Goal: Information Seeking & Learning: Learn about a topic

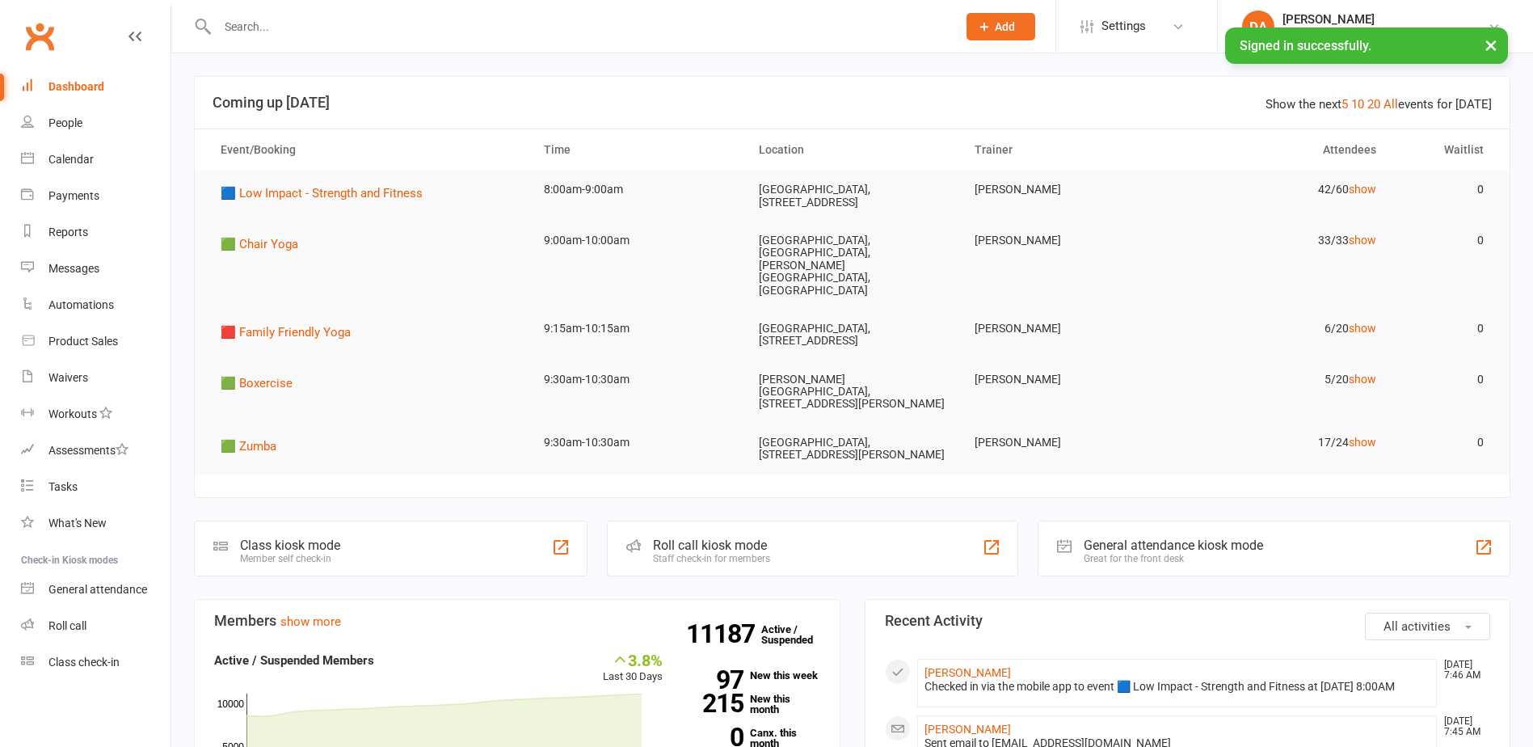
click at [314, 33] on input "text" at bounding box center [579, 26] width 733 height 23
paste input "[PERSON_NAME]"
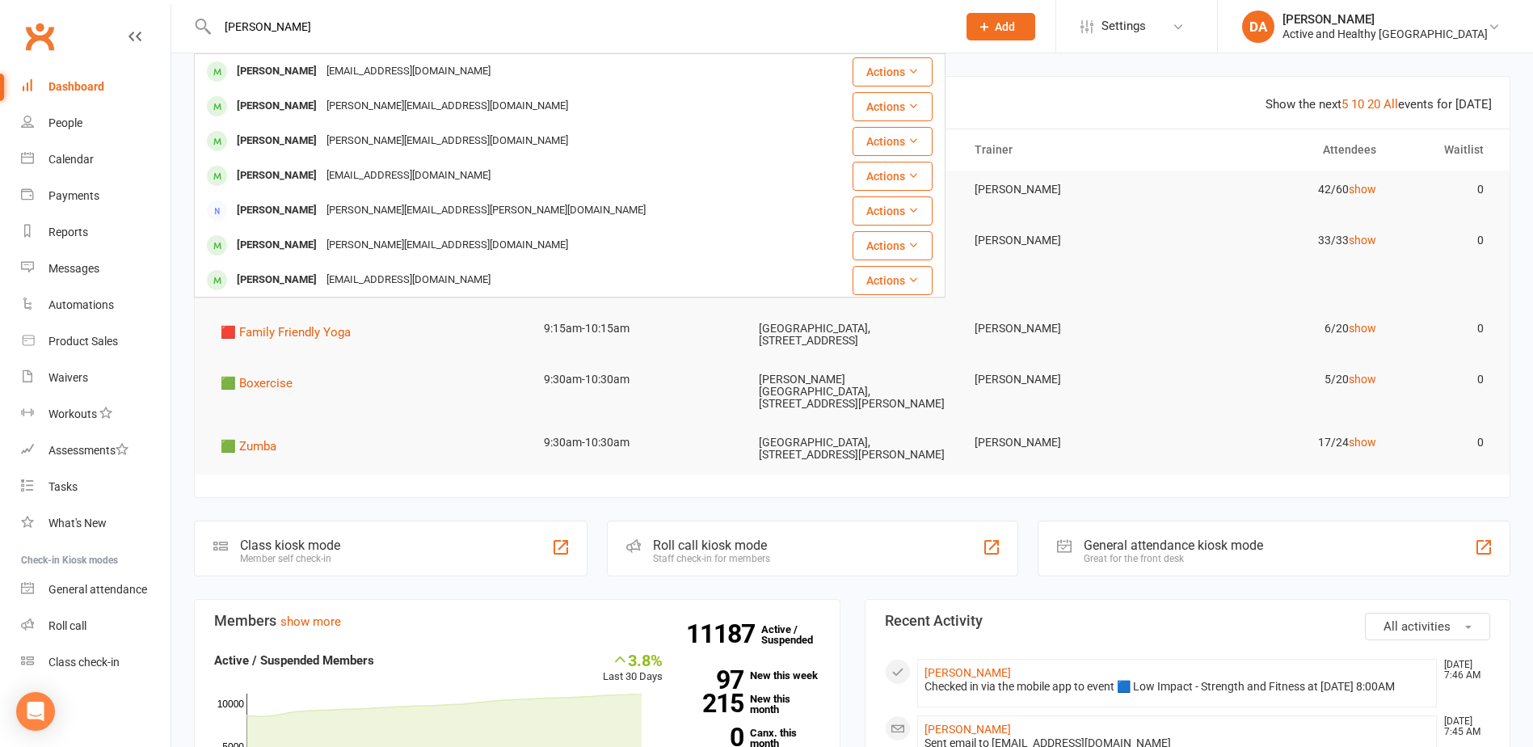
drag, startPoint x: 355, startPoint y: 28, endPoint x: -125, endPoint y: 19, distance: 480.1
paste input "[PERSON_NAME] [PERSON_NAME]"
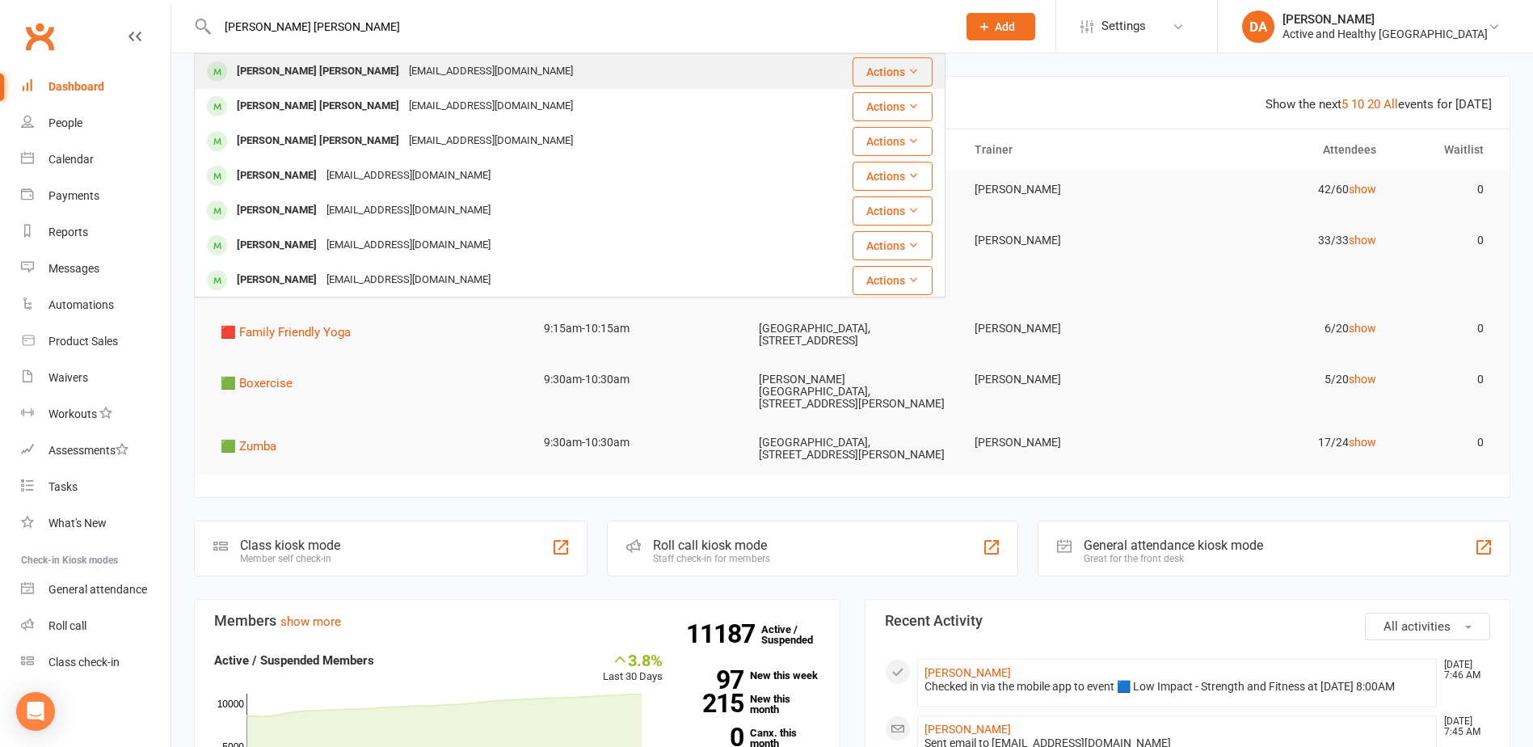
type input "[PERSON_NAME] [PERSON_NAME]"
click at [404, 66] on div "[EMAIL_ADDRESS][DOMAIN_NAME]" at bounding box center [491, 71] width 174 height 23
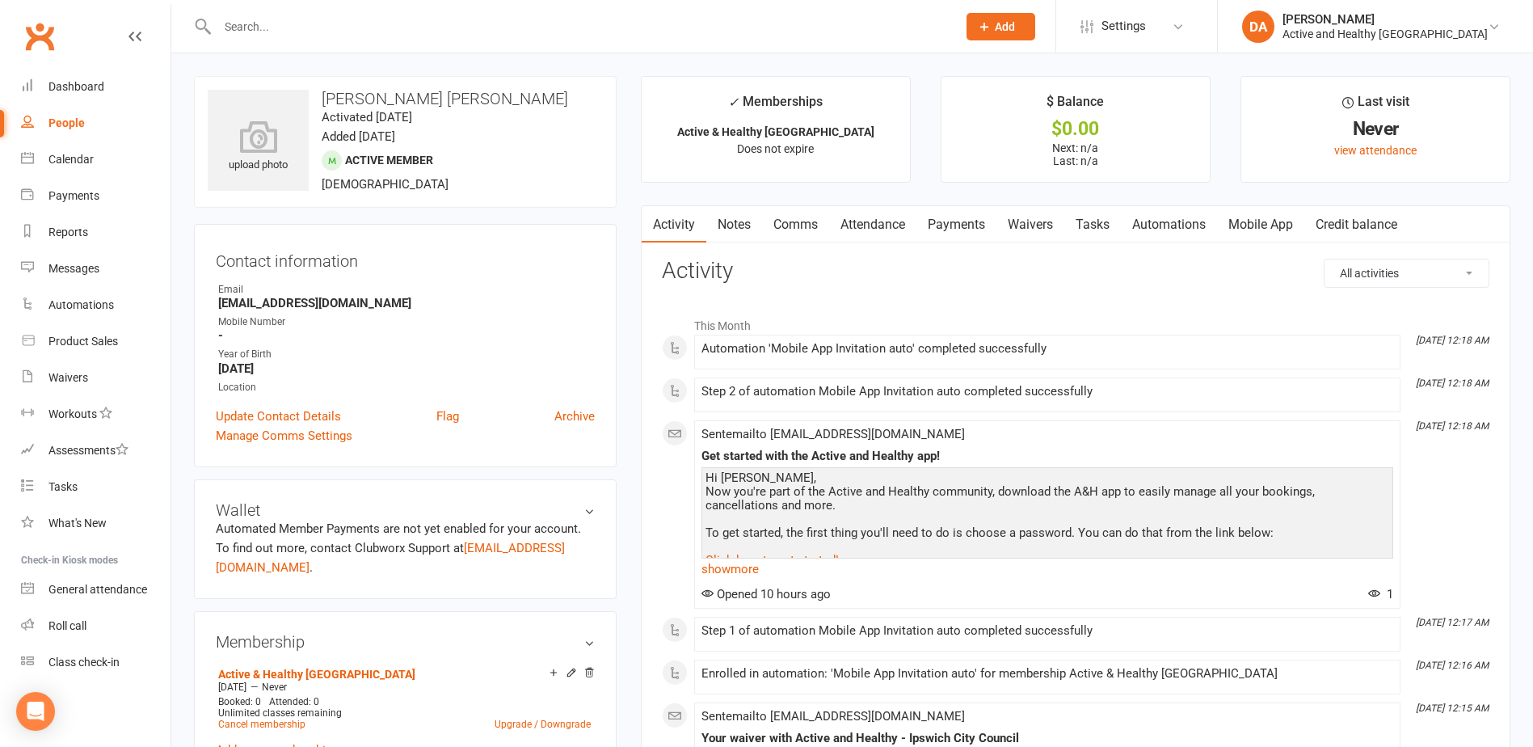
click at [1257, 225] on link "Mobile App" at bounding box center [1260, 224] width 87 height 37
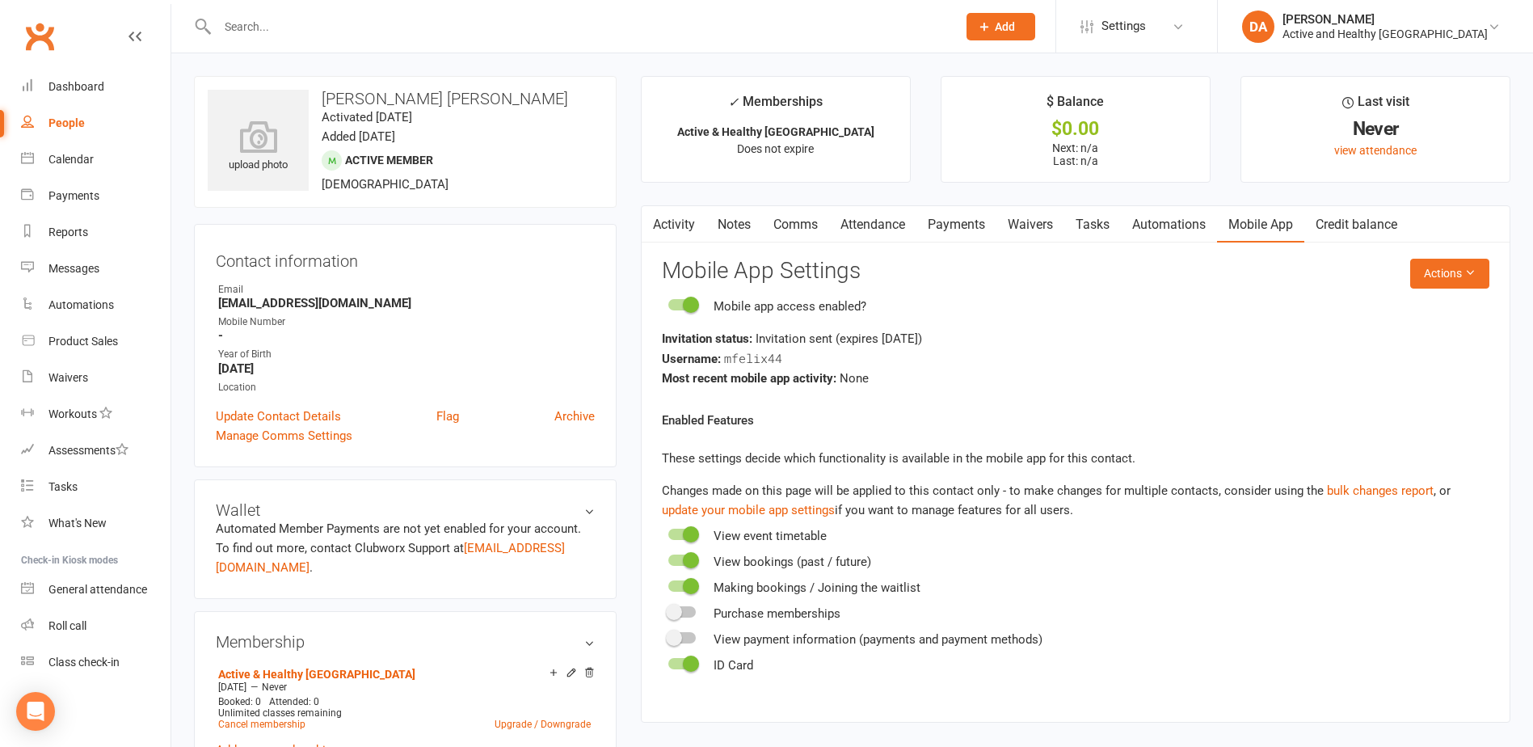
click at [686, 223] on link "Activity" at bounding box center [674, 224] width 65 height 37
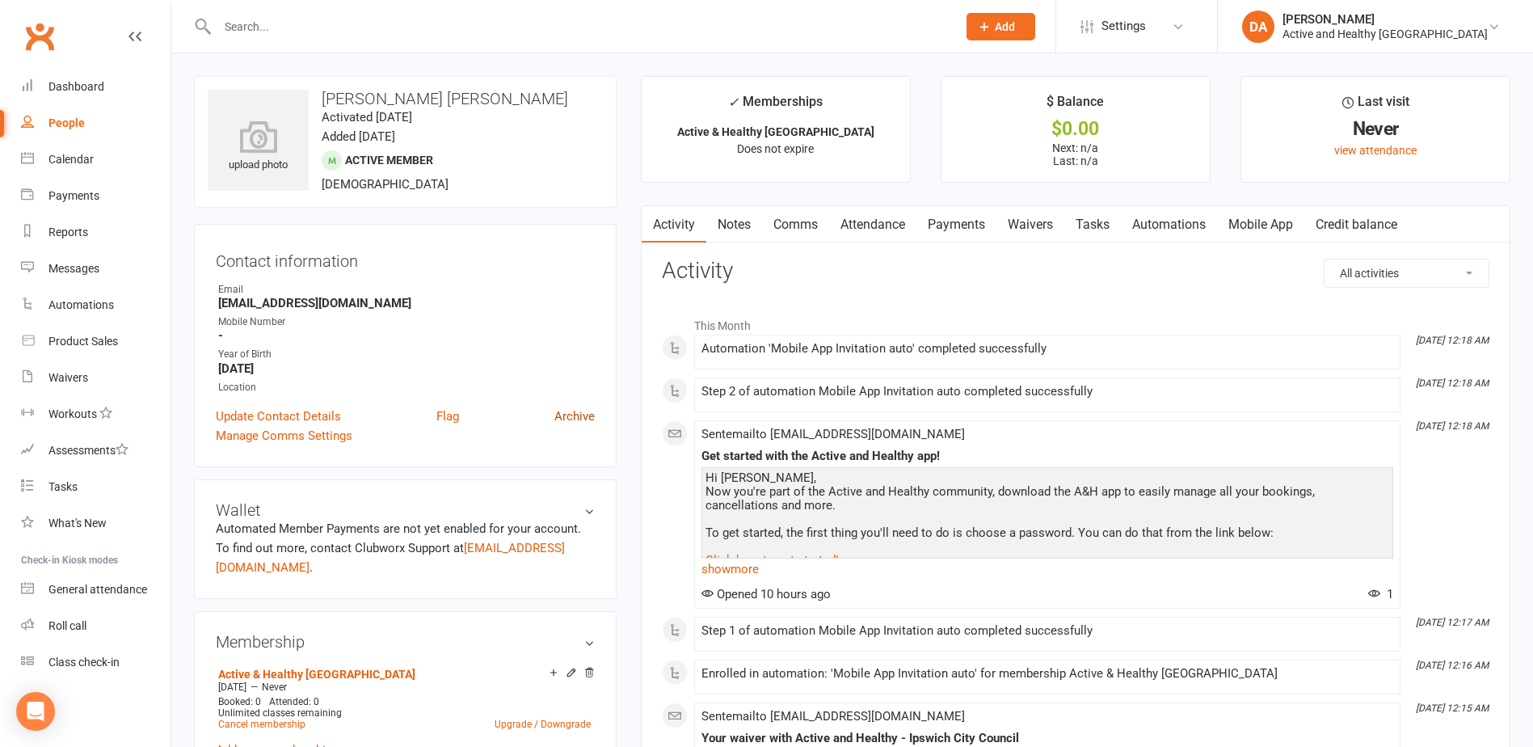
click at [578, 418] on link "Archive" at bounding box center [574, 415] width 40 height 19
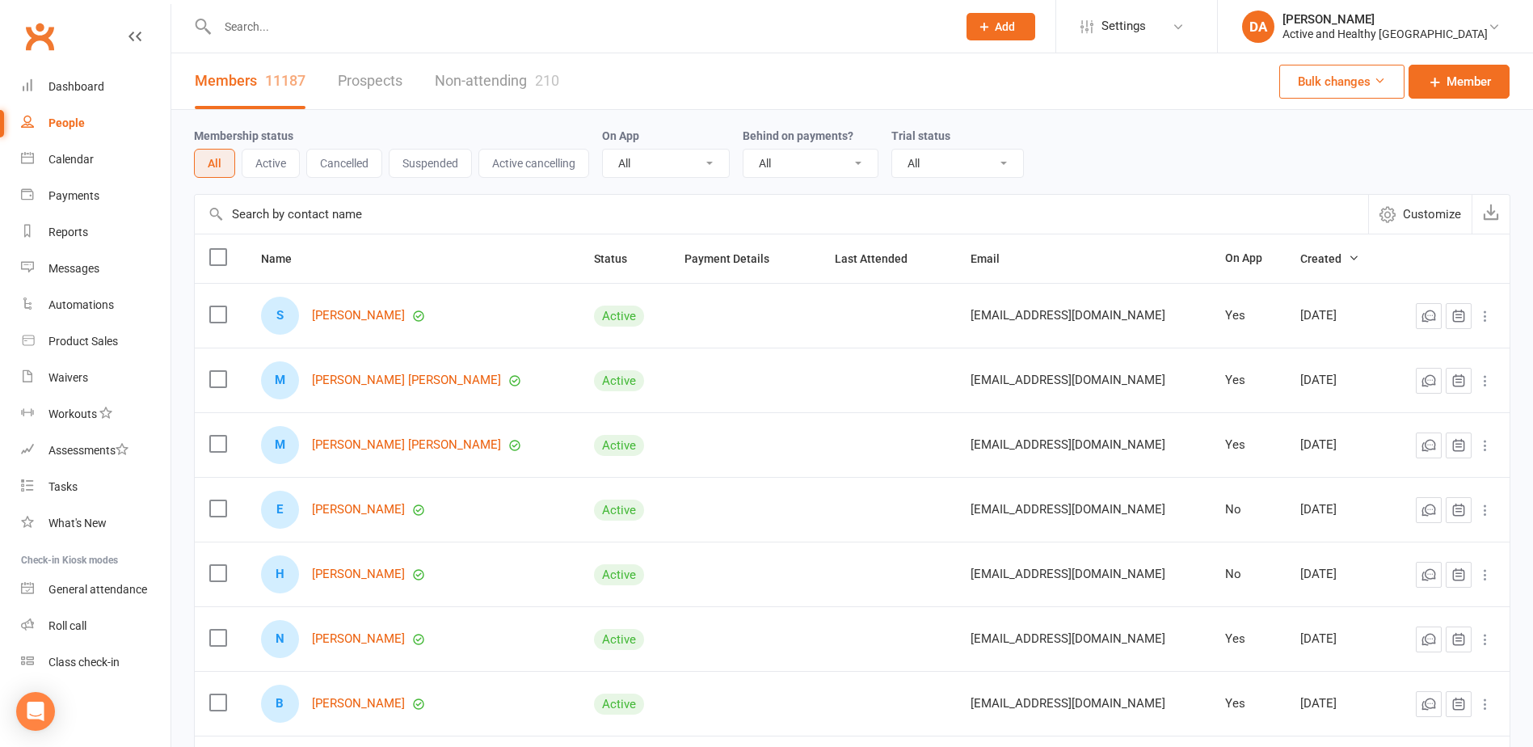
click at [373, 33] on input "text" at bounding box center [579, 26] width 733 height 23
paste input "[PERSON_NAME]"
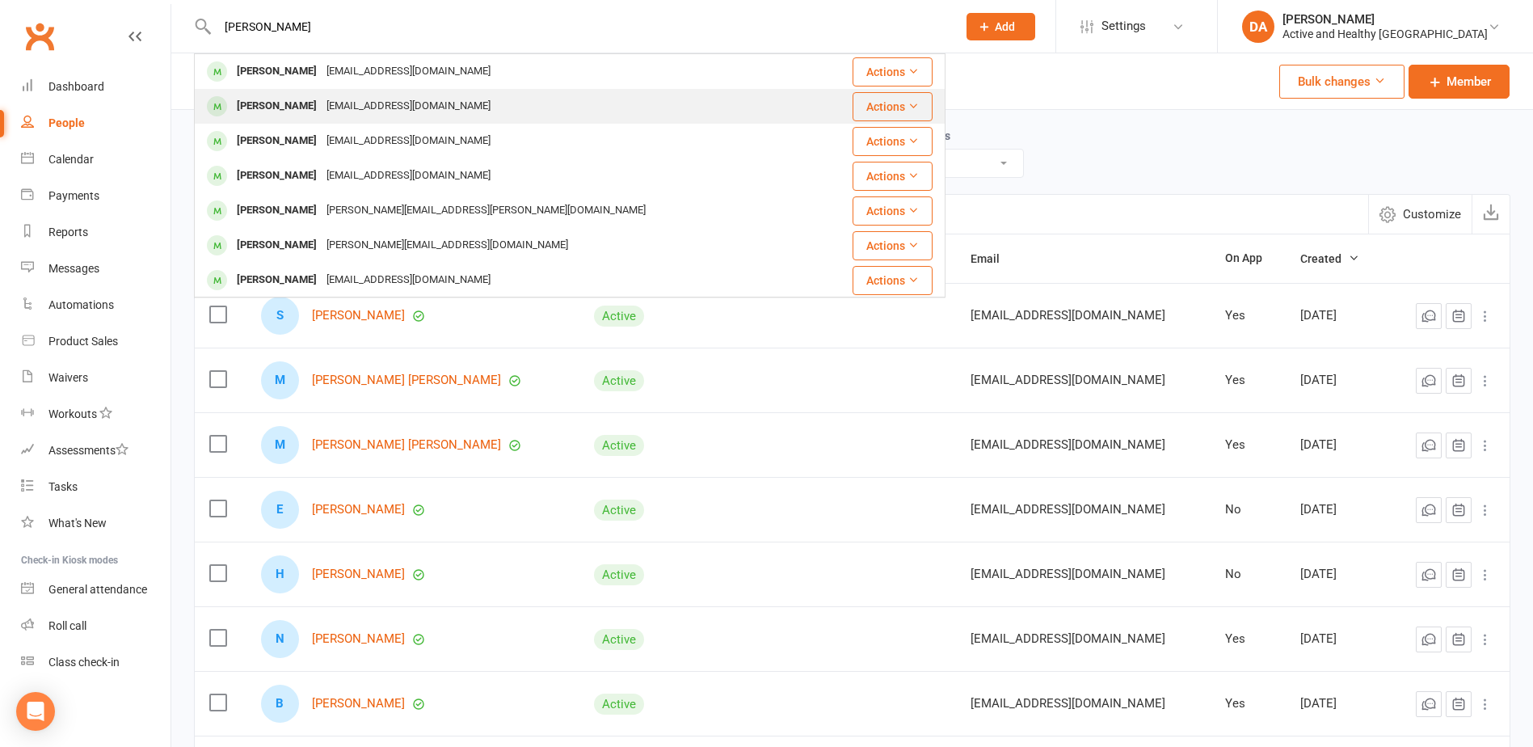
type input "[PERSON_NAME]"
click at [325, 103] on div "[EMAIL_ADDRESS][DOMAIN_NAME]" at bounding box center [409, 106] width 174 height 23
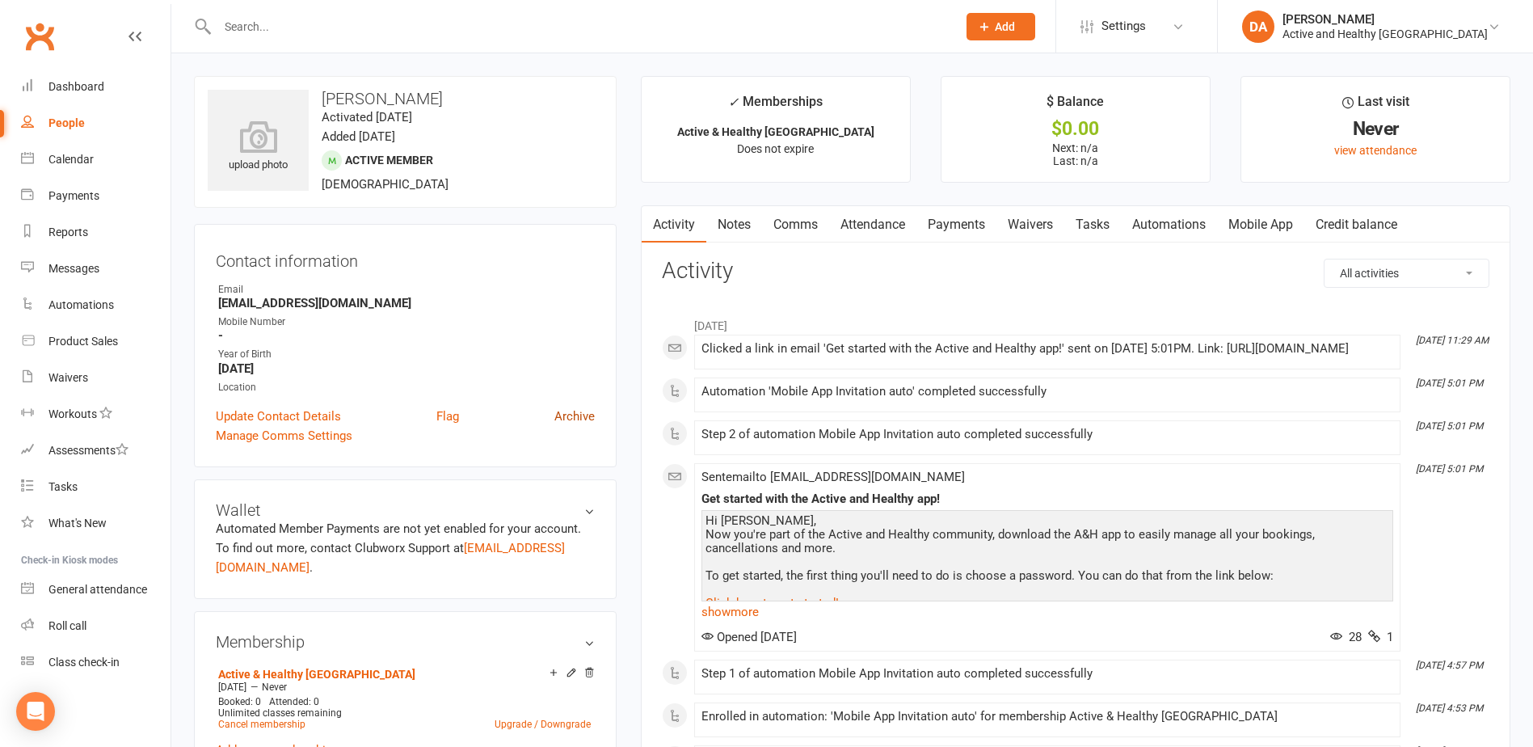
click at [571, 418] on link "Archive" at bounding box center [574, 415] width 40 height 19
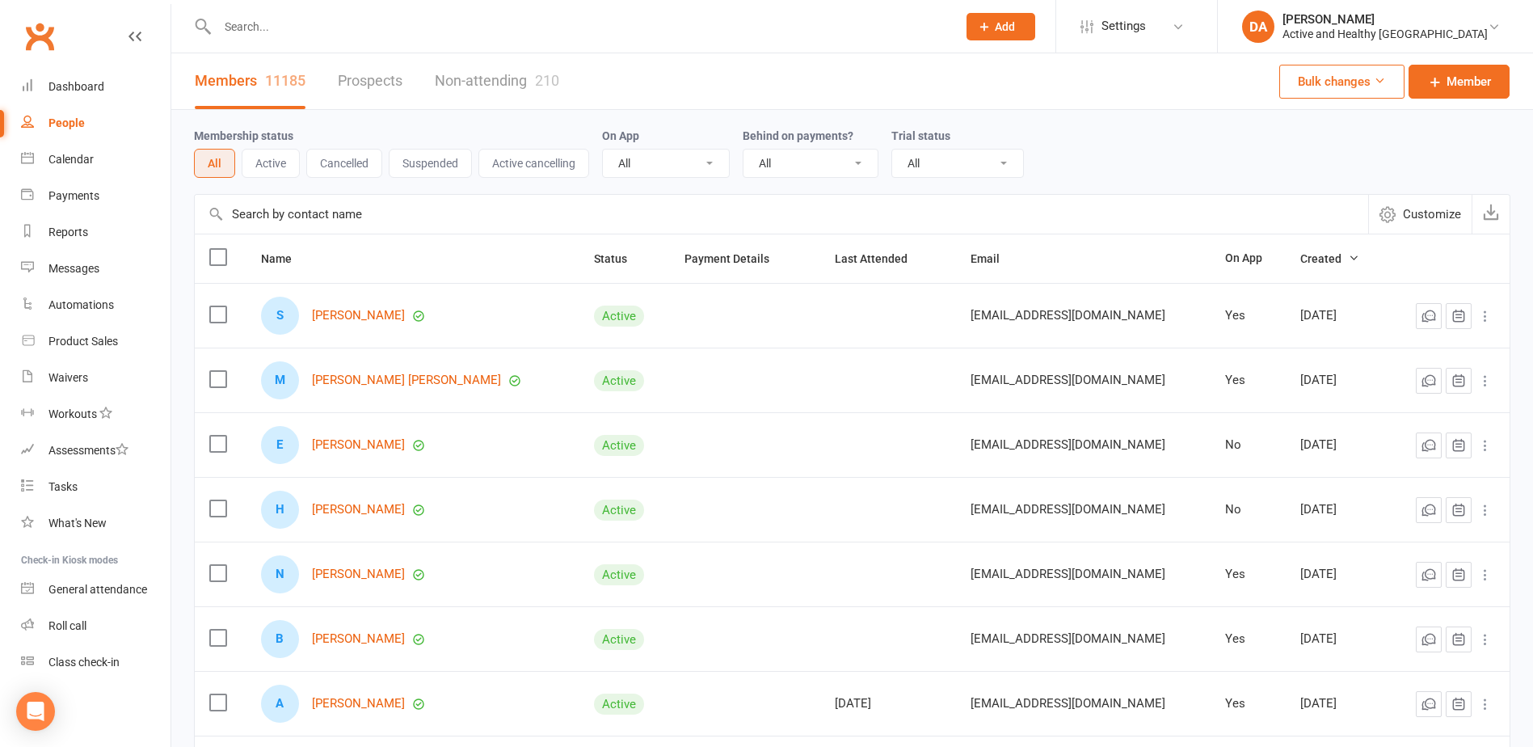
click at [284, 28] on input "text" at bounding box center [579, 26] width 733 height 23
paste input "Bridget Bennett"
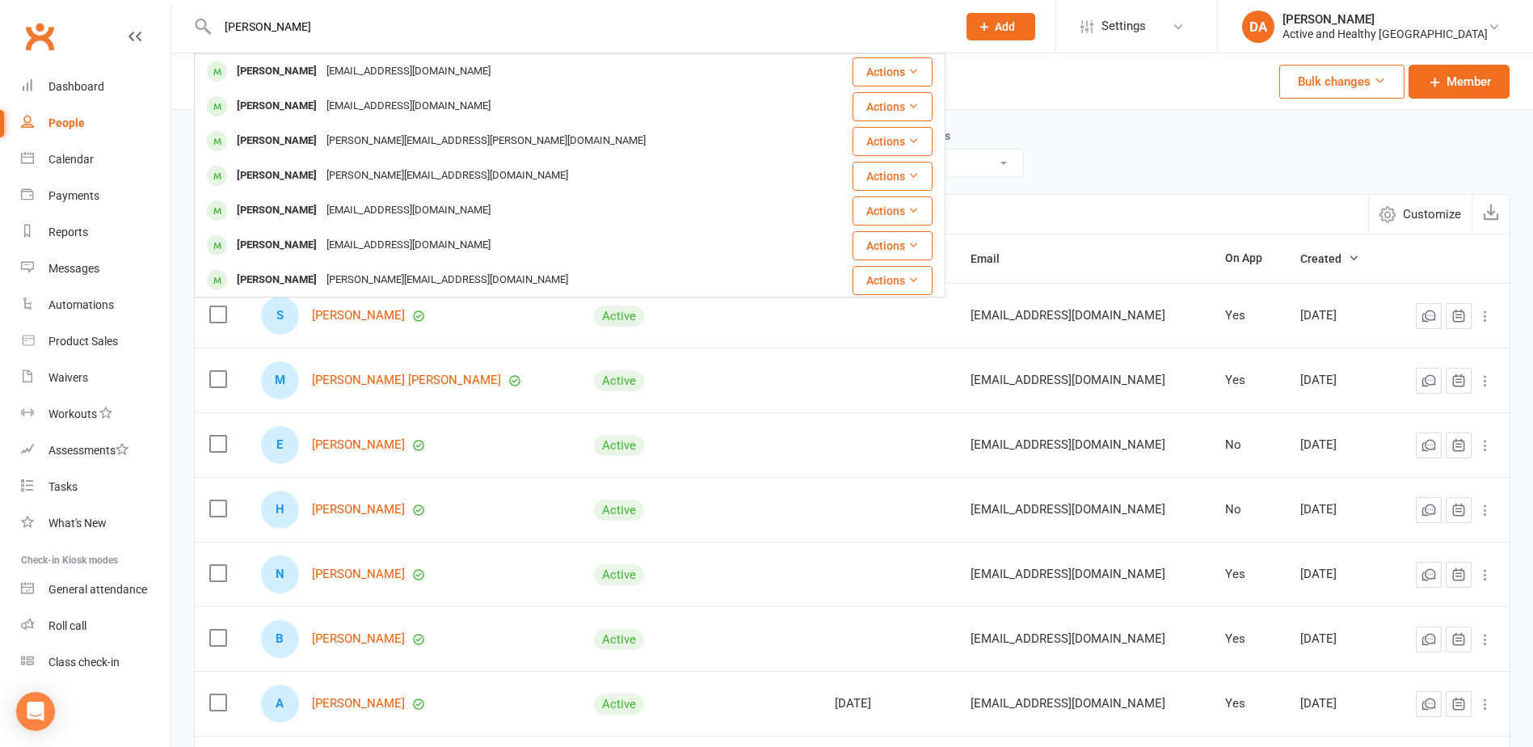
drag, startPoint x: 349, startPoint y: 35, endPoint x: -293, endPoint y: 27, distance: 642.5
click at [0, 27] on html "Bridget Bennett Bridget Bennett breebennett1512@gmail.com Actions Cora Bennett …" at bounding box center [766, 536] width 1533 height 1072
paste input "Mr Peter Flaws"
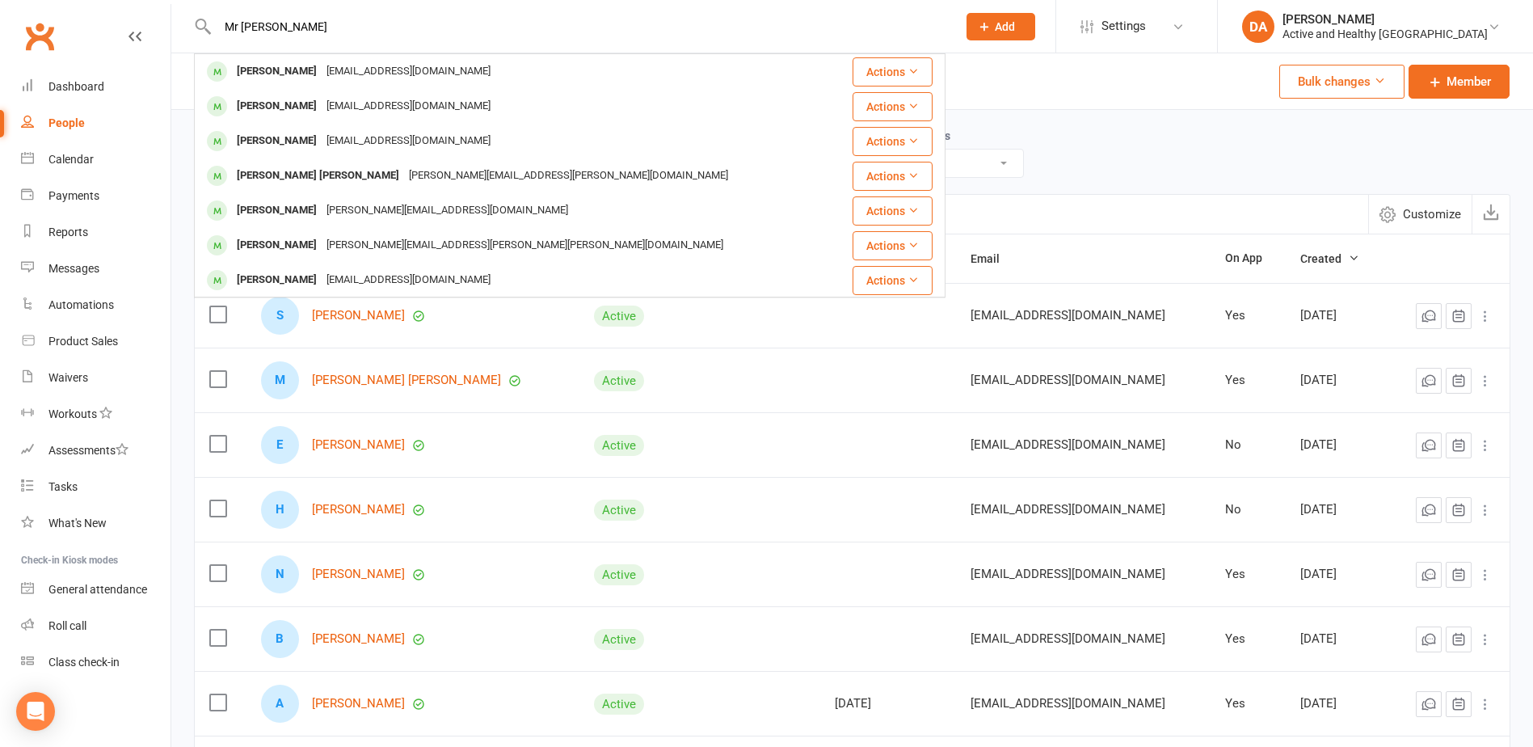
drag, startPoint x: 234, startPoint y: 20, endPoint x: 78, endPoint y: 19, distance: 156.0
click at [90, 4] on header "Mr Peter Flaws Peter Ayscough Payscough@me.com Actions Peter Morcus morcus@west…" at bounding box center [766, 4] width 1533 height 0
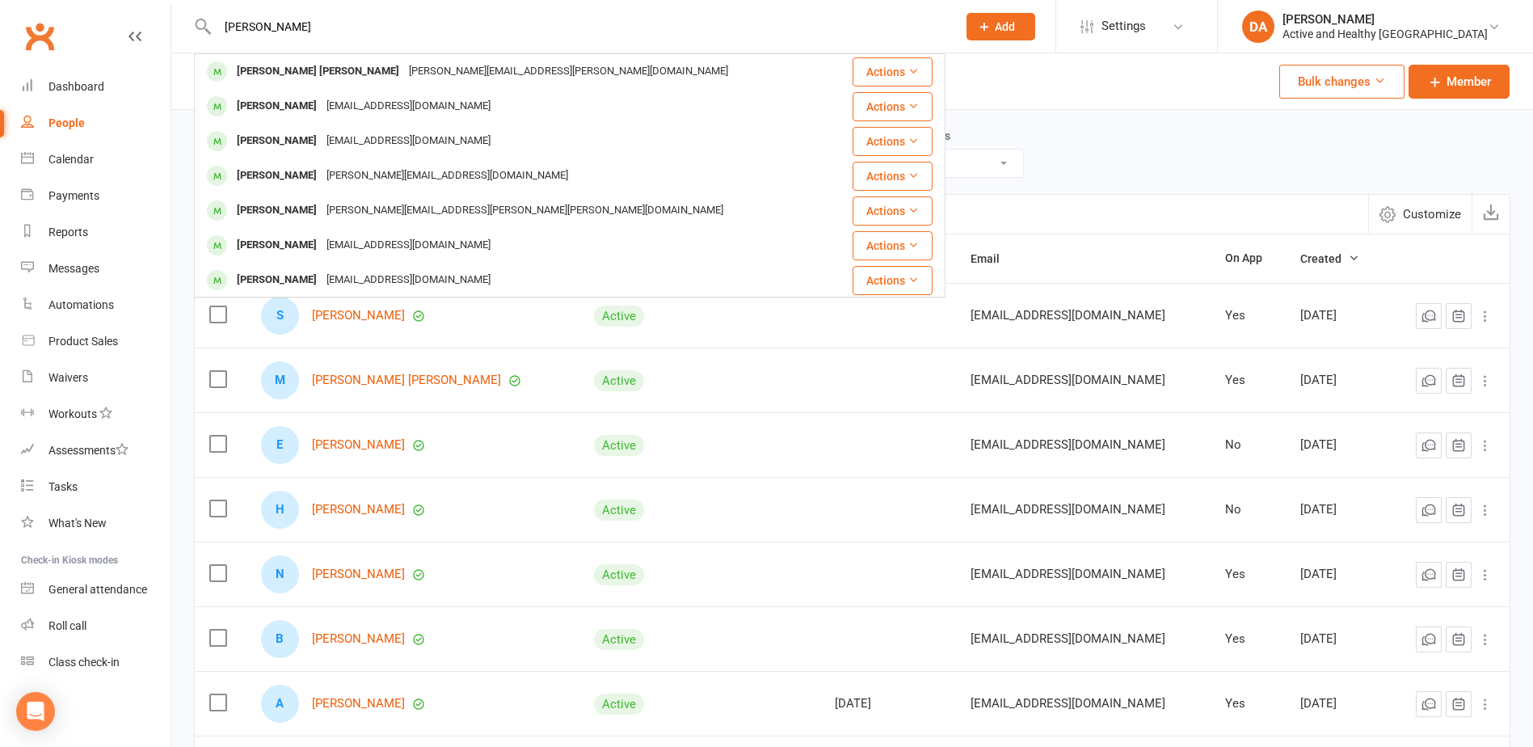
type input "Peter Flaws"
click at [69, 160] on div "Calendar" at bounding box center [70, 159] width 45 height 13
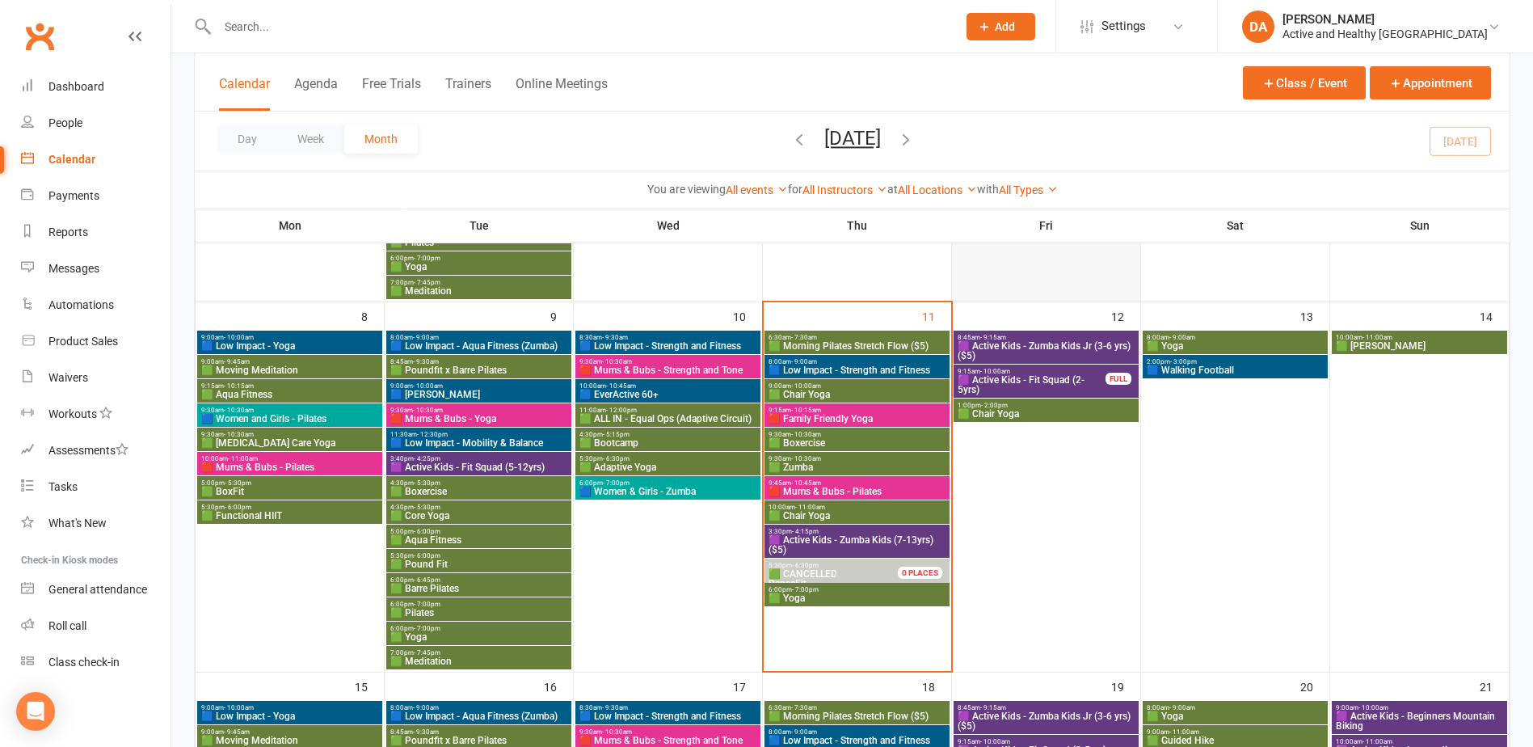
scroll to position [485, 0]
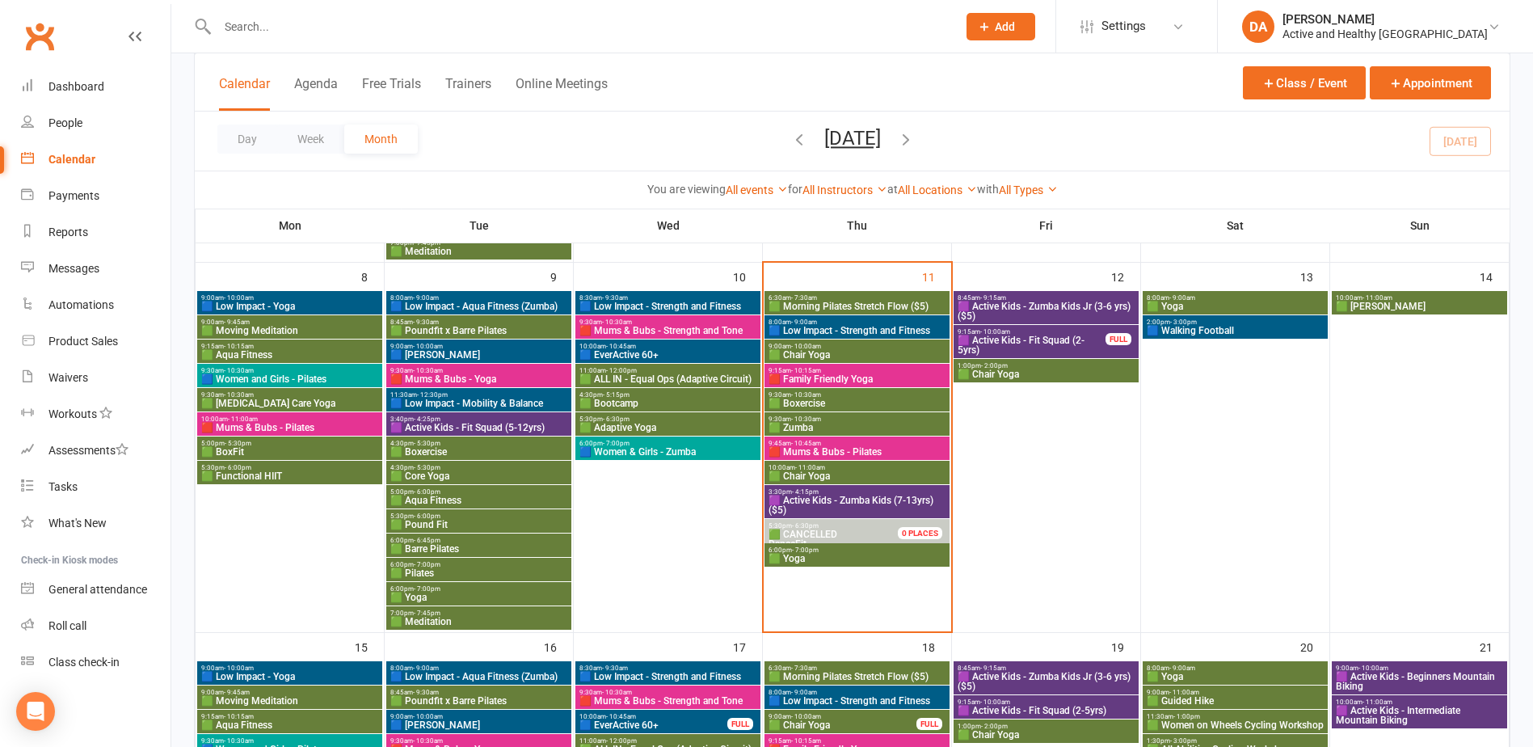
click at [901, 506] on span "🟪 Active Kids - Zumba Kids (7-13yrs) ($5)" at bounding box center [857, 504] width 179 height 19
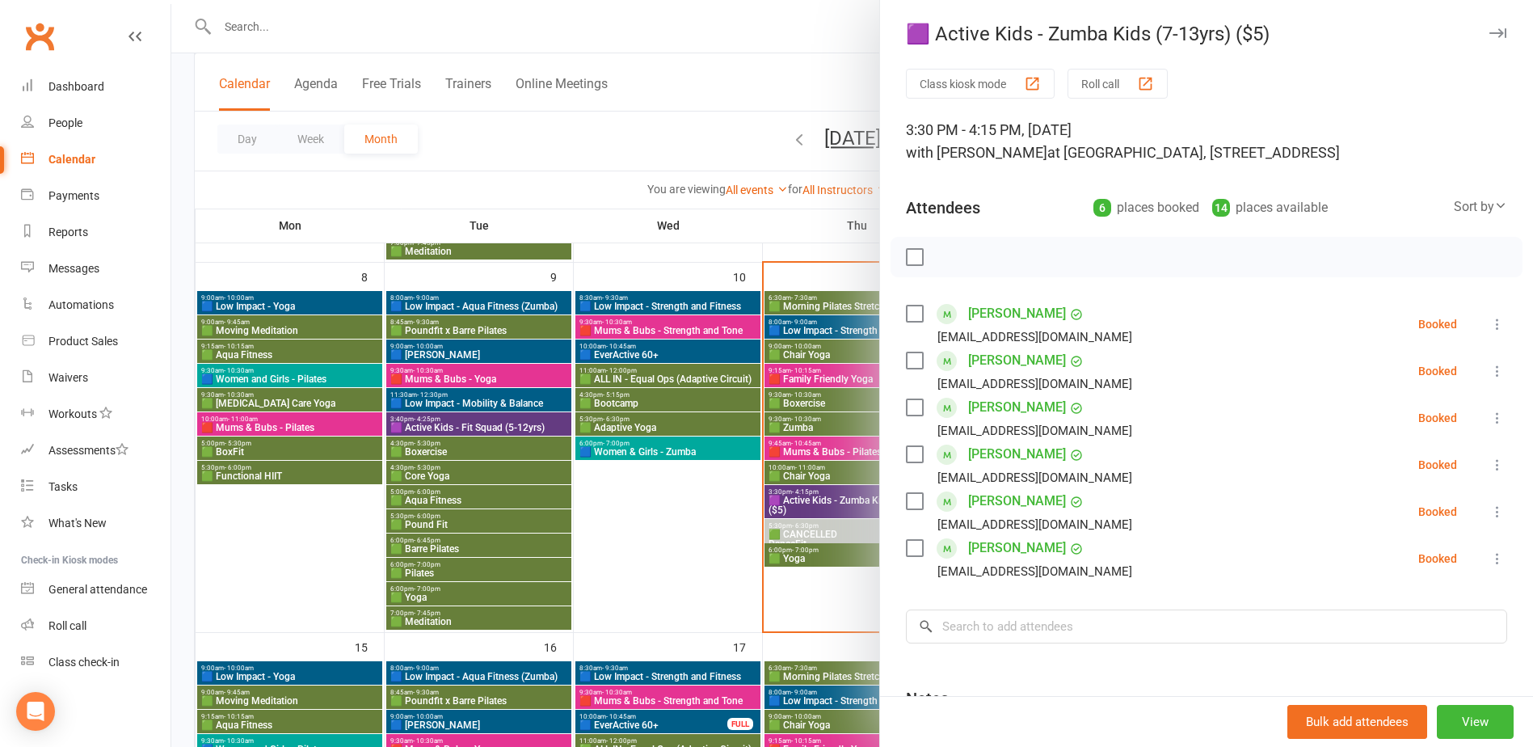
click at [689, 503] on div at bounding box center [852, 373] width 1362 height 747
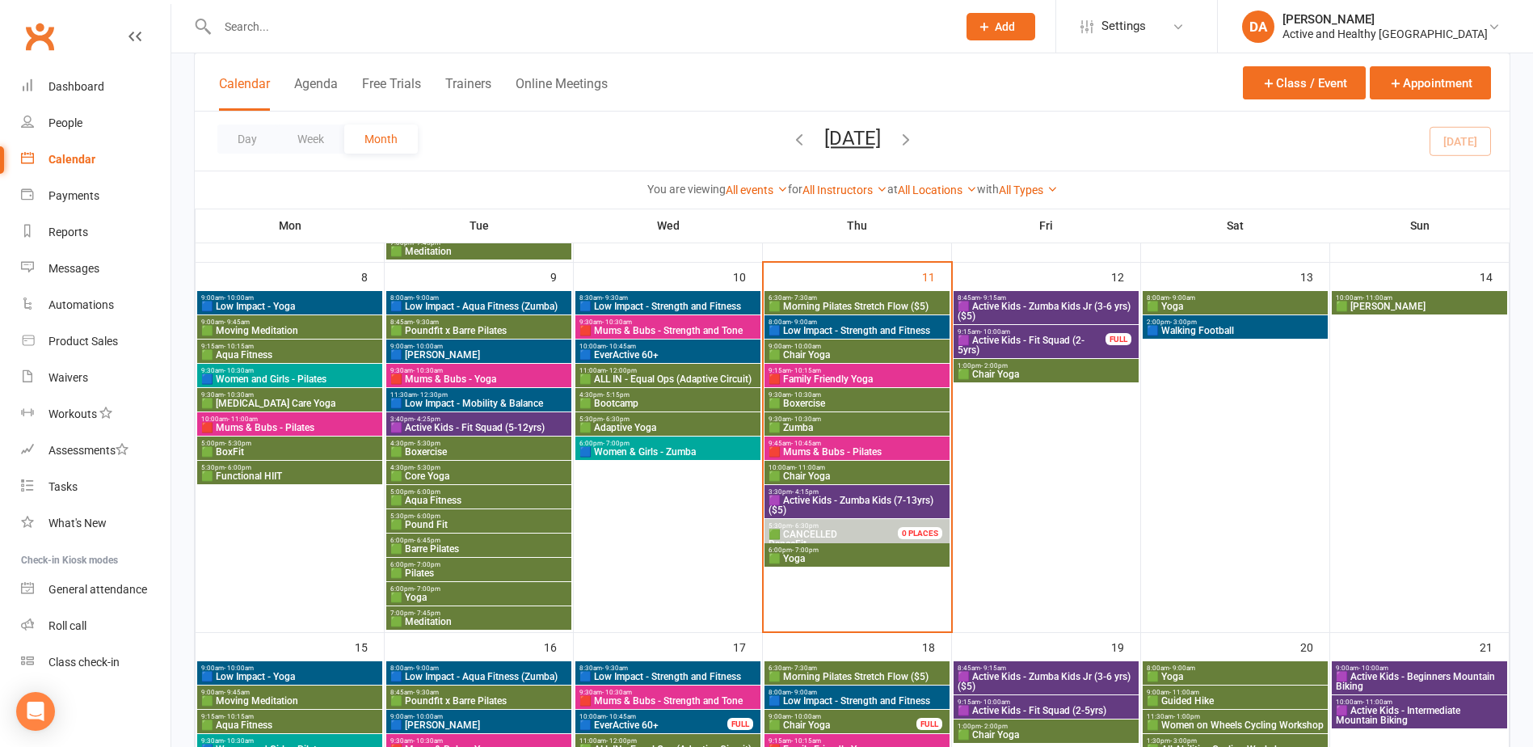
click at [1084, 307] on span "🟪 Active Kids - Zumba Kids Jr (3-6 yrs) ($5)" at bounding box center [1046, 310] width 179 height 19
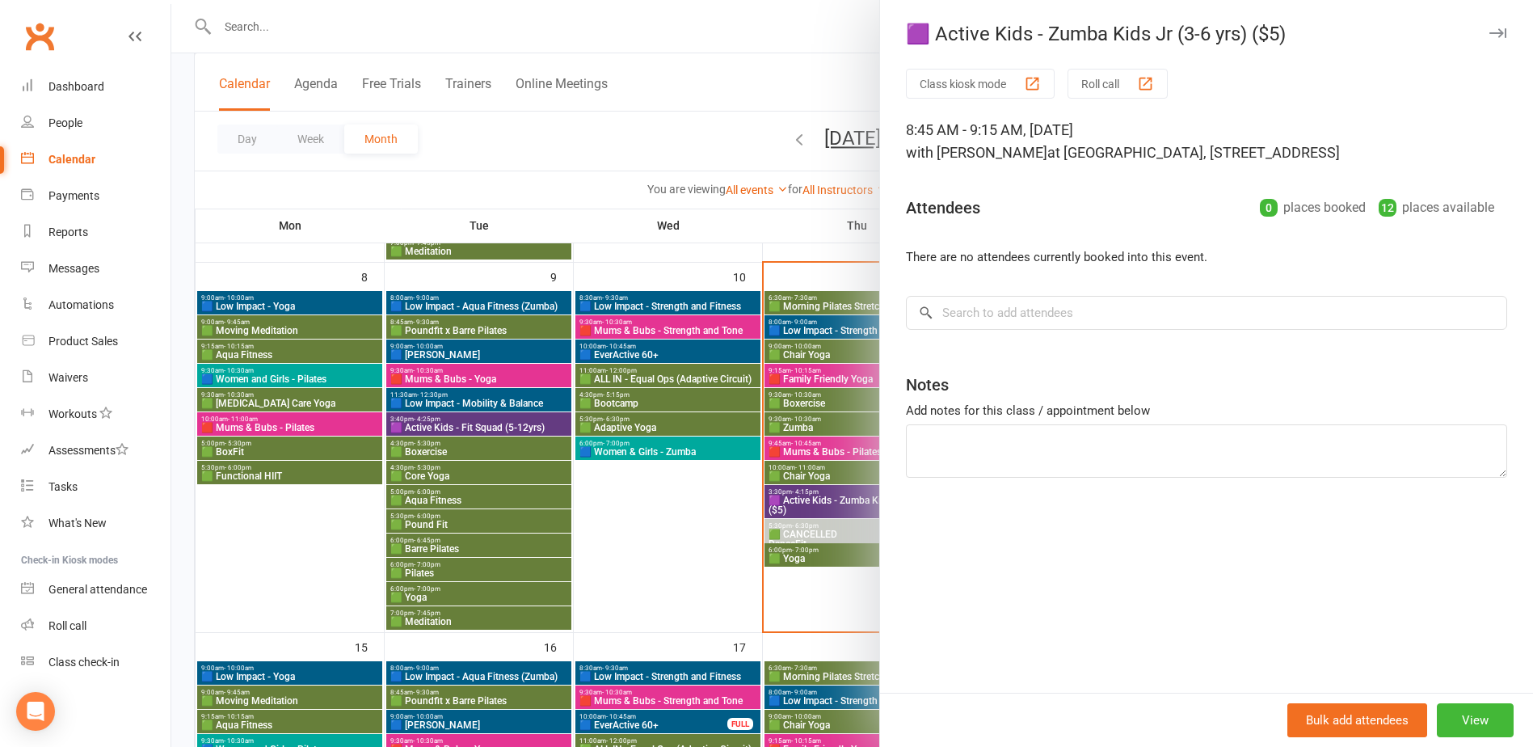
click at [636, 426] on div at bounding box center [852, 373] width 1362 height 747
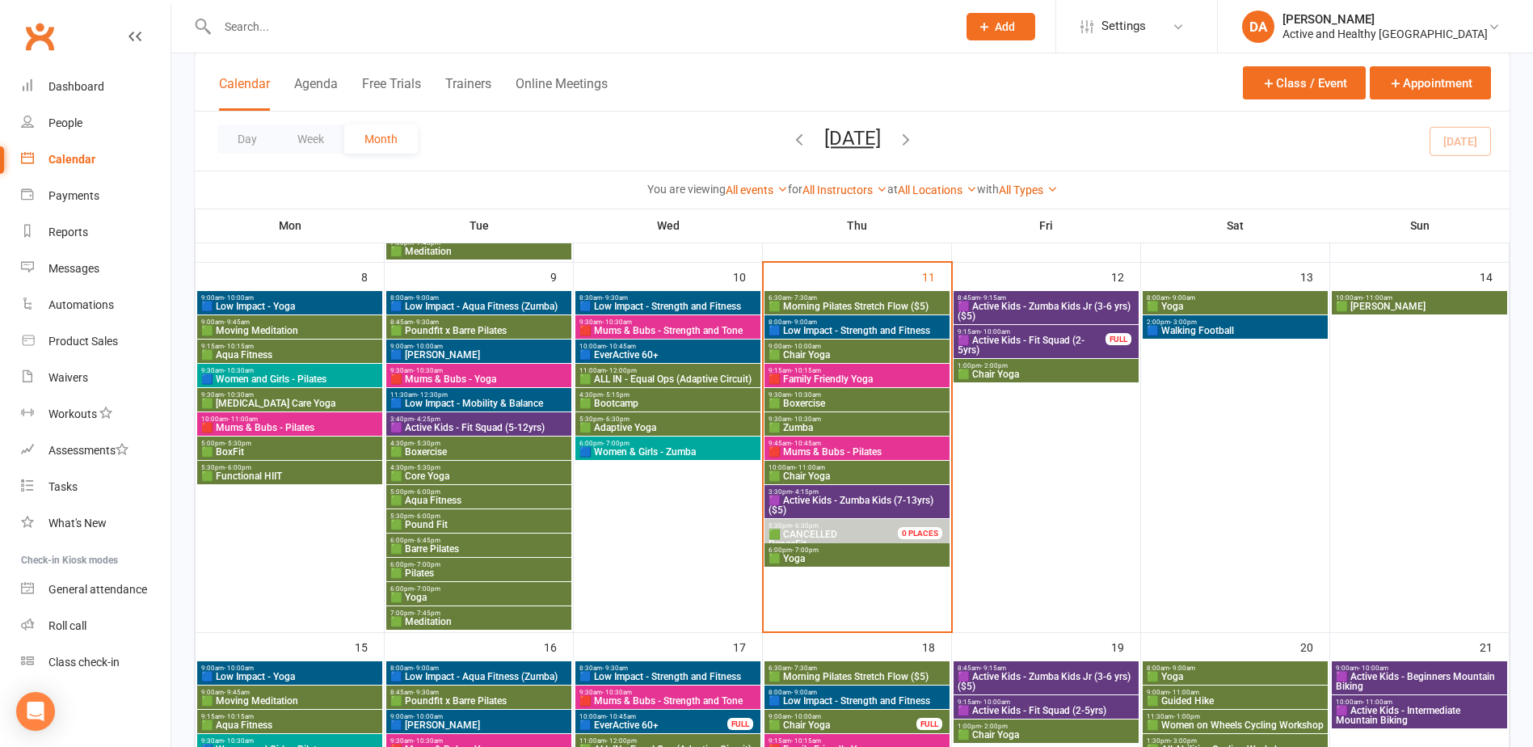
click at [1051, 334] on span "9:15am - 10:00am" at bounding box center [1032, 331] width 150 height 7
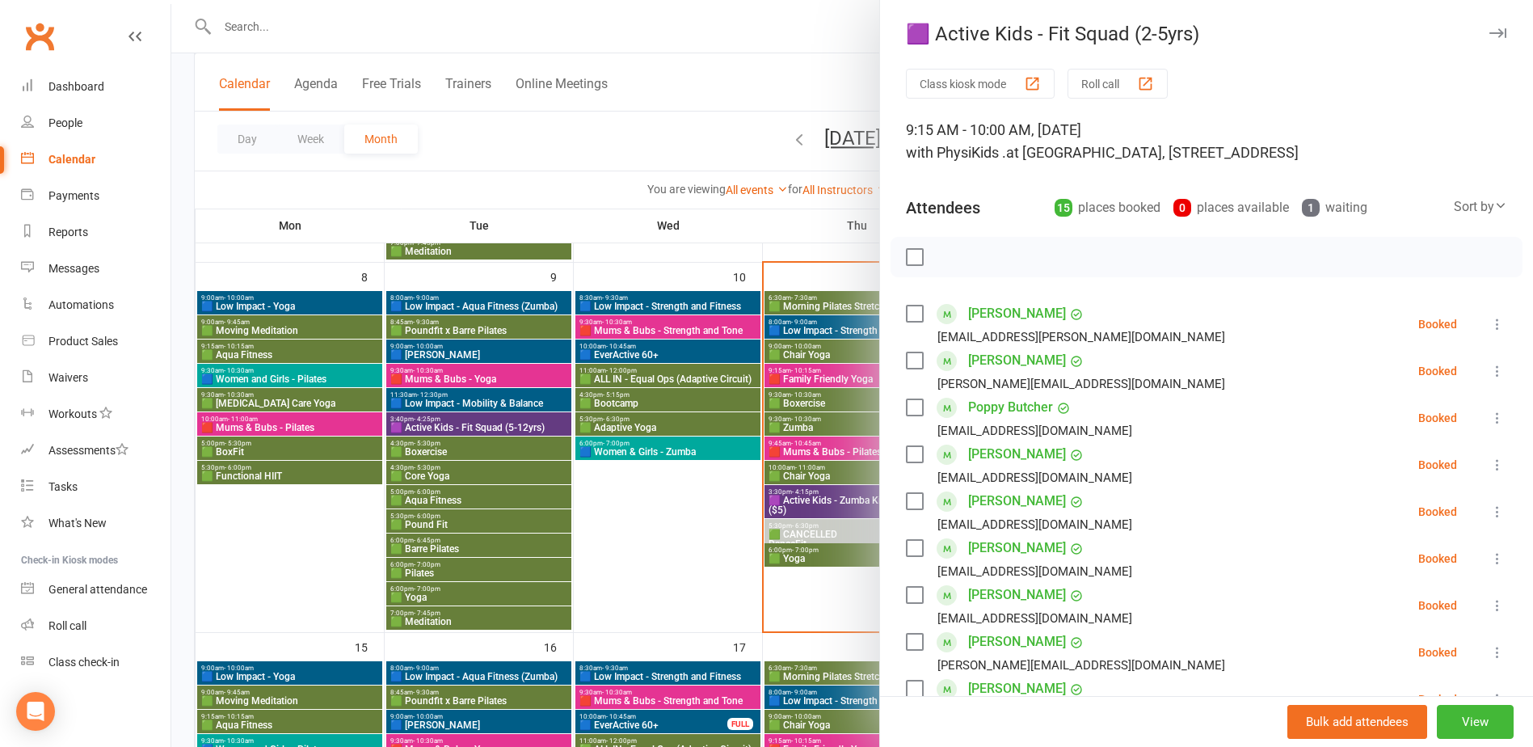
click at [663, 486] on div at bounding box center [852, 373] width 1362 height 747
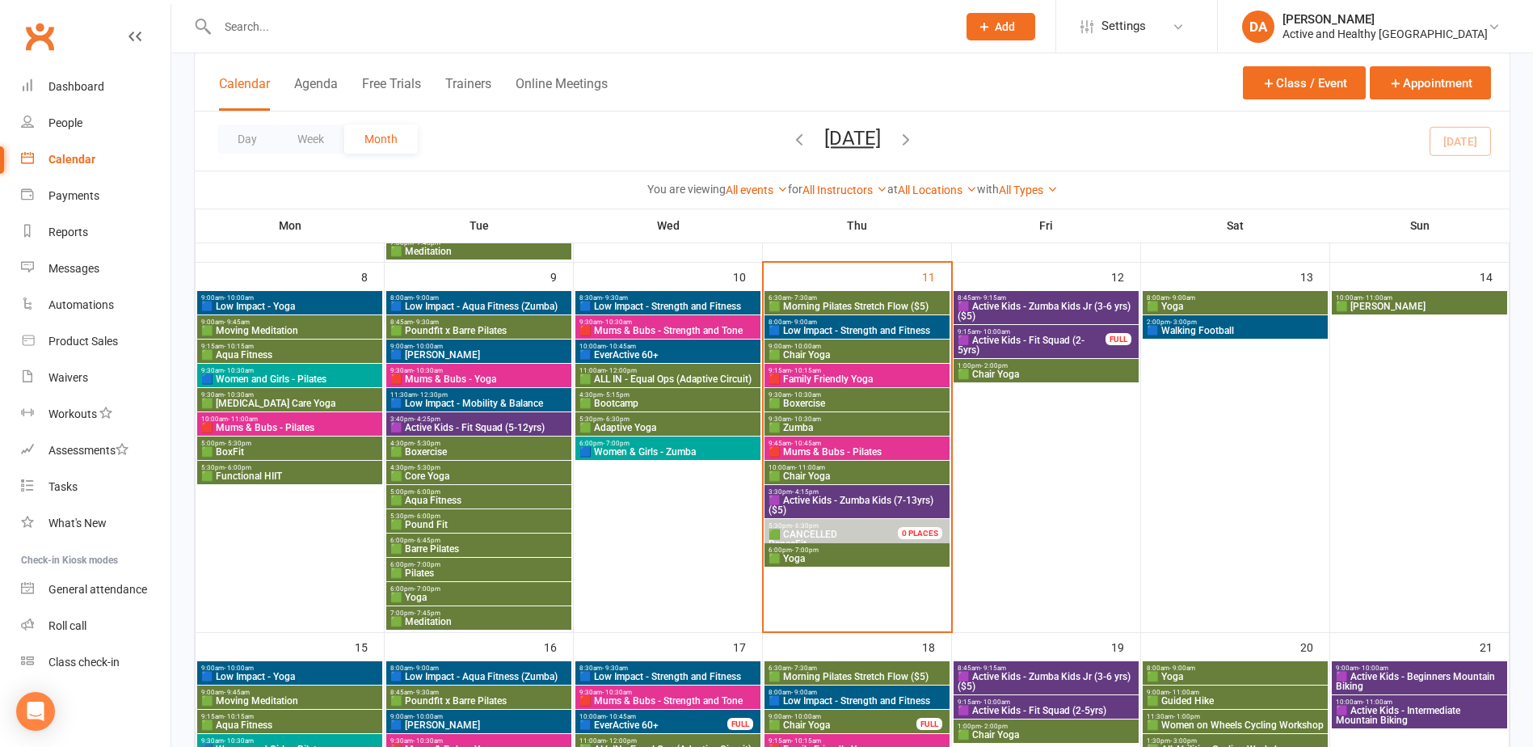
click at [908, 305] on span "🟩 Morning Pilates Stretch Flow ($5)" at bounding box center [857, 306] width 179 height 10
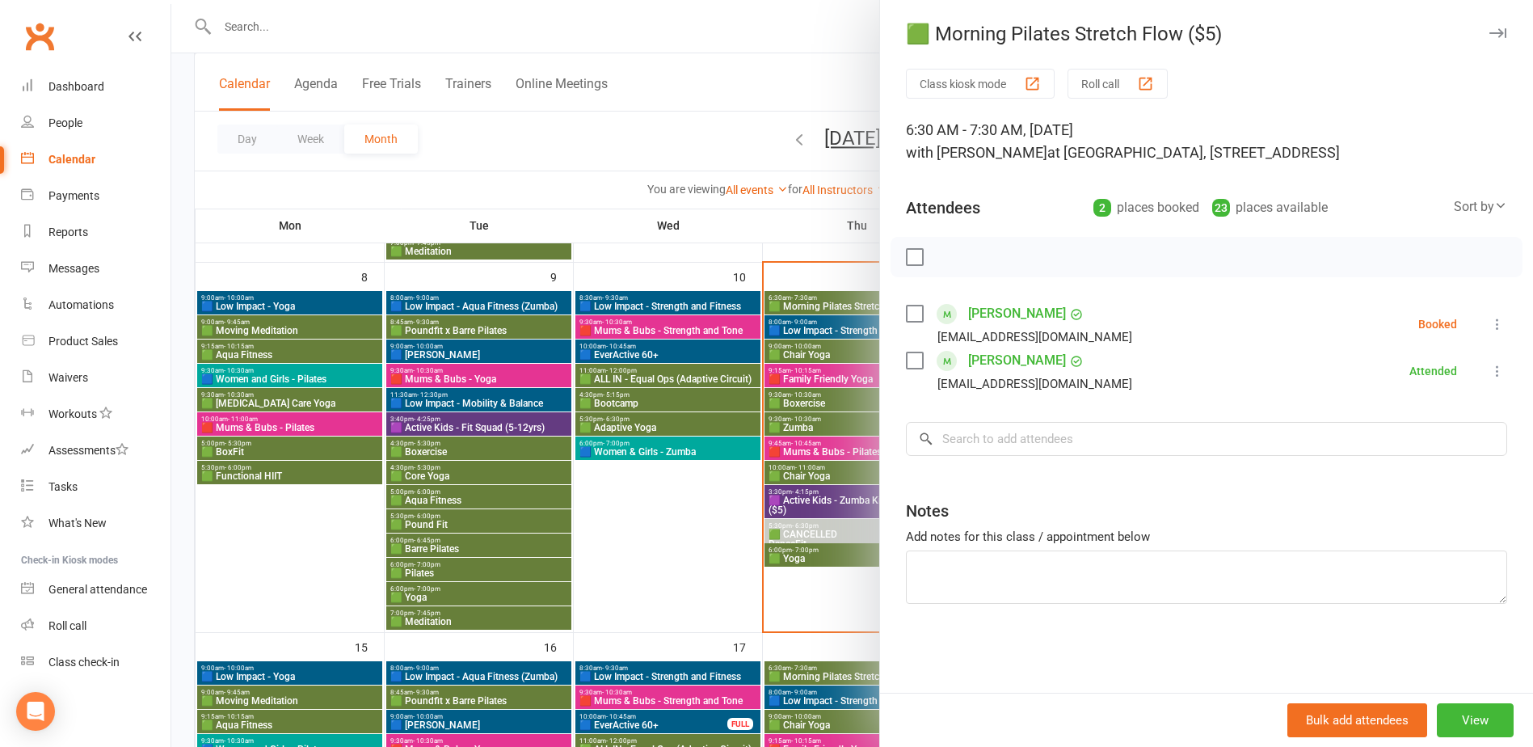
click at [721, 398] on div at bounding box center [852, 373] width 1362 height 747
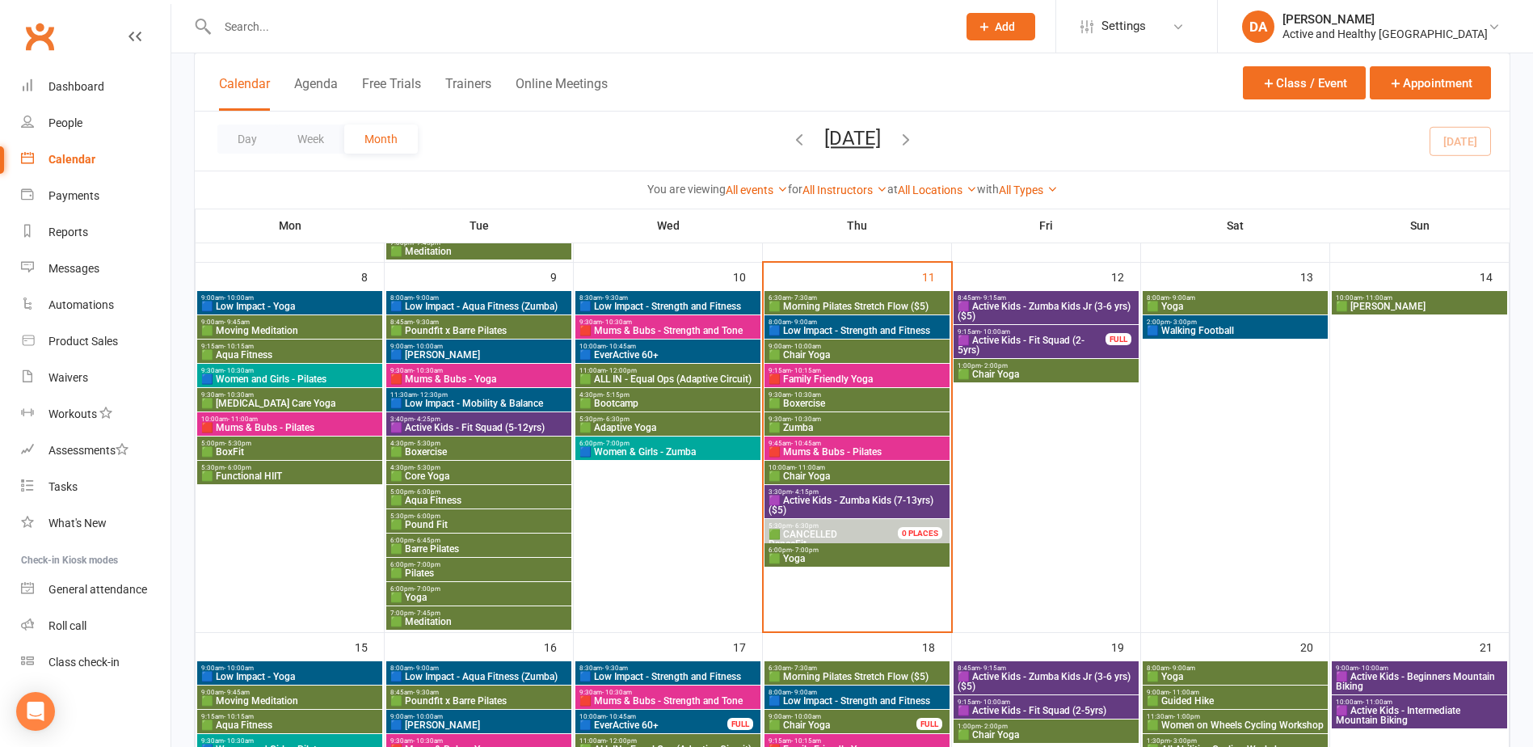
click at [840, 326] on span "🟦 Low Impact - Strength and Fitness" at bounding box center [857, 331] width 179 height 10
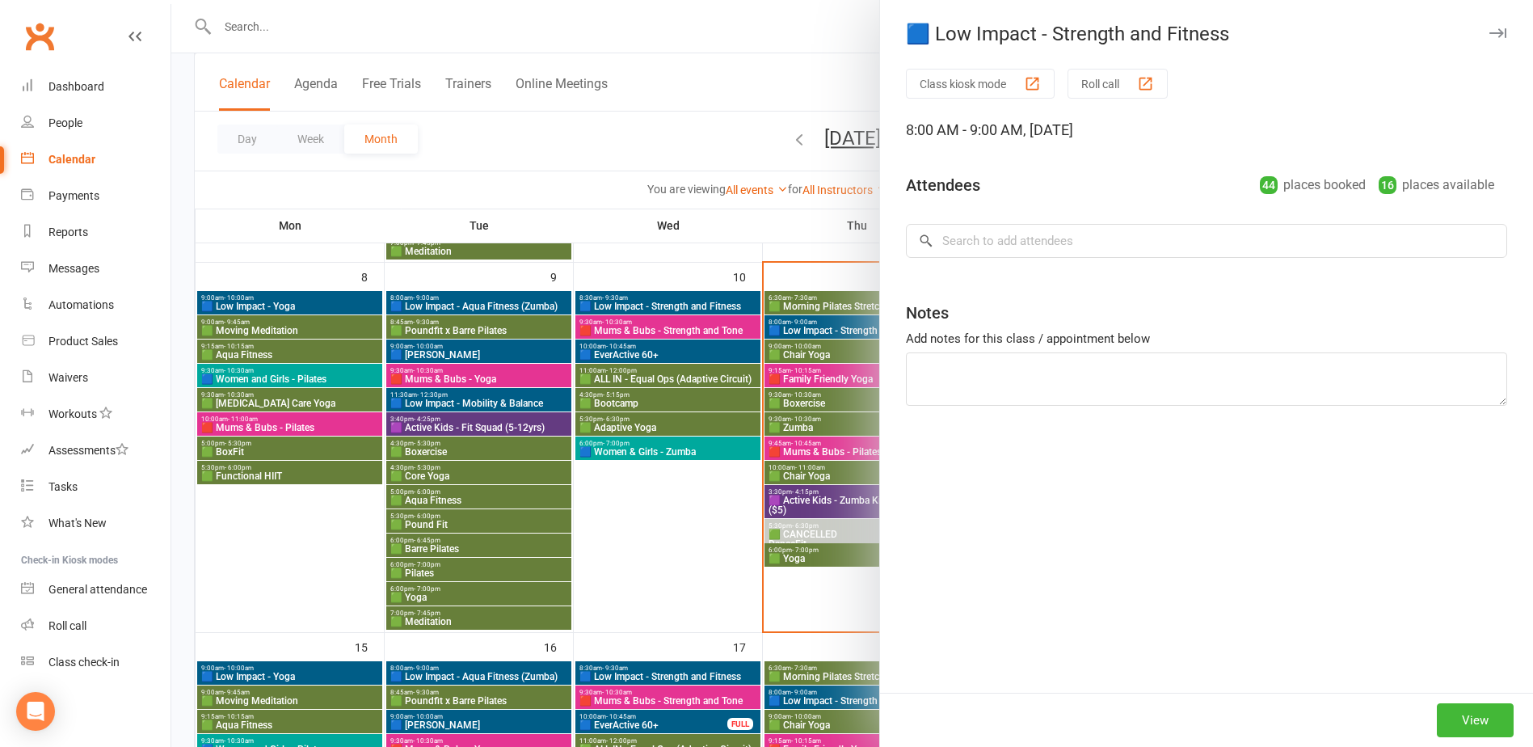
click at [840, 326] on div at bounding box center [852, 373] width 1362 height 747
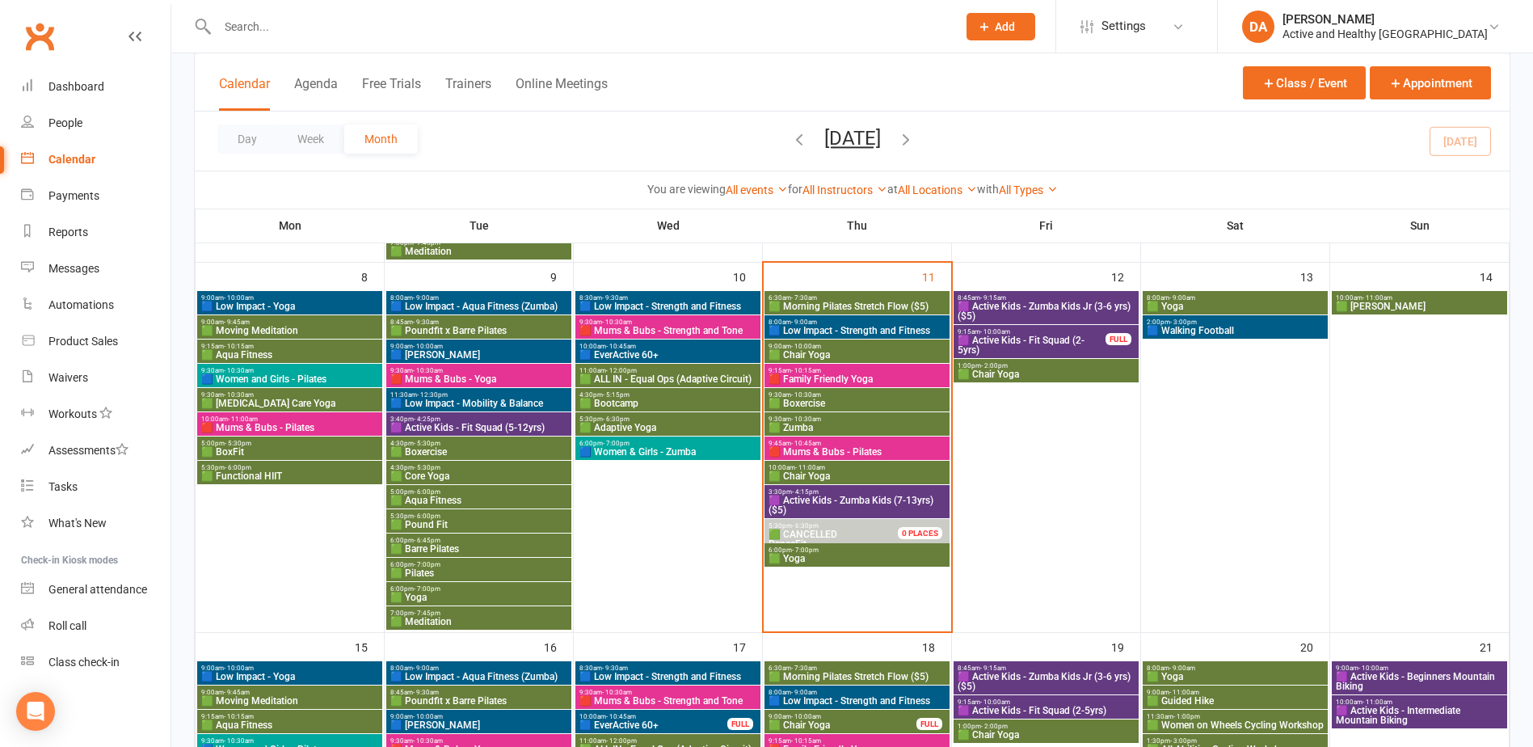
click at [841, 354] on span "🟩 Chair Yoga" at bounding box center [857, 355] width 179 height 10
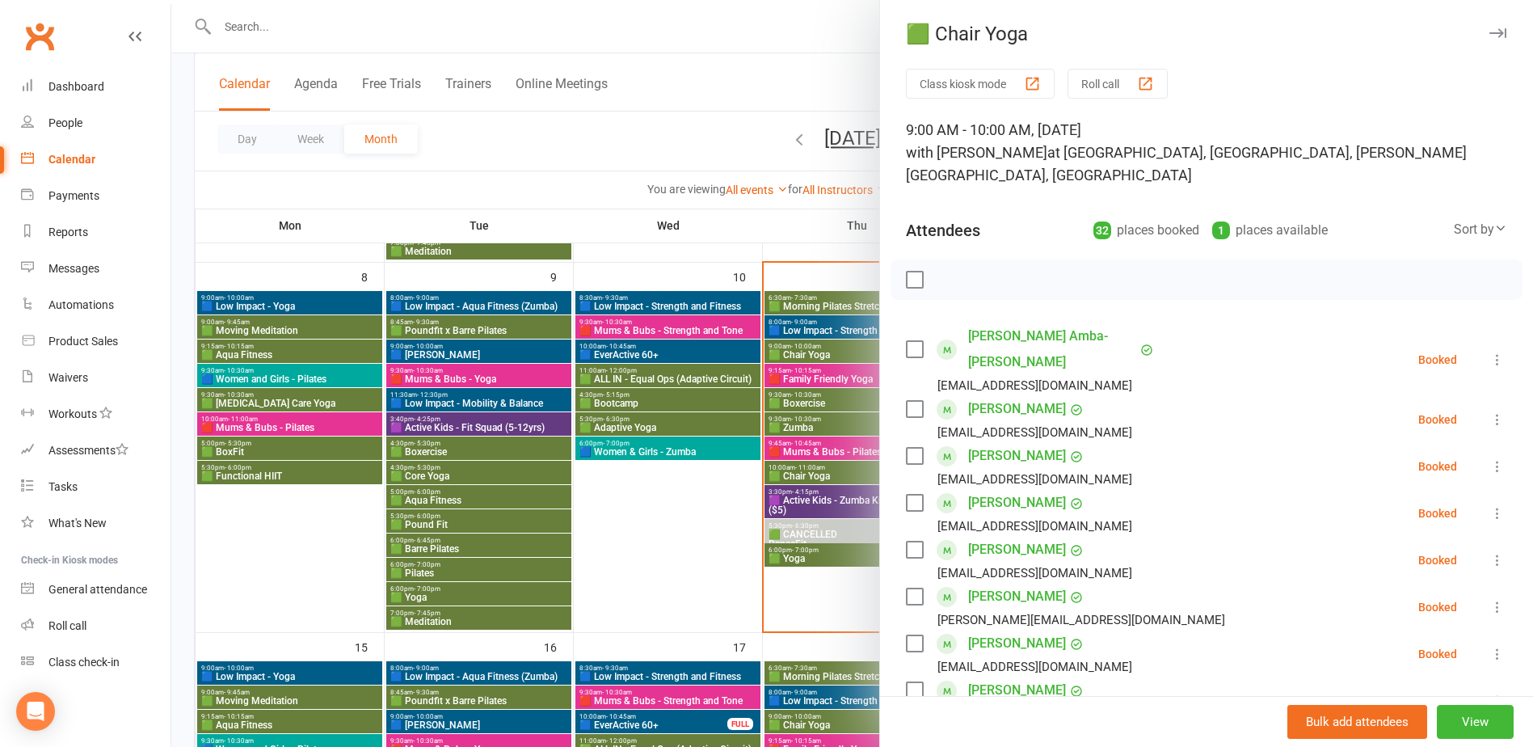
click at [841, 354] on div at bounding box center [852, 373] width 1362 height 747
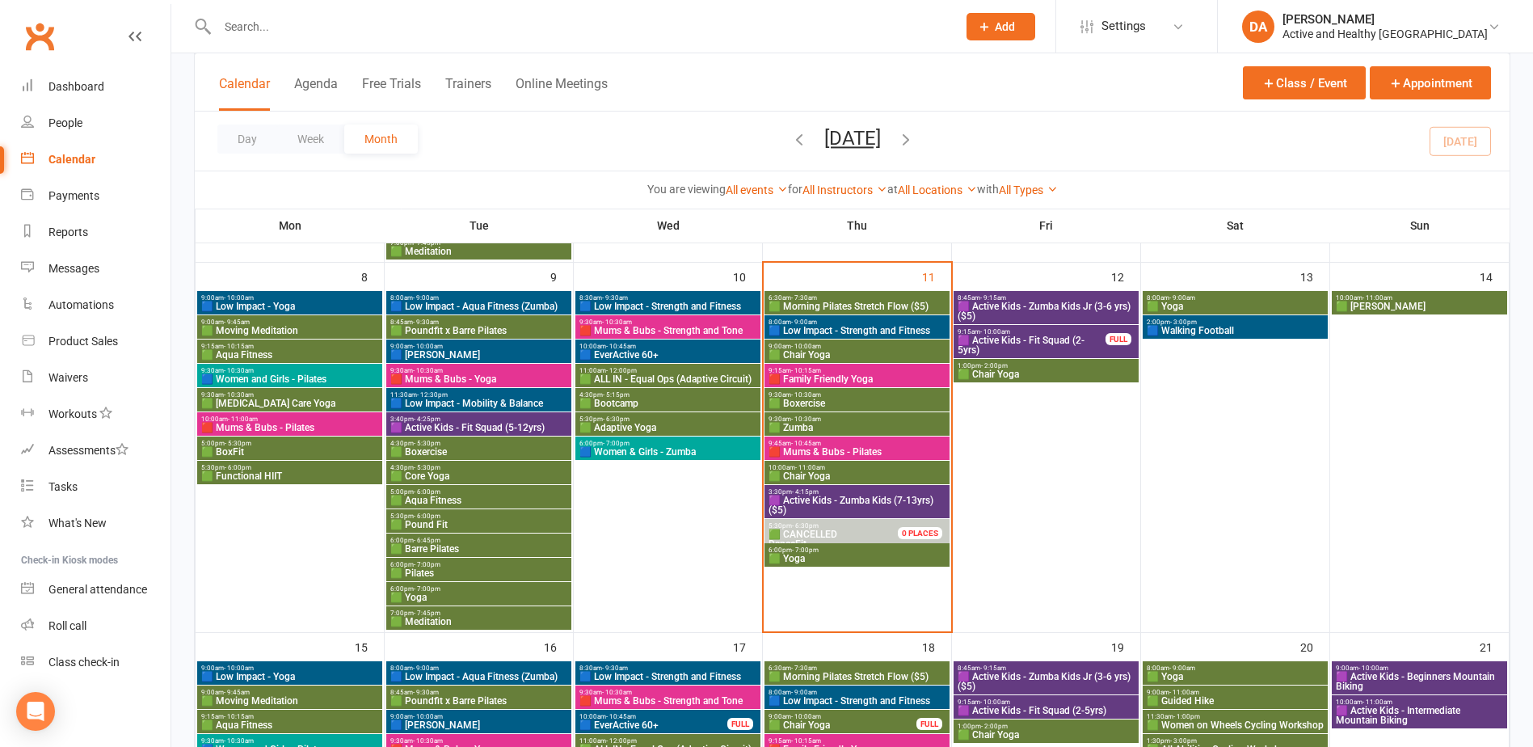
click at [878, 326] on span "🟦 Low Impact - Strength and Fitness" at bounding box center [857, 331] width 179 height 10
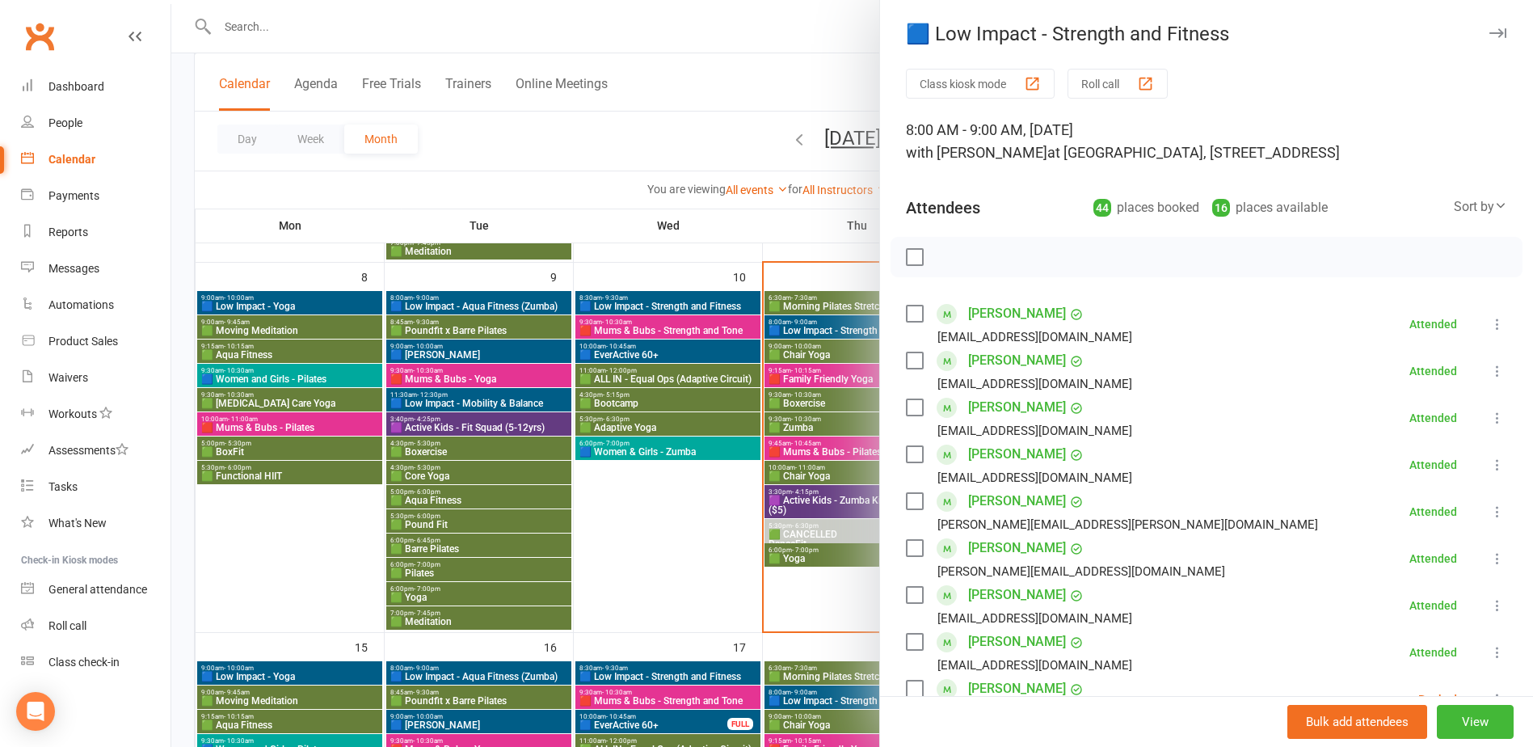
click at [811, 330] on div at bounding box center [852, 373] width 1362 height 747
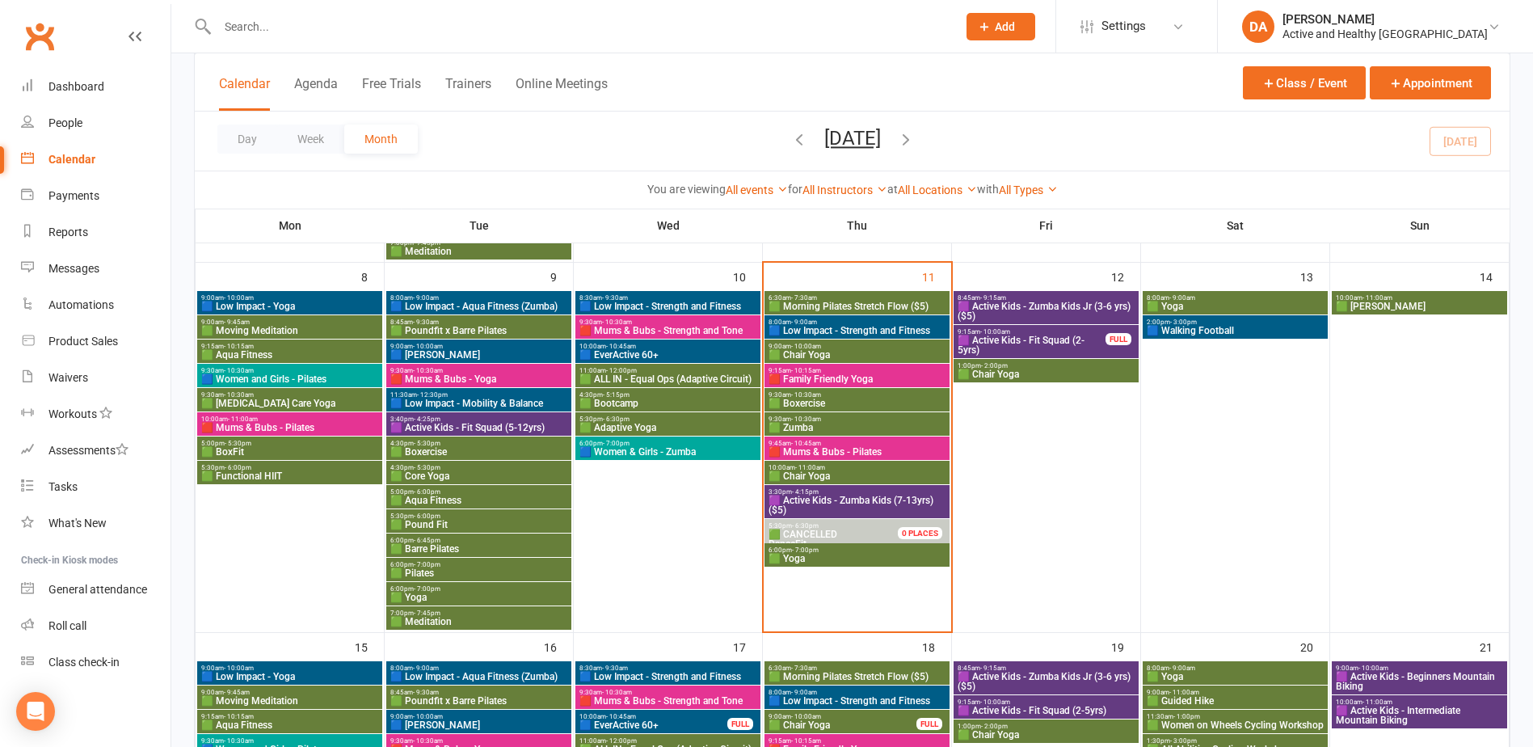
click at [813, 347] on span "- 10:00am" at bounding box center [806, 346] width 30 height 7
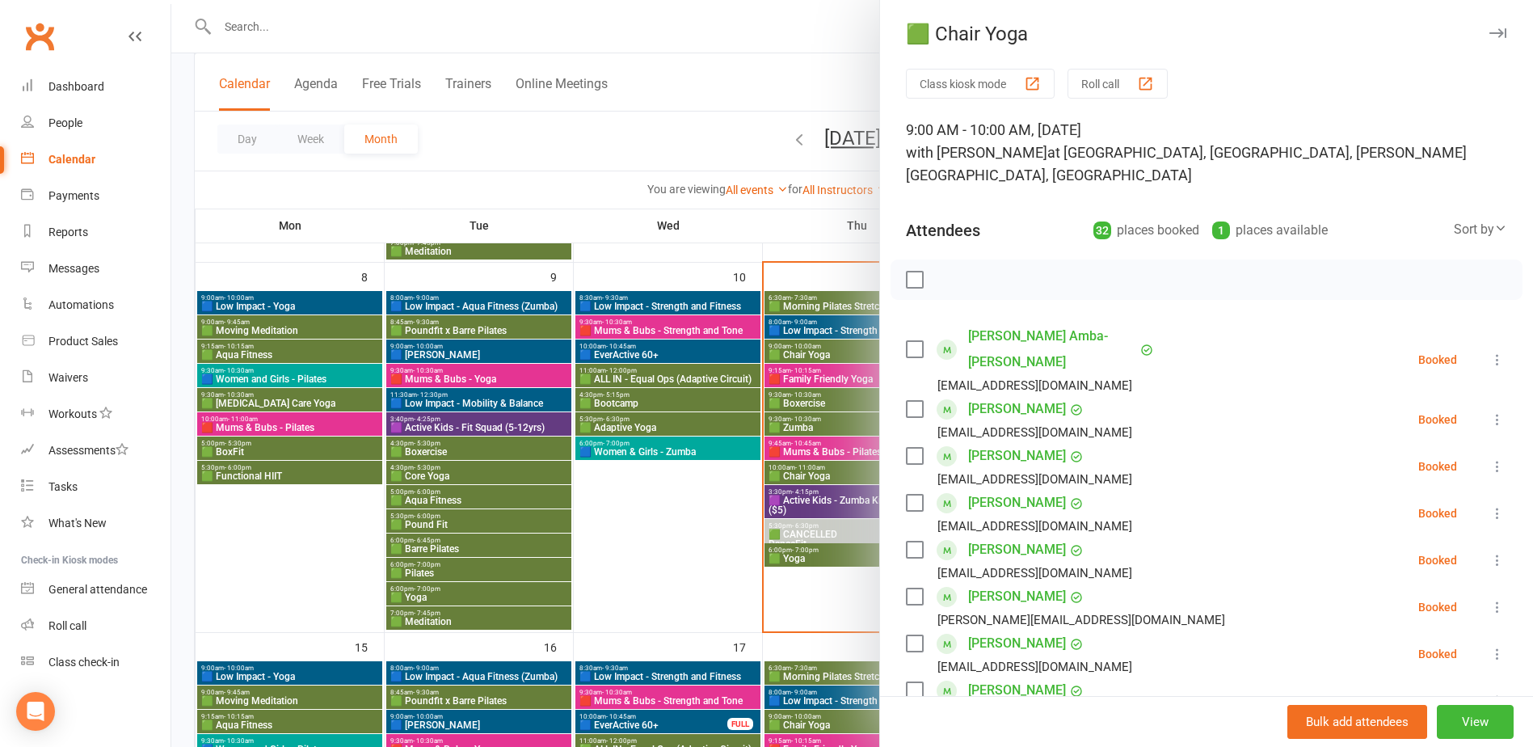
click at [808, 354] on div at bounding box center [852, 373] width 1362 height 747
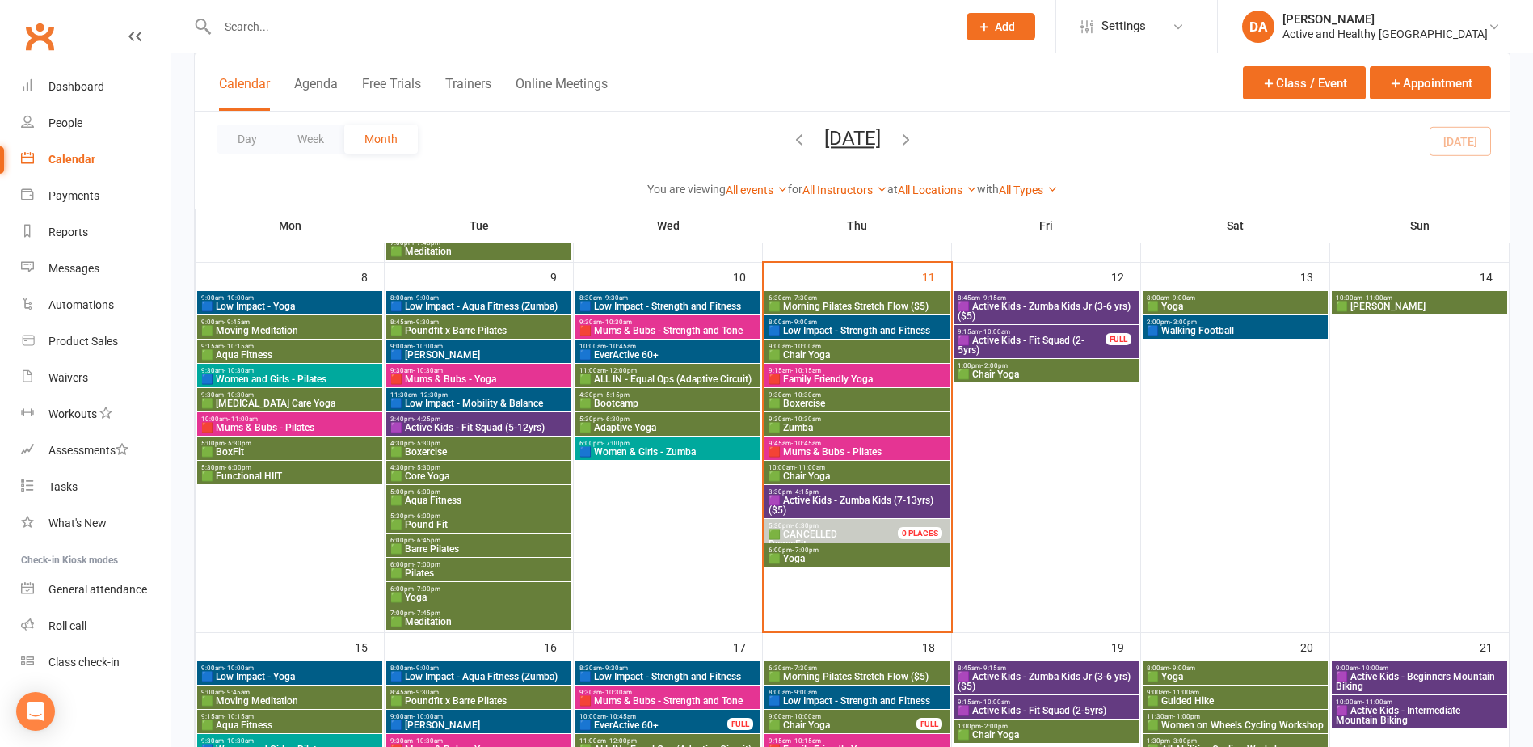
click at [869, 445] on span "9:45am - 10:45am" at bounding box center [857, 443] width 179 height 7
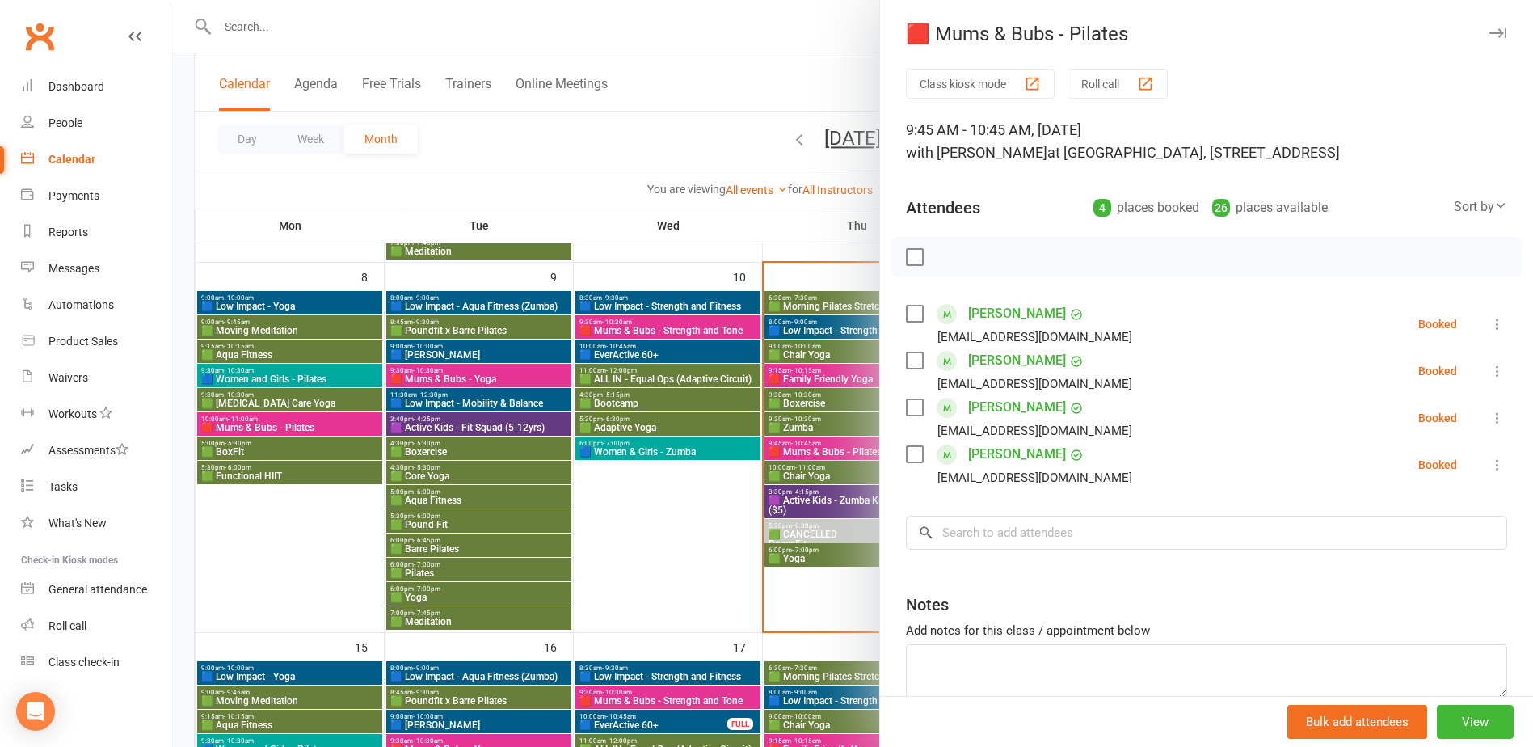
click at [846, 448] on div at bounding box center [852, 373] width 1362 height 747
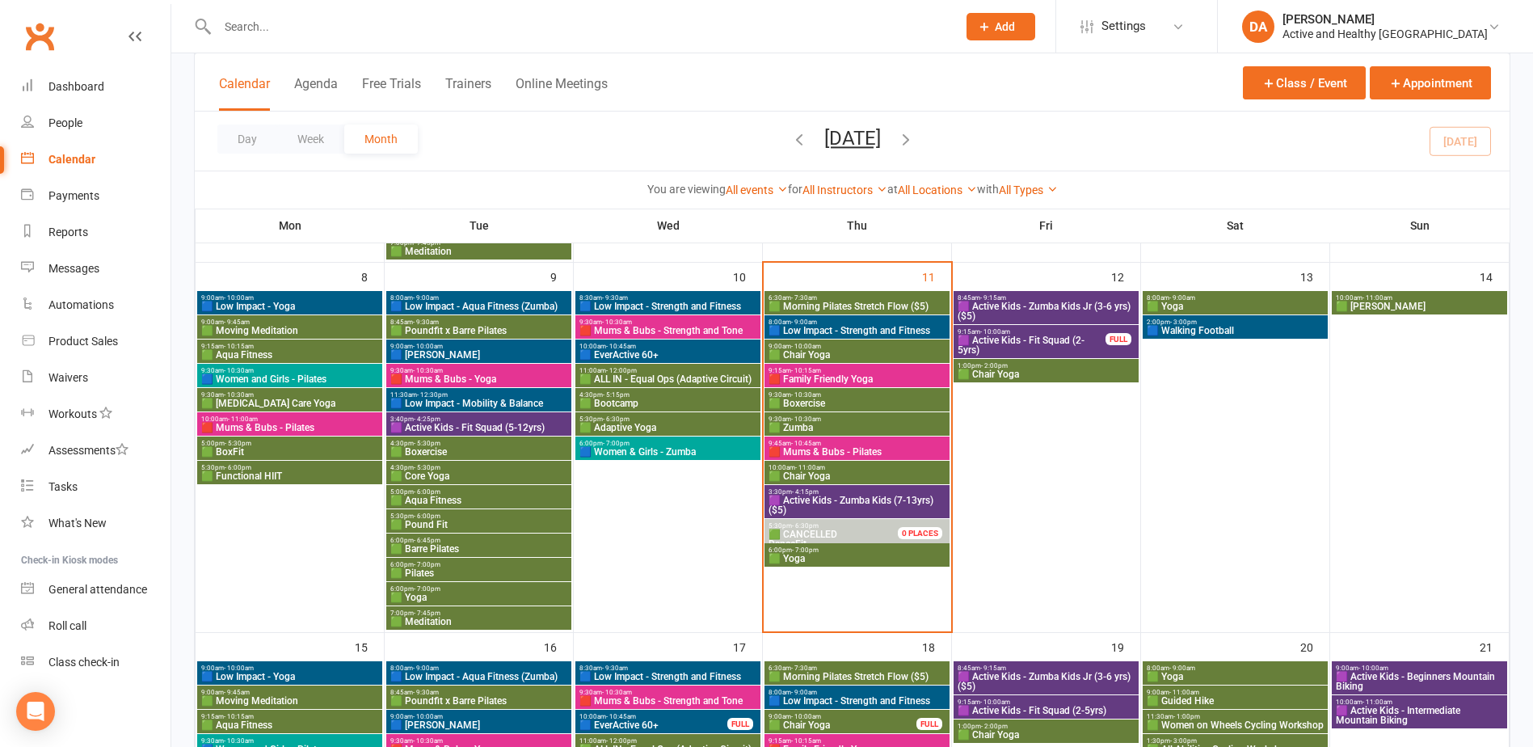
click at [873, 321] on span "8:00am - 9:00am" at bounding box center [857, 321] width 179 height 7
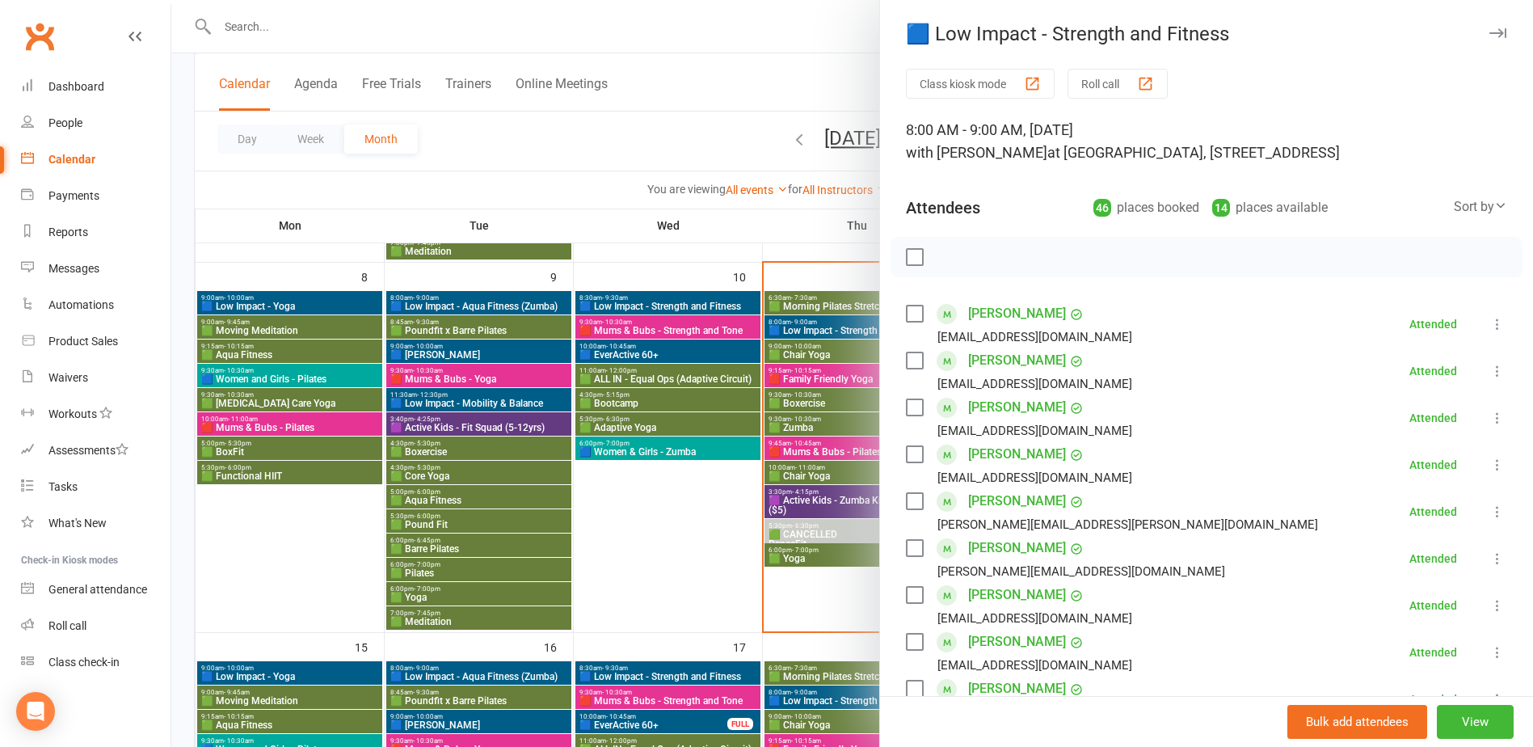
click at [823, 329] on div at bounding box center [852, 373] width 1362 height 747
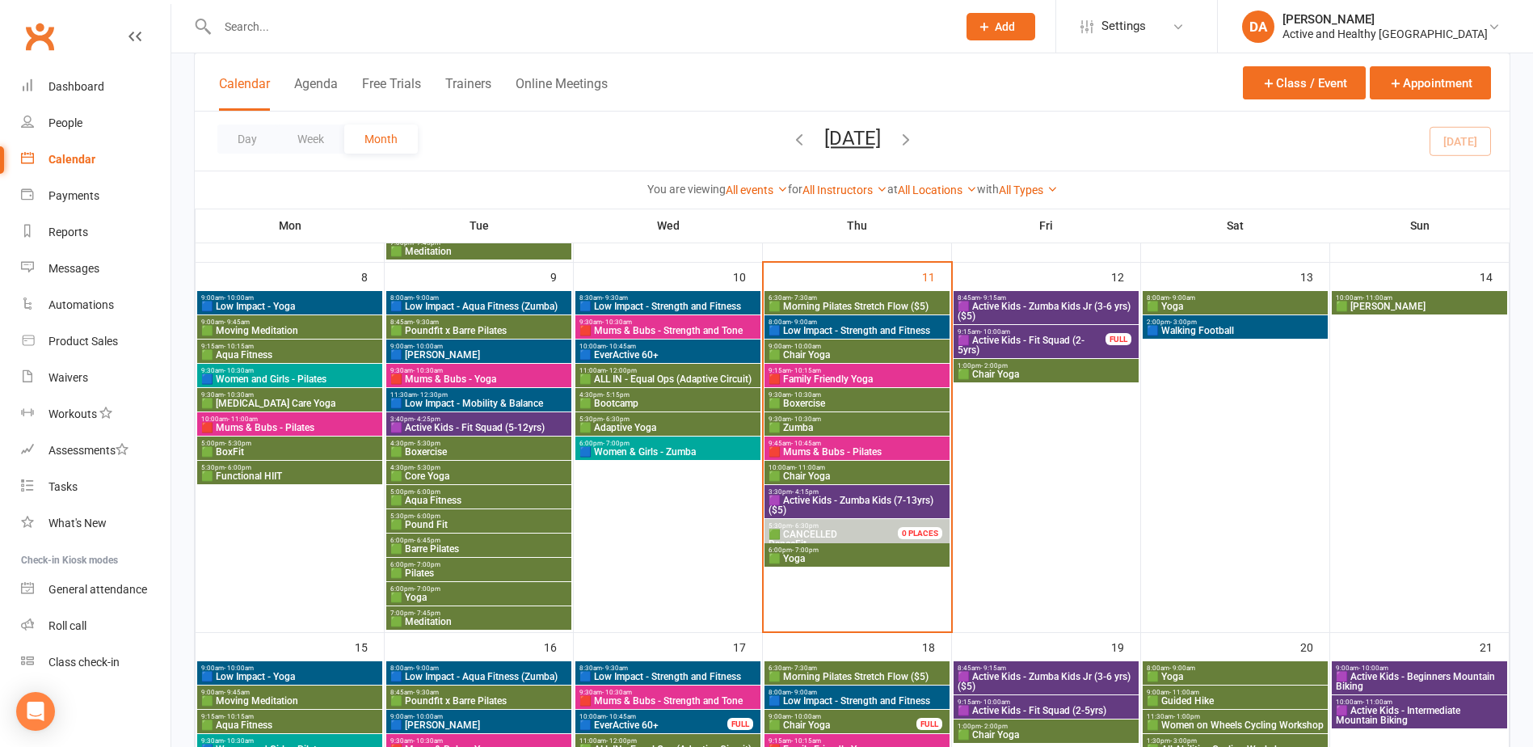
click at [806, 347] on span "- 10:00am" at bounding box center [806, 346] width 30 height 7
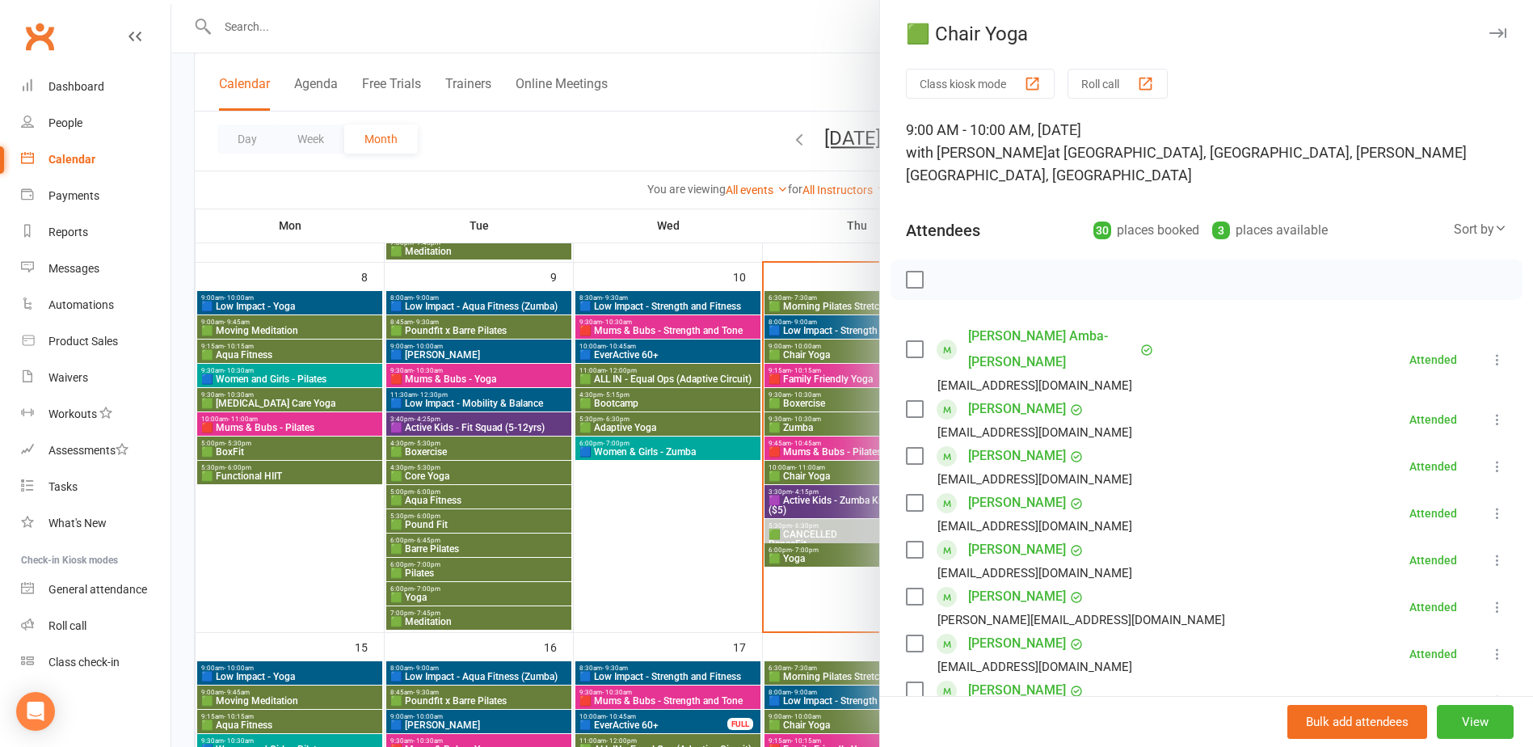
click at [806, 347] on div at bounding box center [852, 373] width 1362 height 747
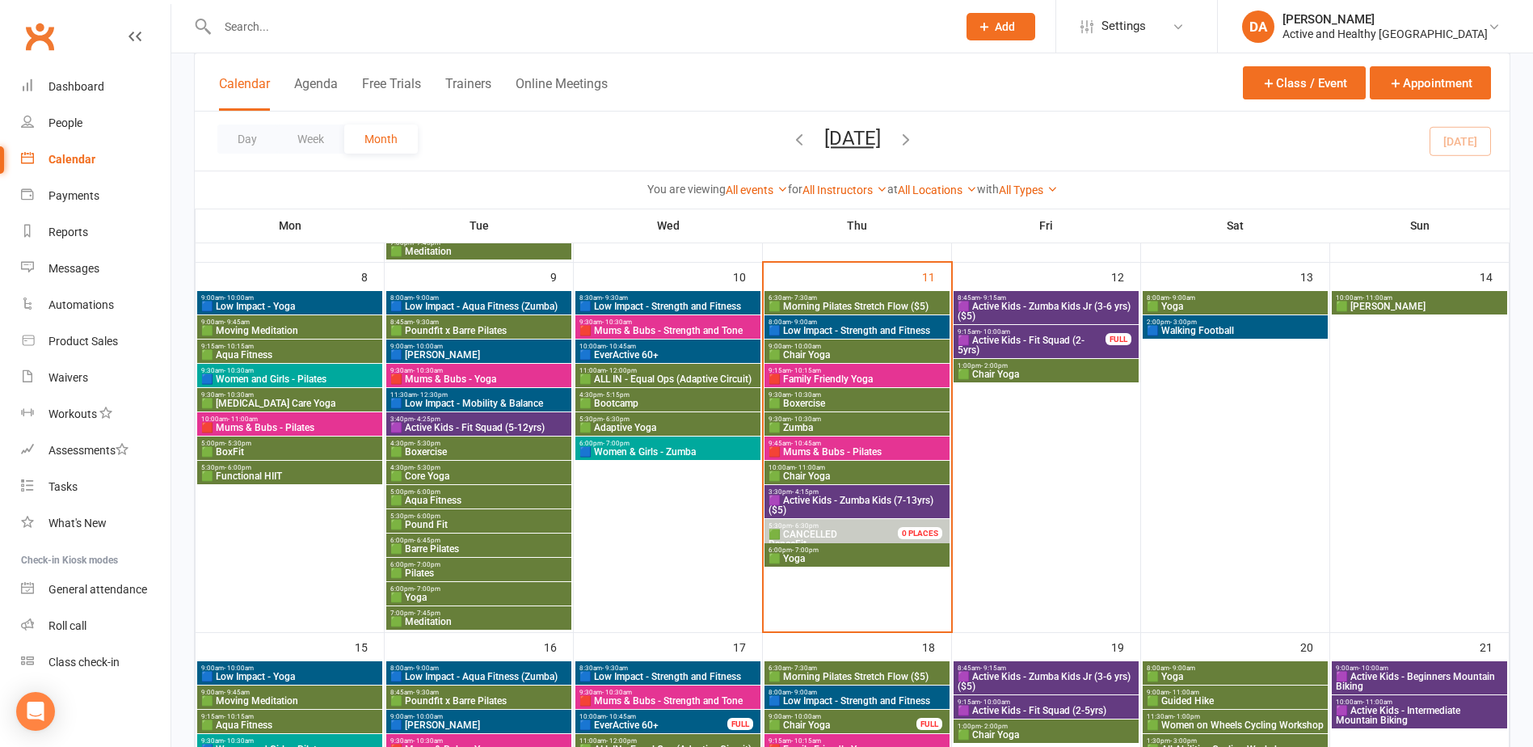
click at [799, 378] on span "🟥 Family Friendly Yoga" at bounding box center [857, 379] width 179 height 10
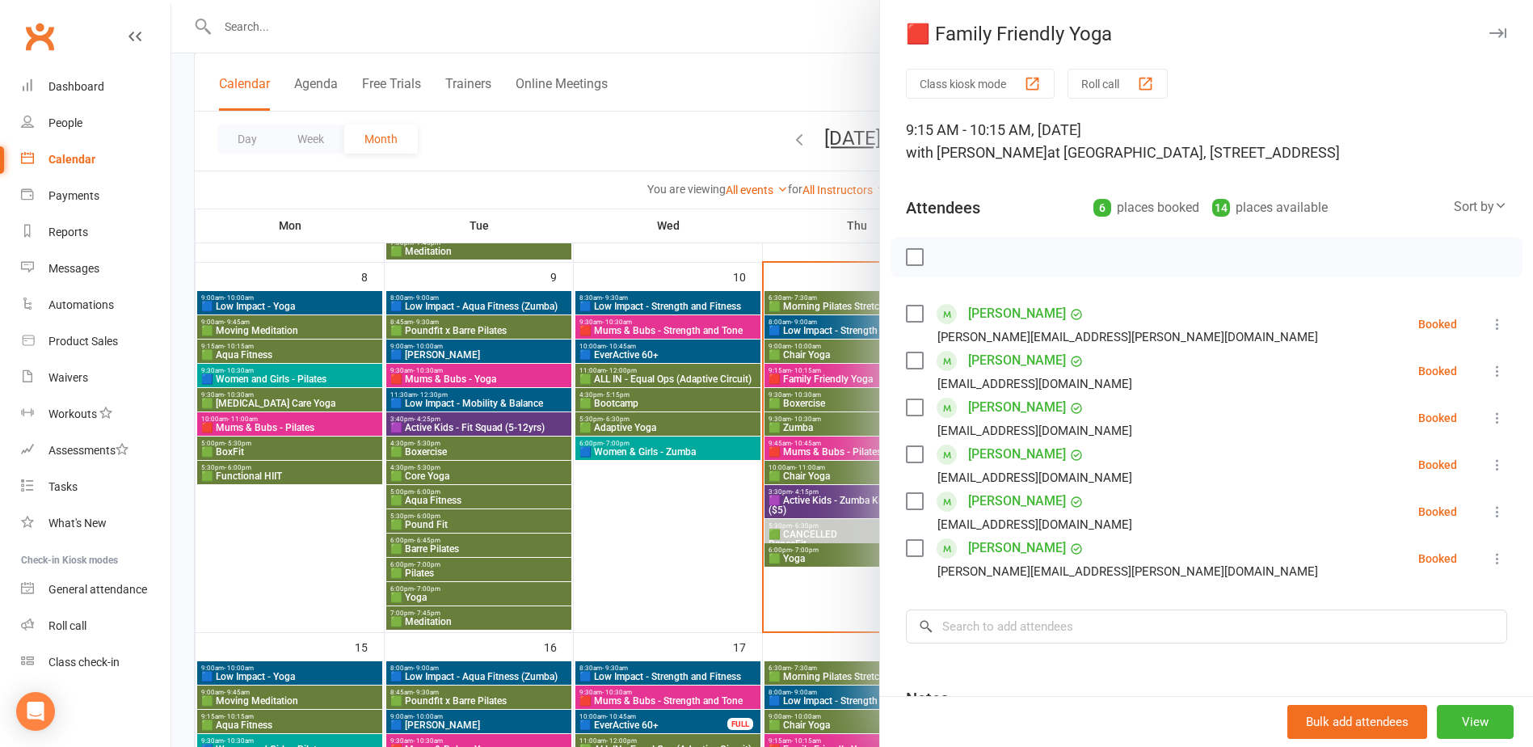
click at [799, 378] on div at bounding box center [852, 373] width 1362 height 747
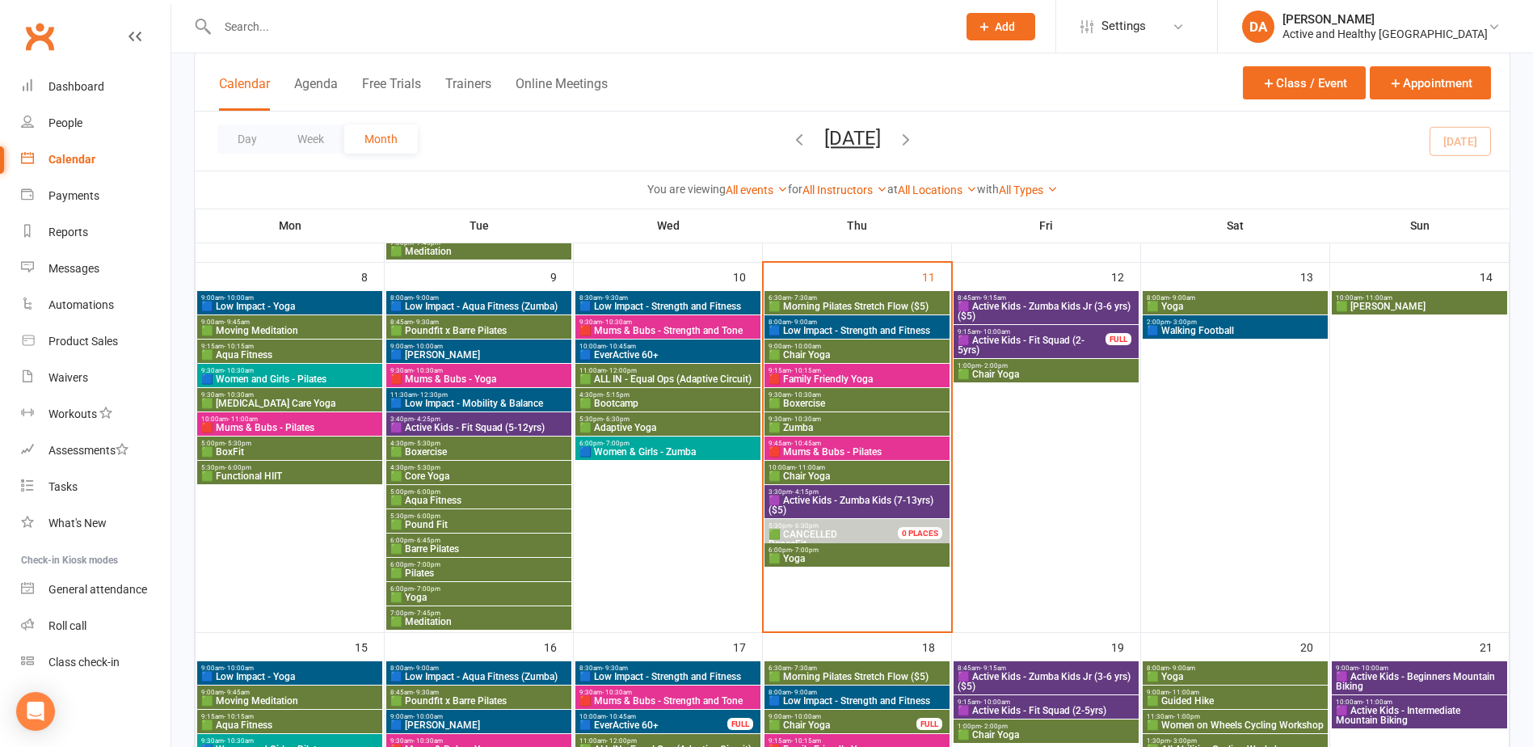
click at [802, 402] on span "🟩 Boxercise" at bounding box center [857, 403] width 179 height 10
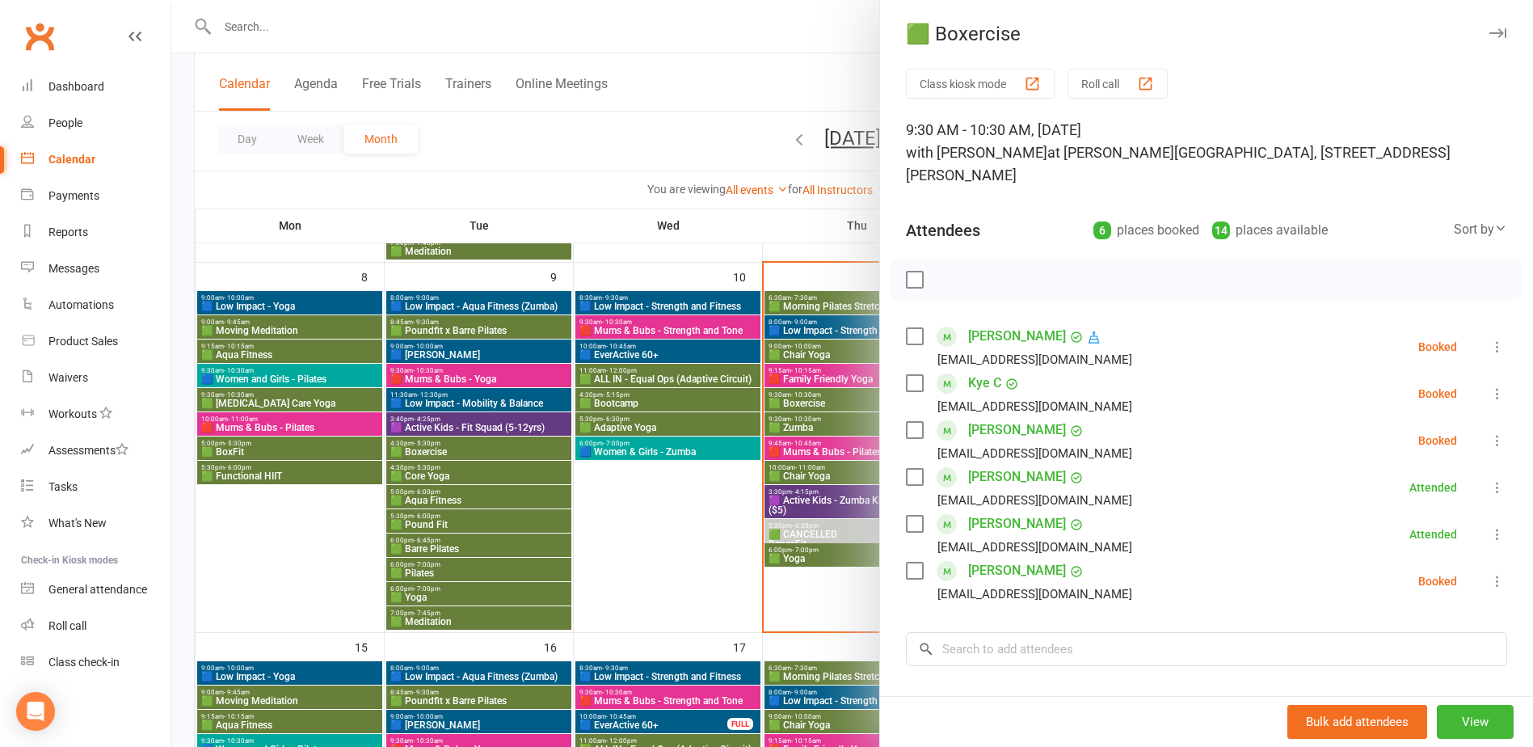
click at [802, 402] on div at bounding box center [852, 373] width 1362 height 747
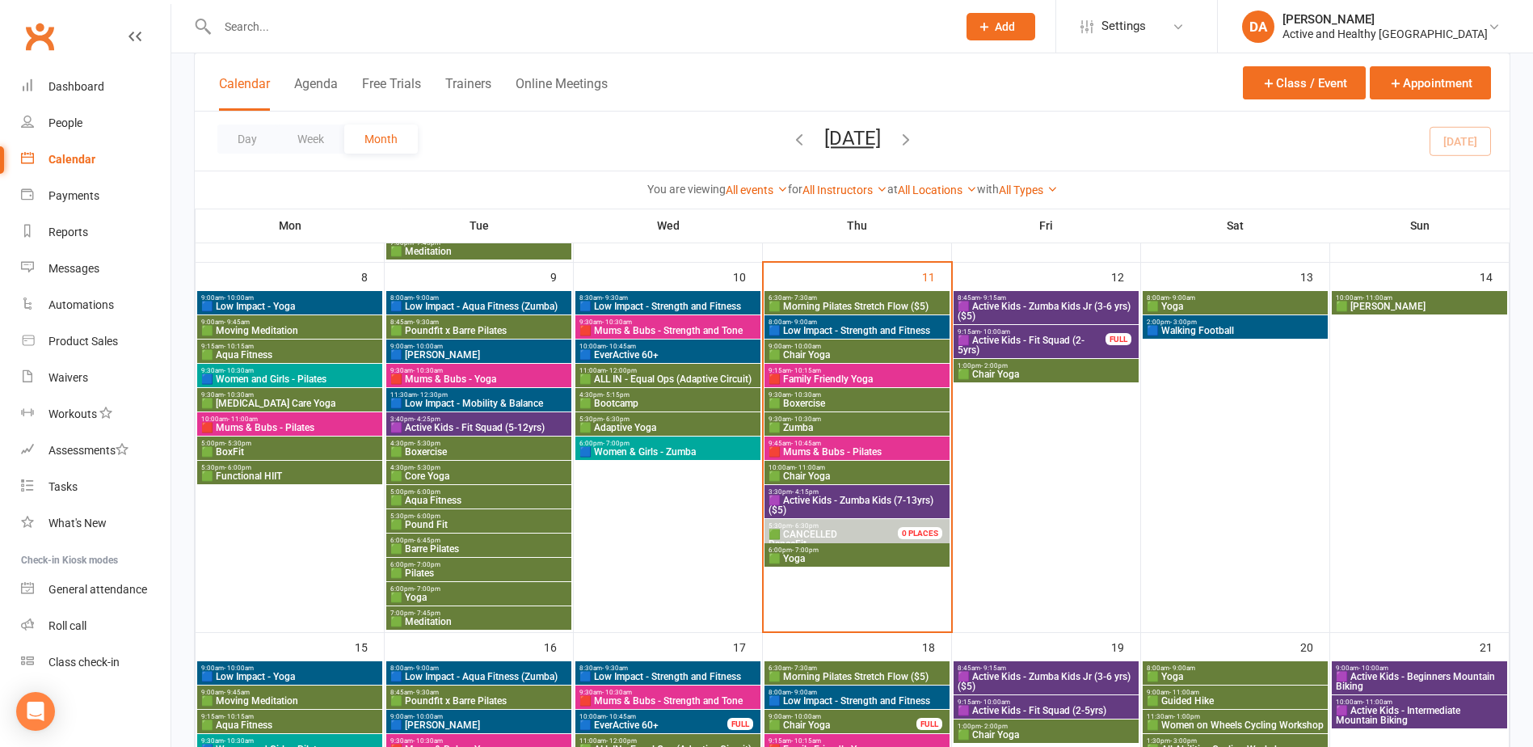
click at [806, 419] on span "- 10:30am" at bounding box center [806, 418] width 30 height 7
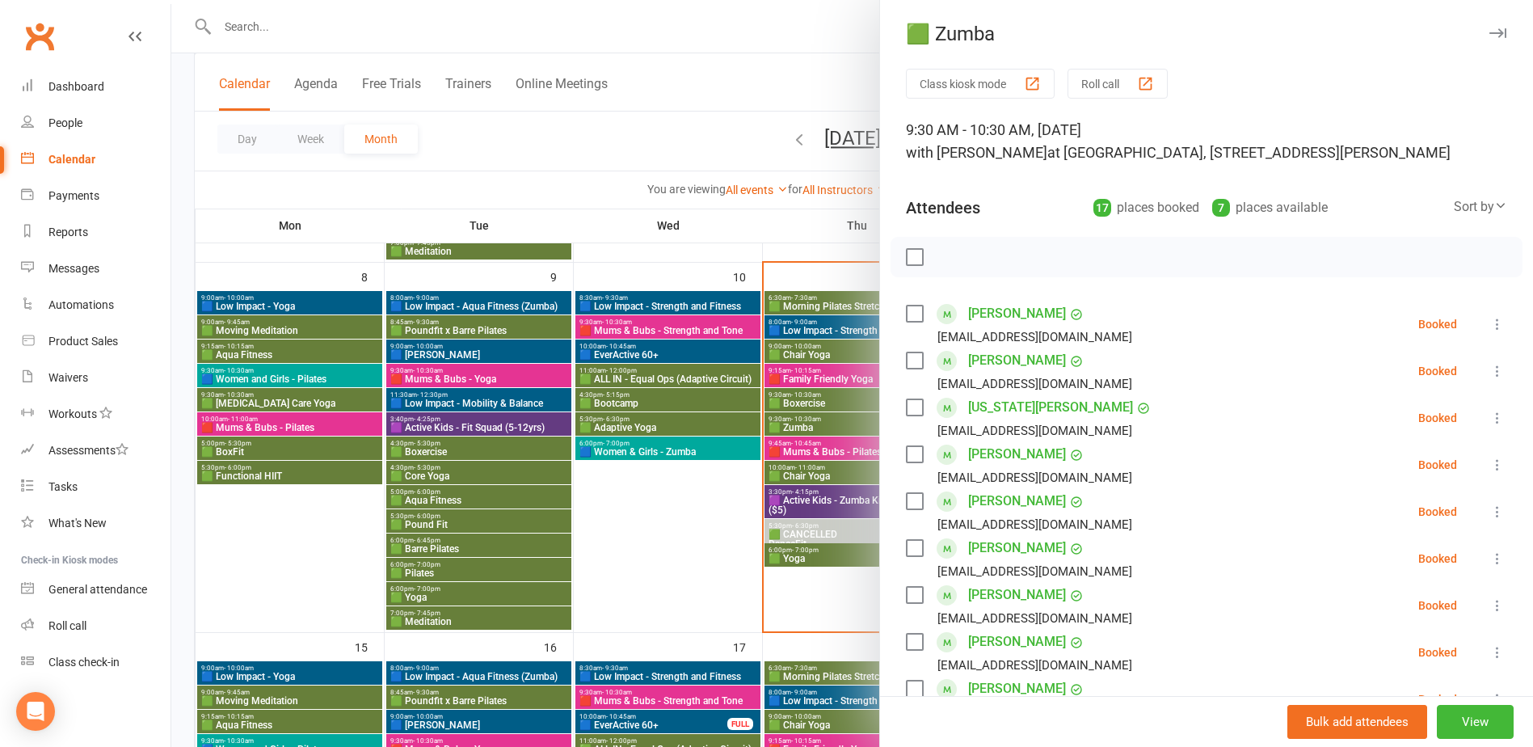
click at [802, 452] on div at bounding box center [852, 373] width 1362 height 747
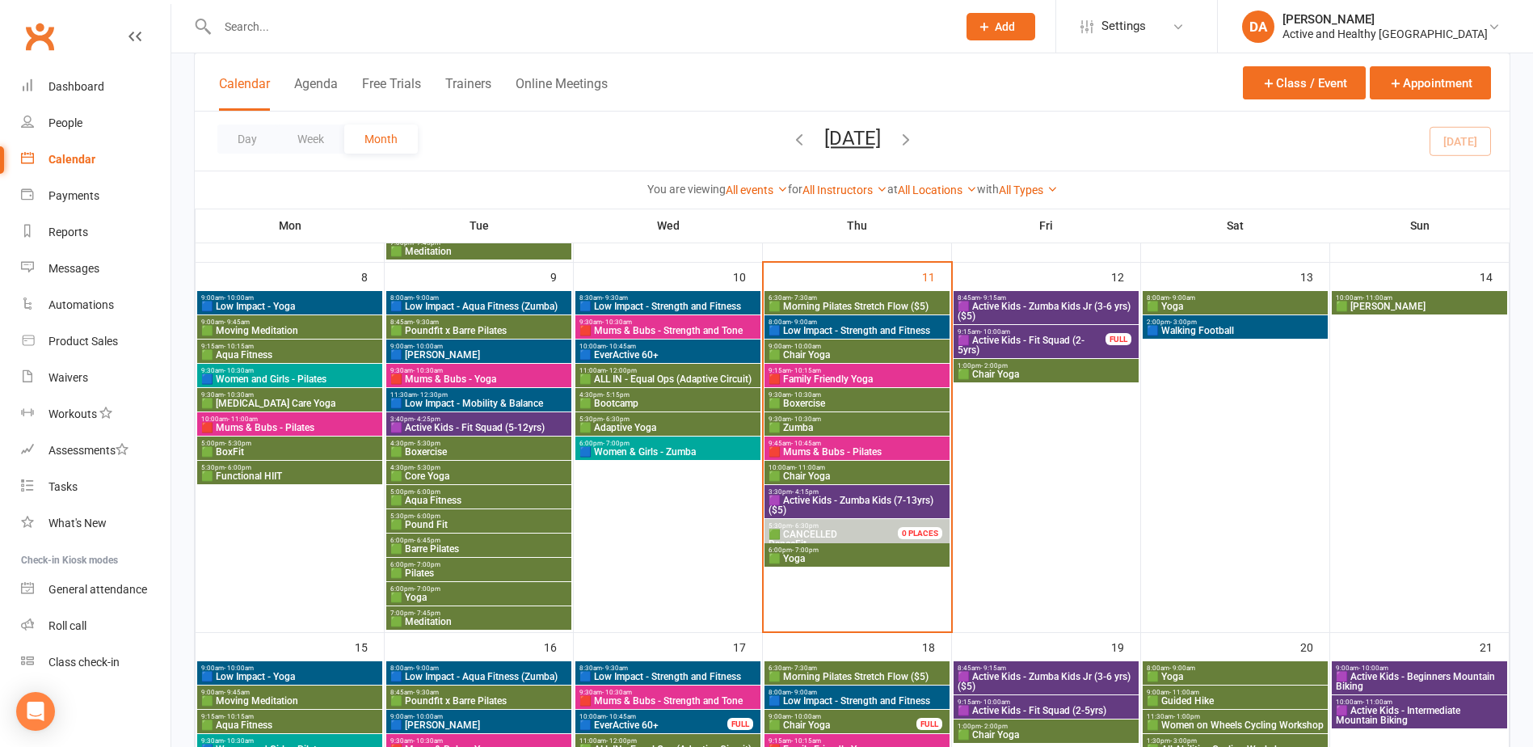
click at [802, 452] on span "🟥 Mums & Bubs - Pilates" at bounding box center [857, 452] width 179 height 10
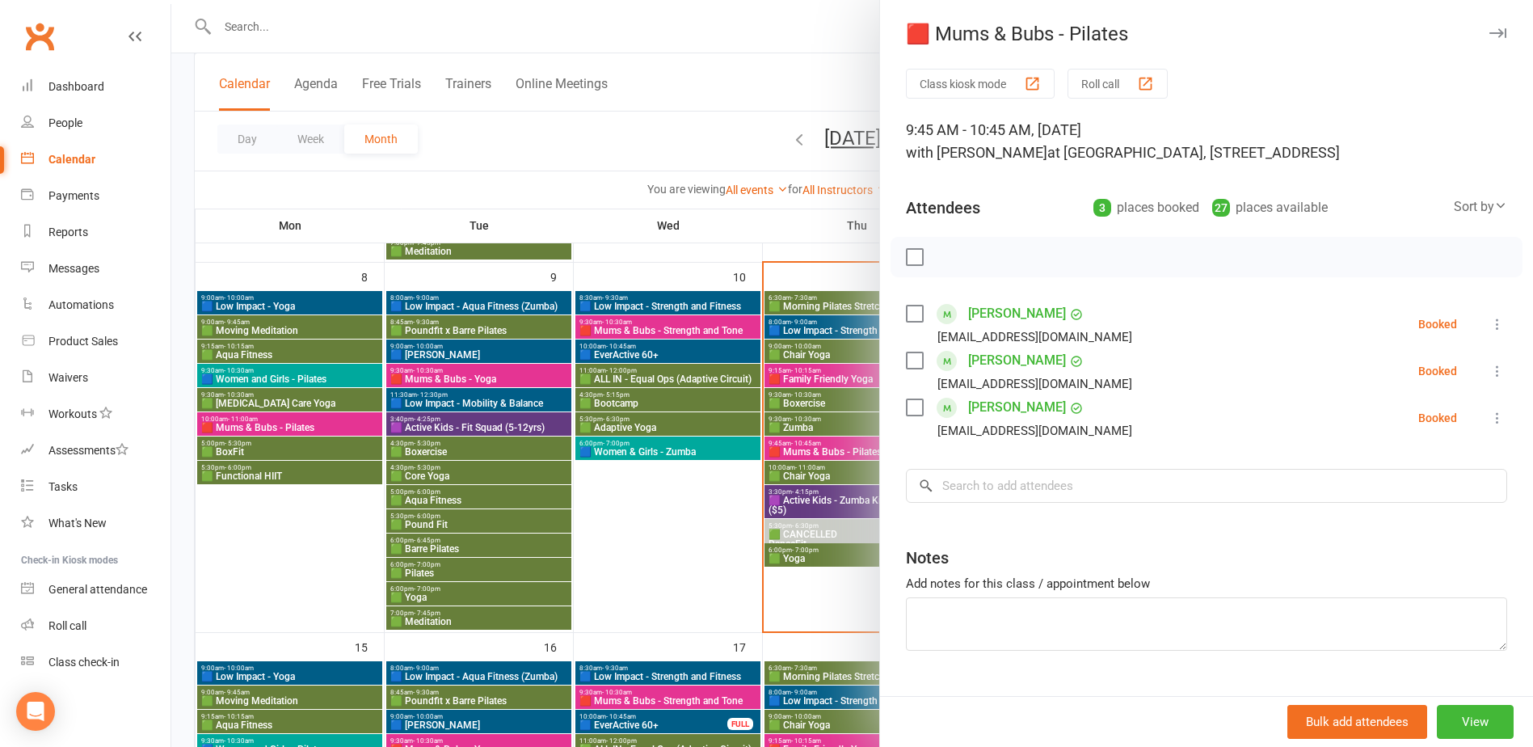
click at [842, 305] on div at bounding box center [852, 373] width 1362 height 747
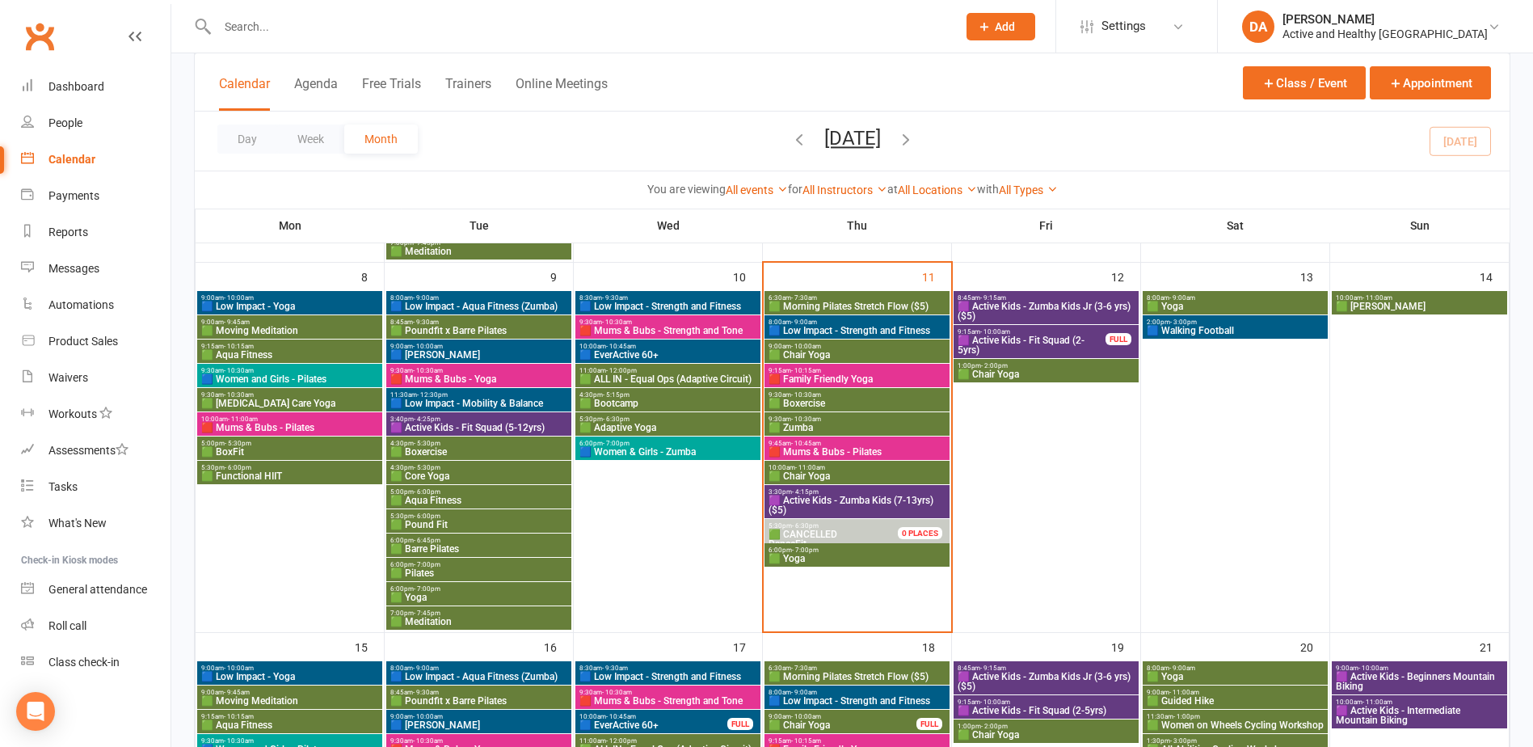
click at [816, 302] on span "🟩 Morning Pilates Stretch Flow ($5)" at bounding box center [857, 306] width 179 height 10
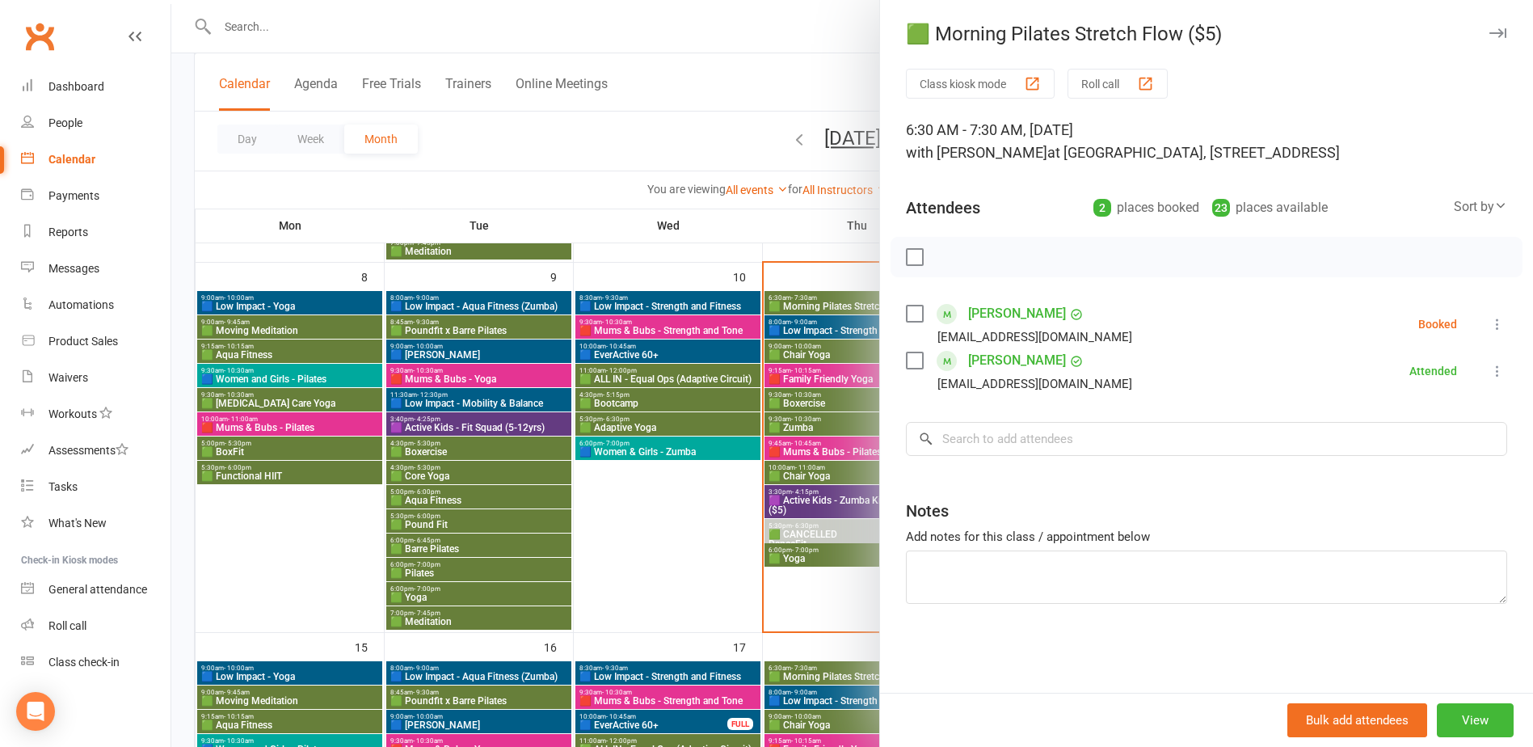
click at [810, 309] on div at bounding box center [852, 373] width 1362 height 747
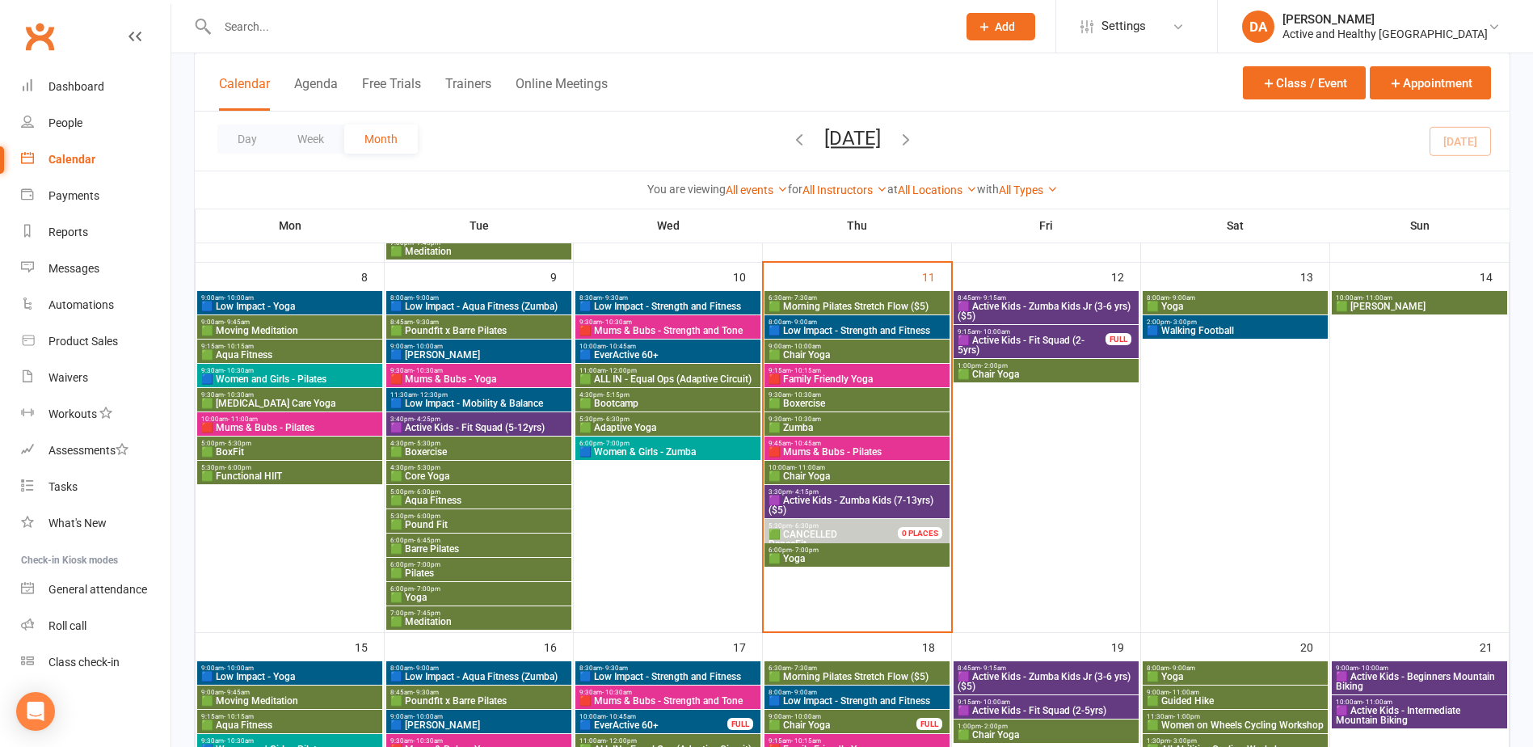
click at [836, 452] on span "🟥 Mums & Bubs - Pilates" at bounding box center [857, 452] width 179 height 10
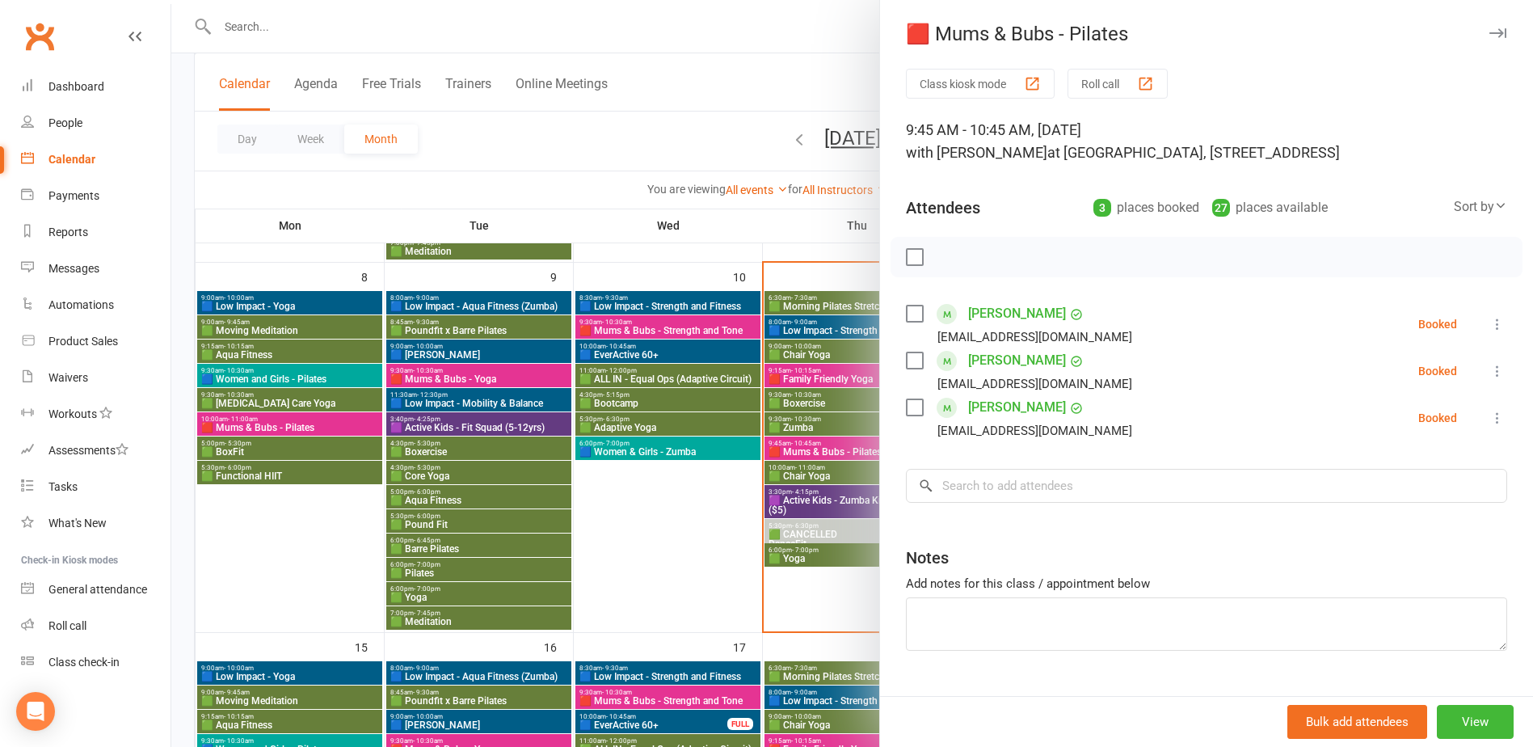
click at [359, 30] on div at bounding box center [852, 373] width 1362 height 747
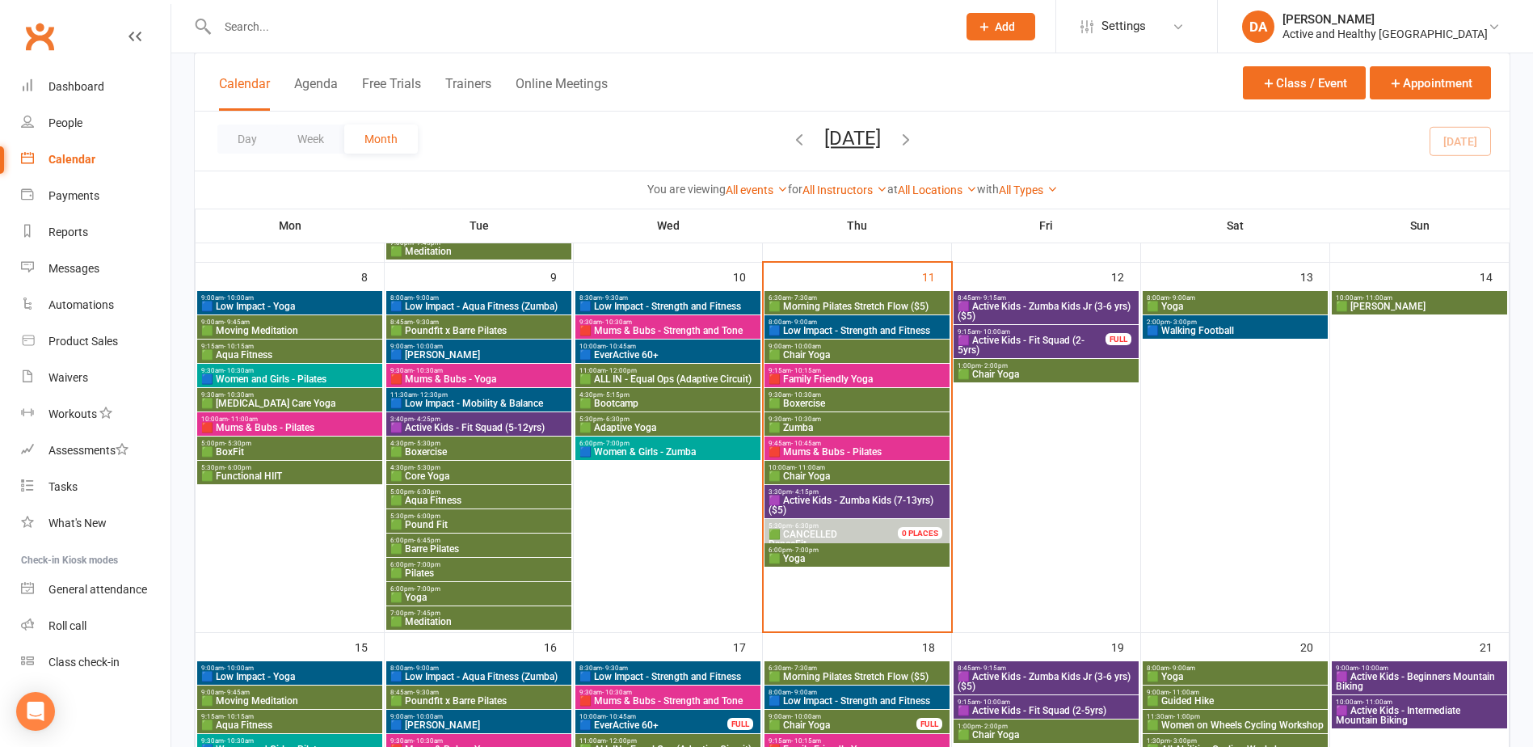
click at [341, 36] on input "text" at bounding box center [579, 26] width 733 height 23
click at [268, 25] on input "text" at bounding box center [579, 26] width 733 height 23
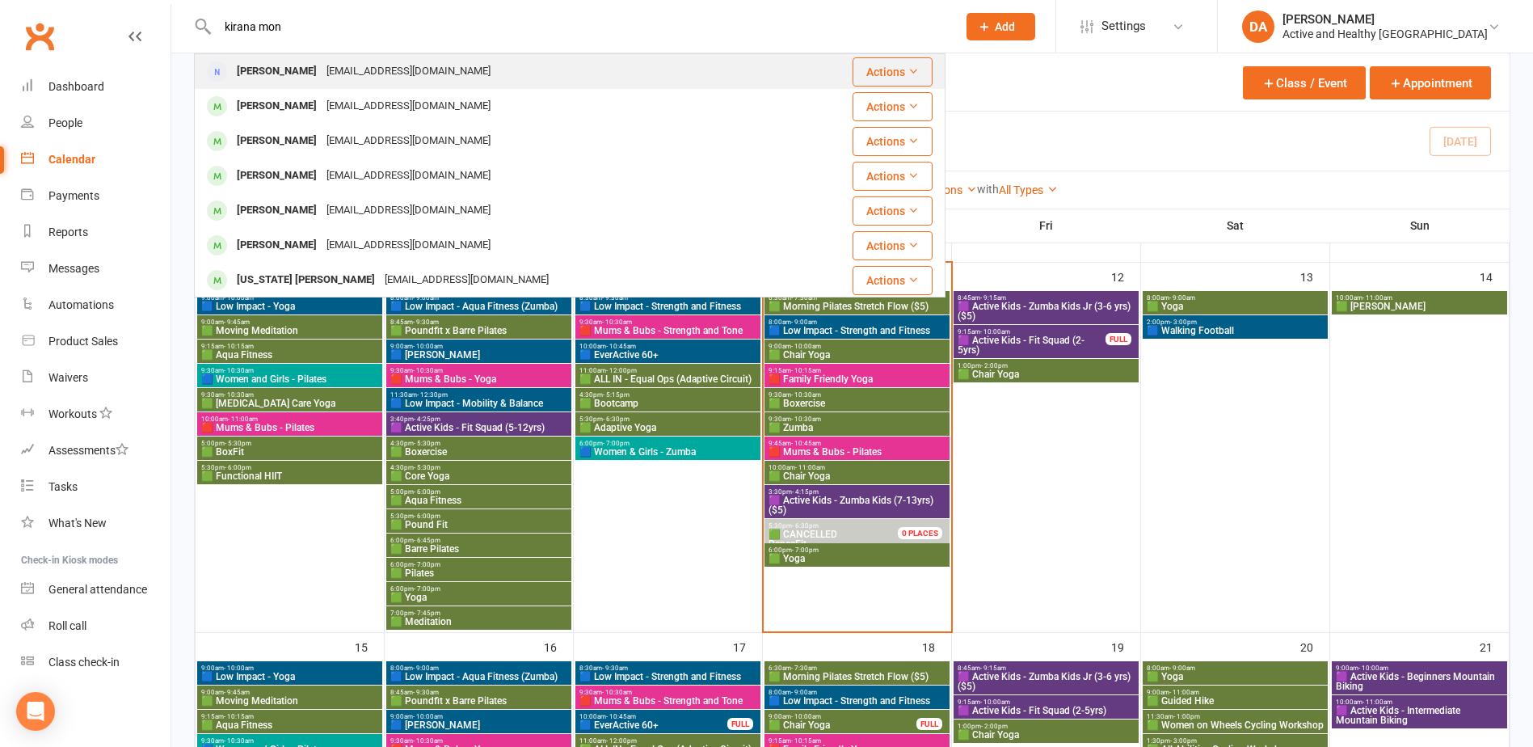
type input "kirana mon"
click at [392, 73] on div "kiranamonica@gmail.com" at bounding box center [409, 71] width 174 height 23
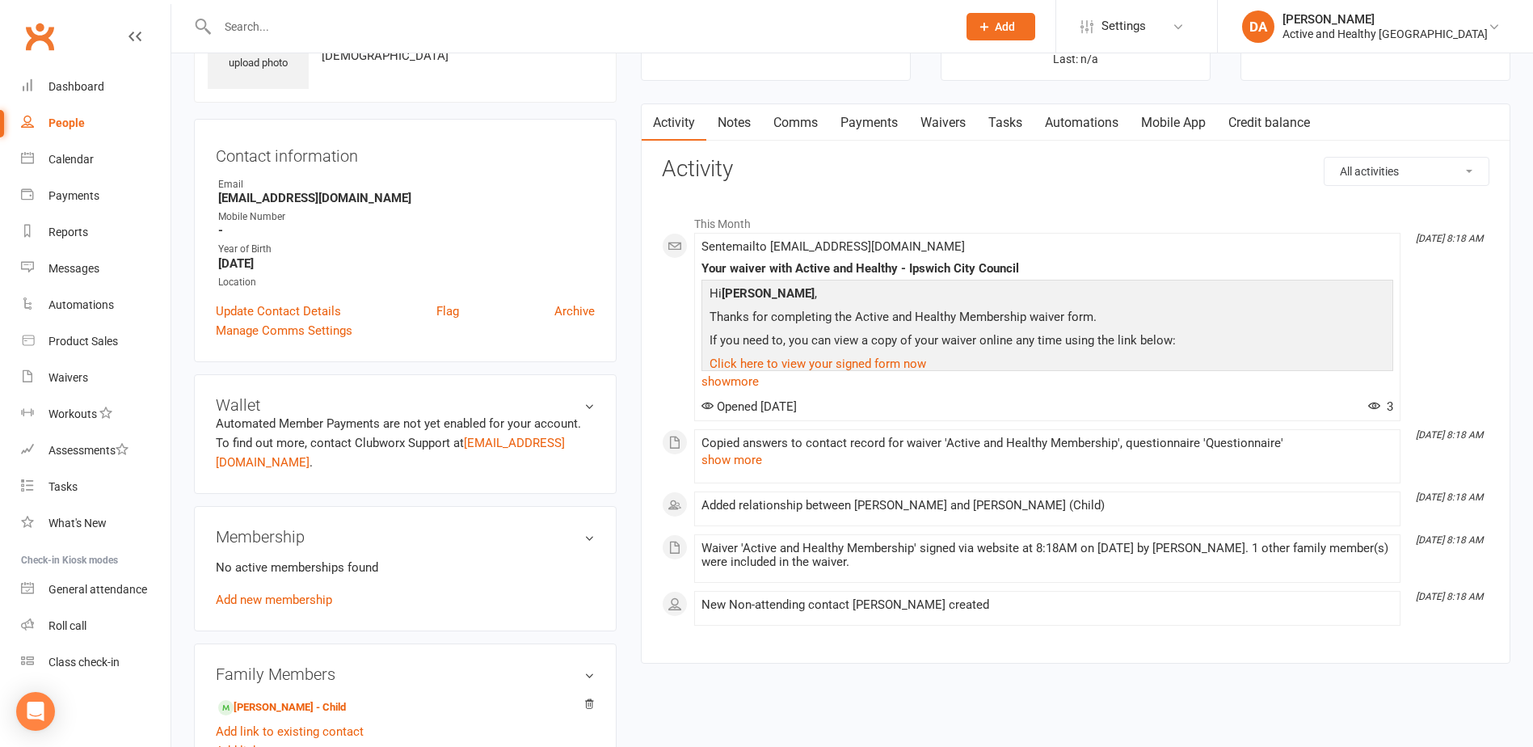
scroll to position [242, 0]
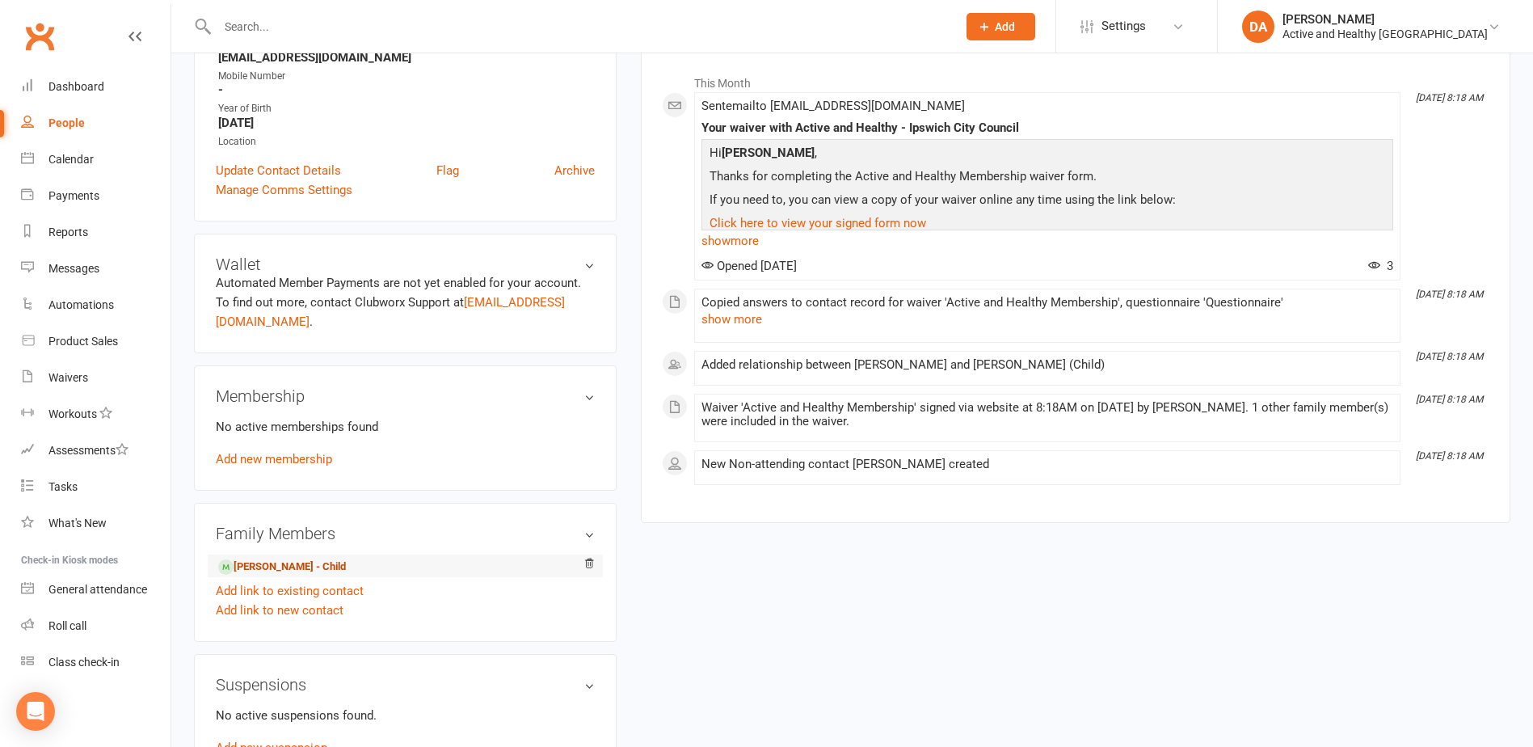
click at [272, 562] on link "Rafael Tjhang - Child" at bounding box center [282, 566] width 128 height 17
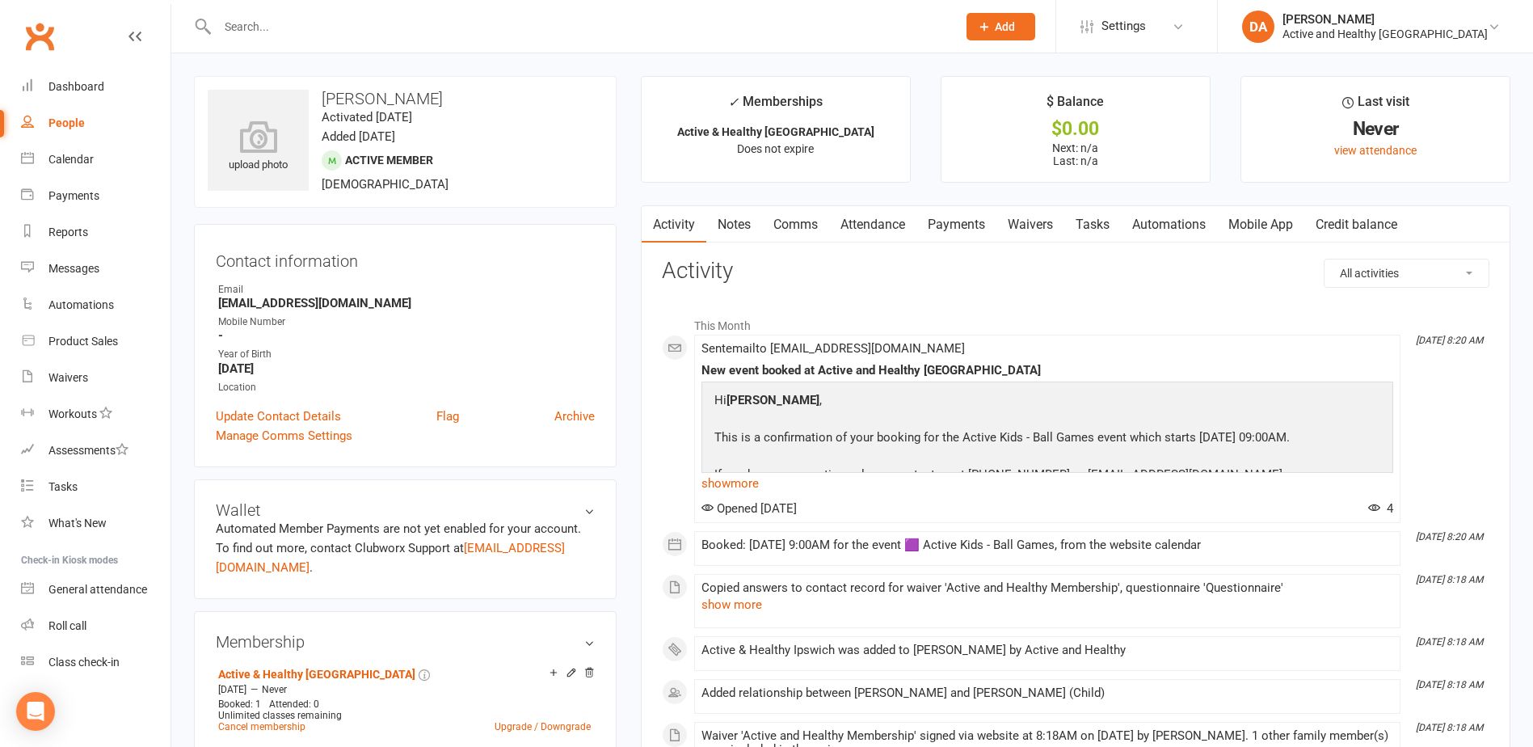
click at [885, 221] on link "Attendance" at bounding box center [872, 224] width 87 height 37
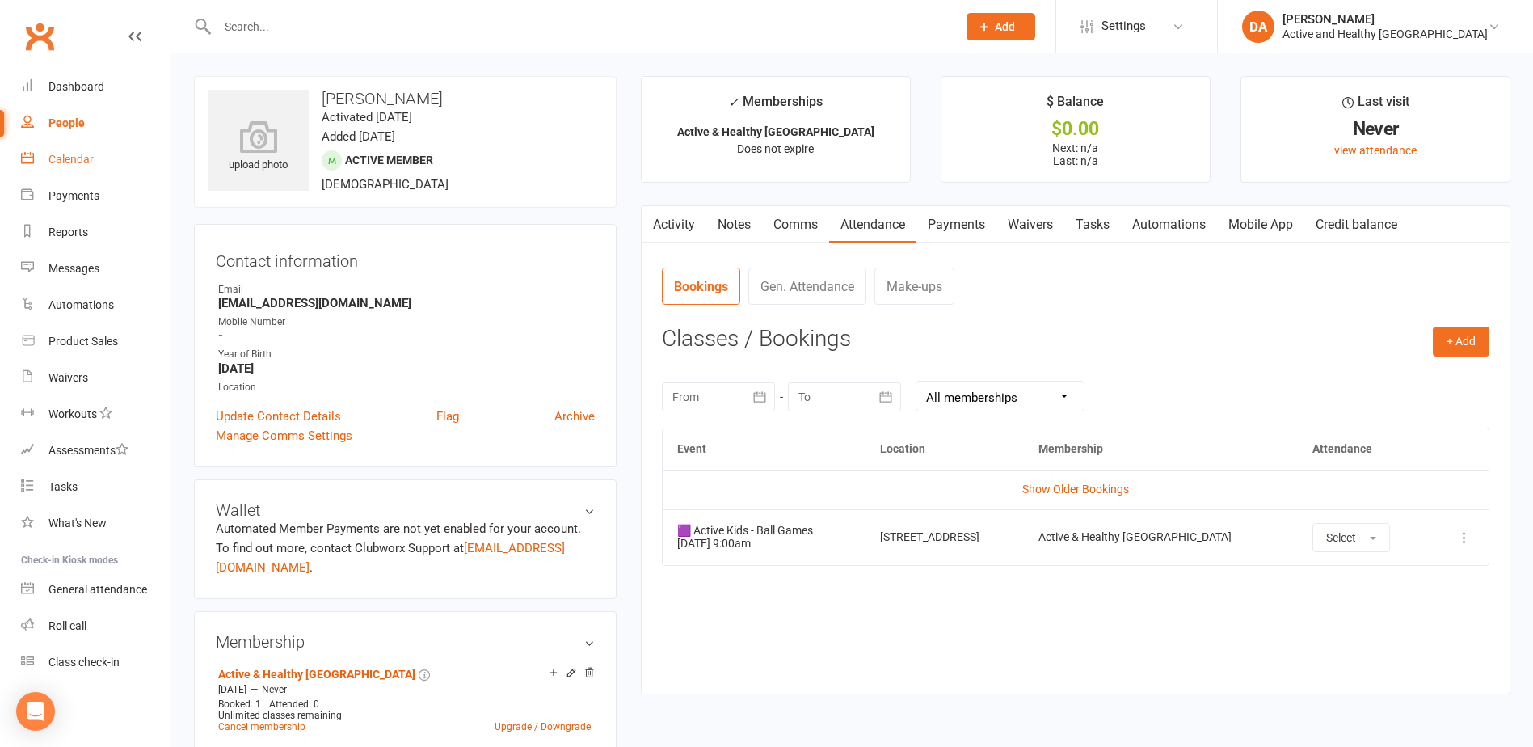
click at [66, 162] on div "Calendar" at bounding box center [70, 159] width 45 height 13
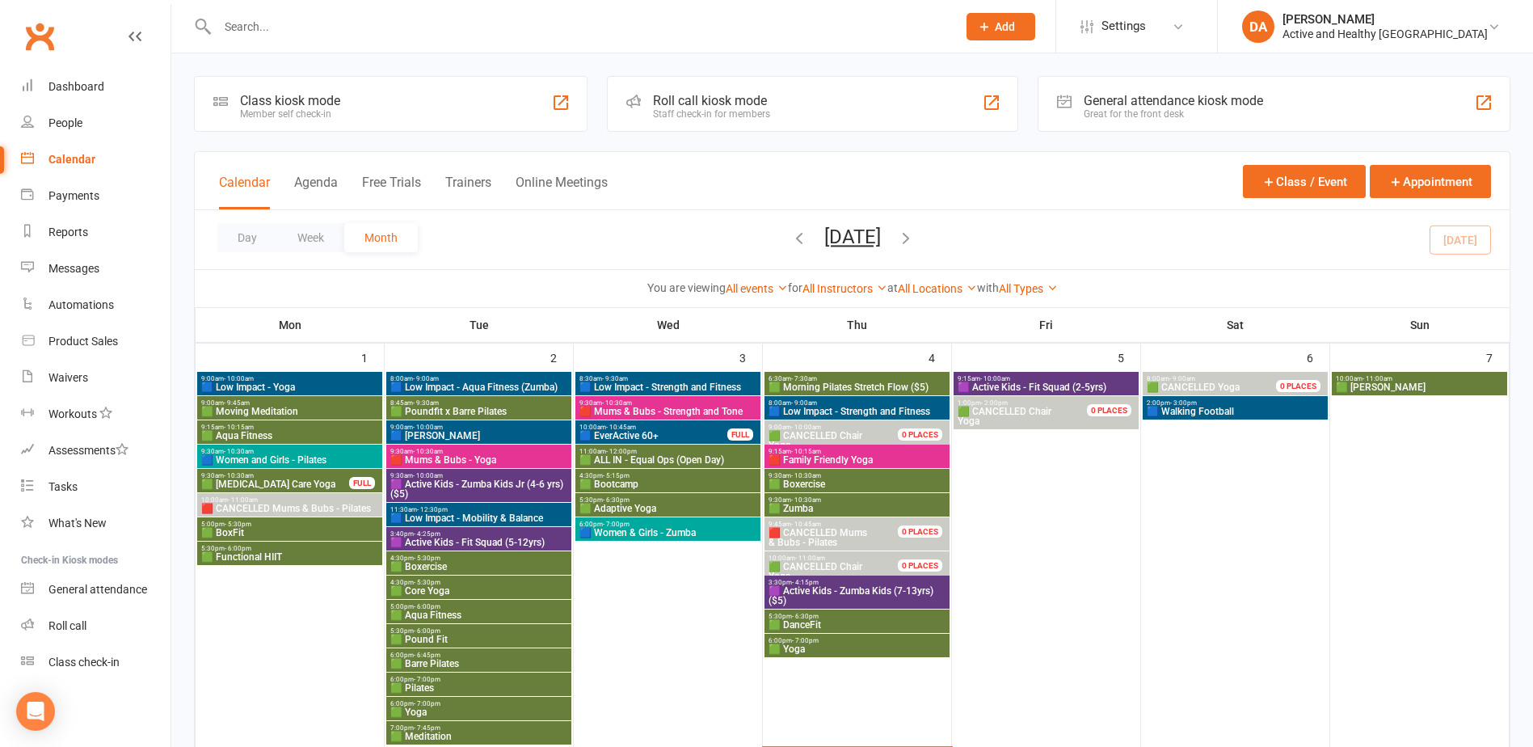
click at [294, 401] on span "9:00am - 9:45am" at bounding box center [289, 402] width 179 height 7
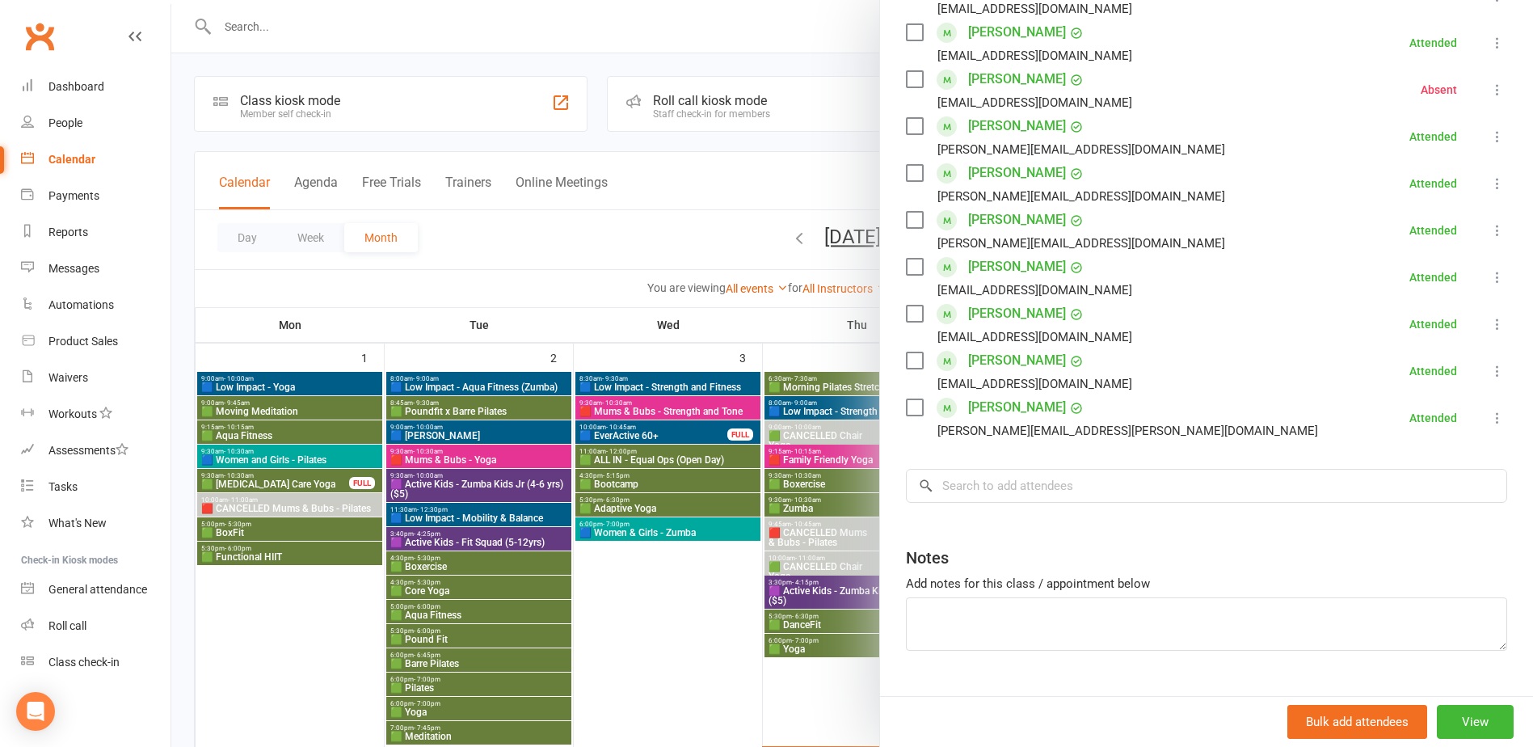
scroll to position [598, 0]
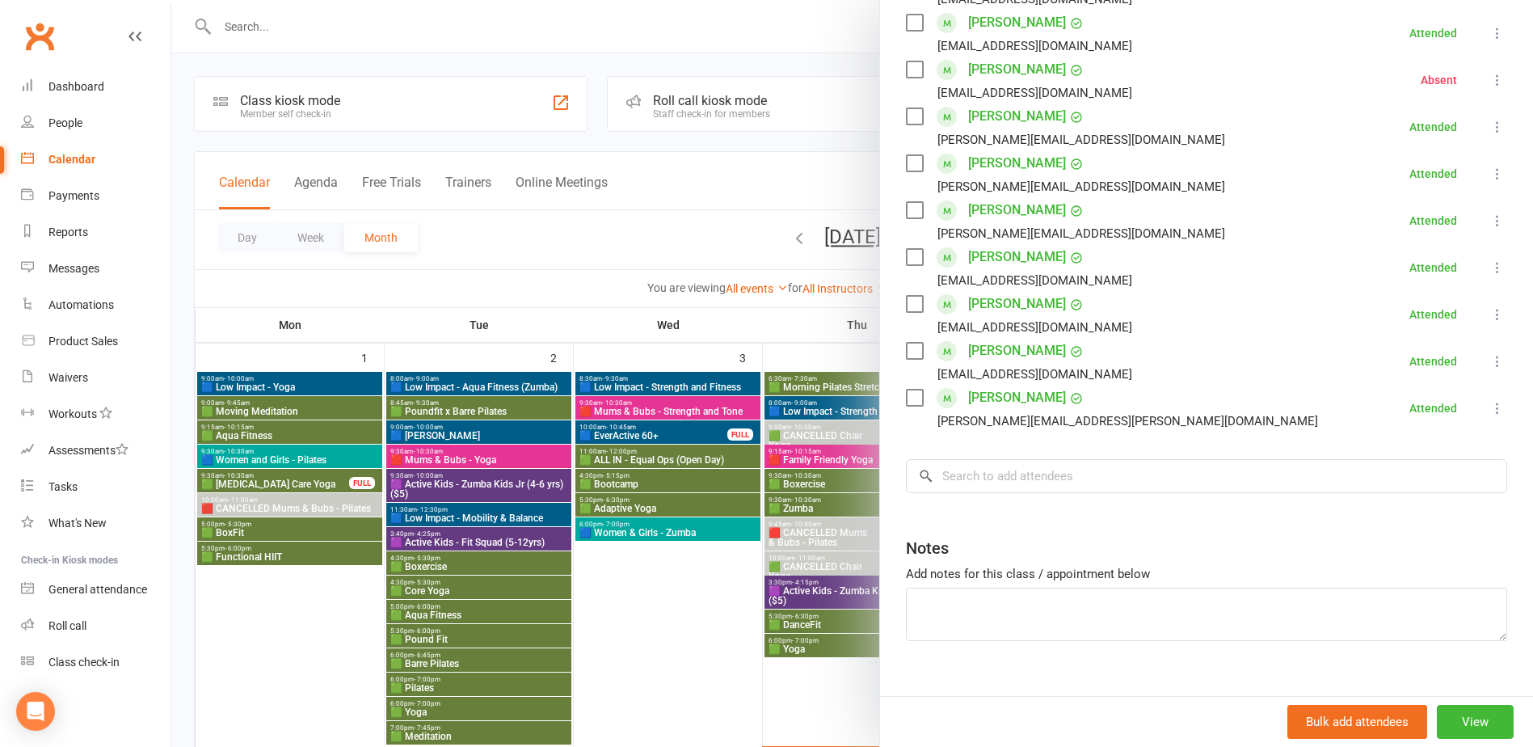
click at [576, 263] on div at bounding box center [852, 373] width 1362 height 747
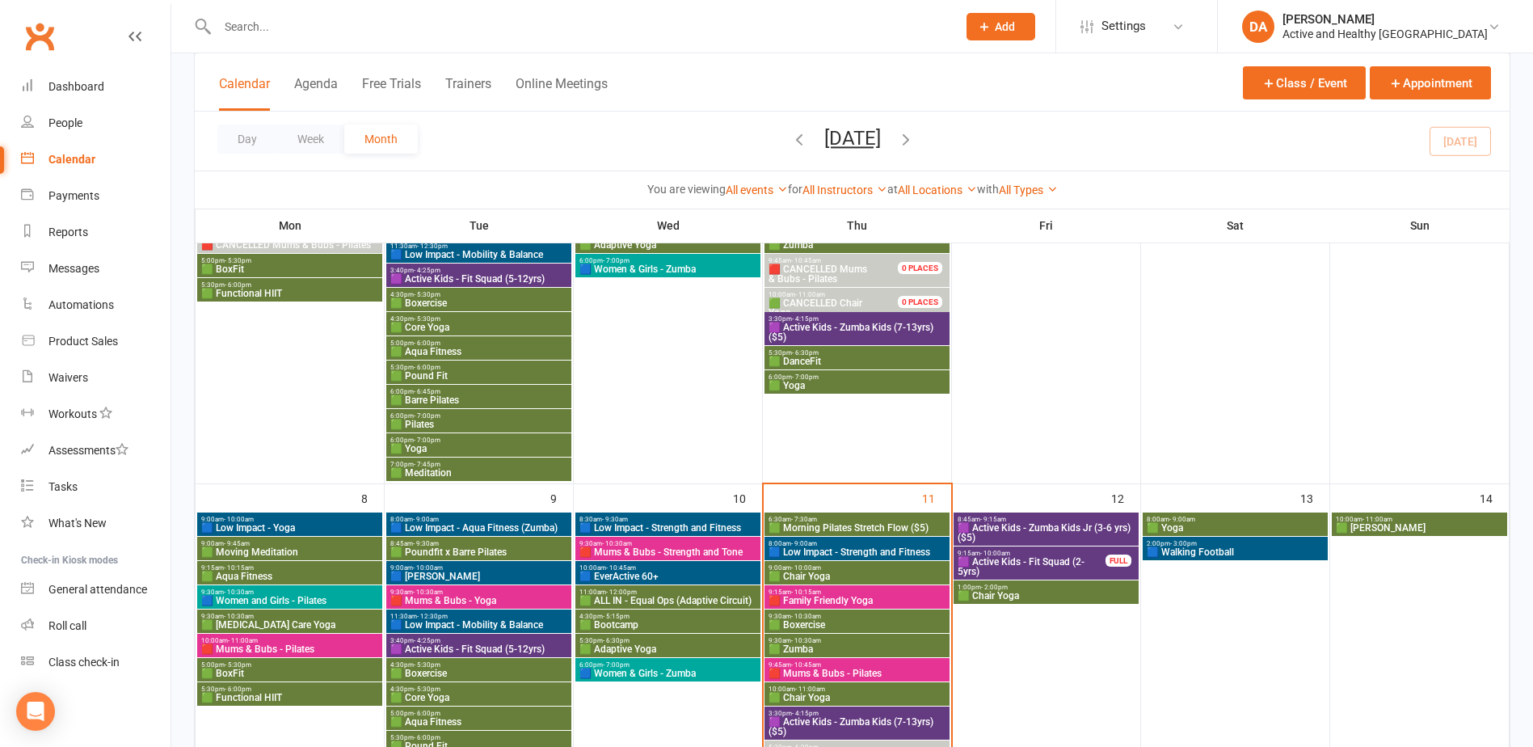
scroll to position [0, 0]
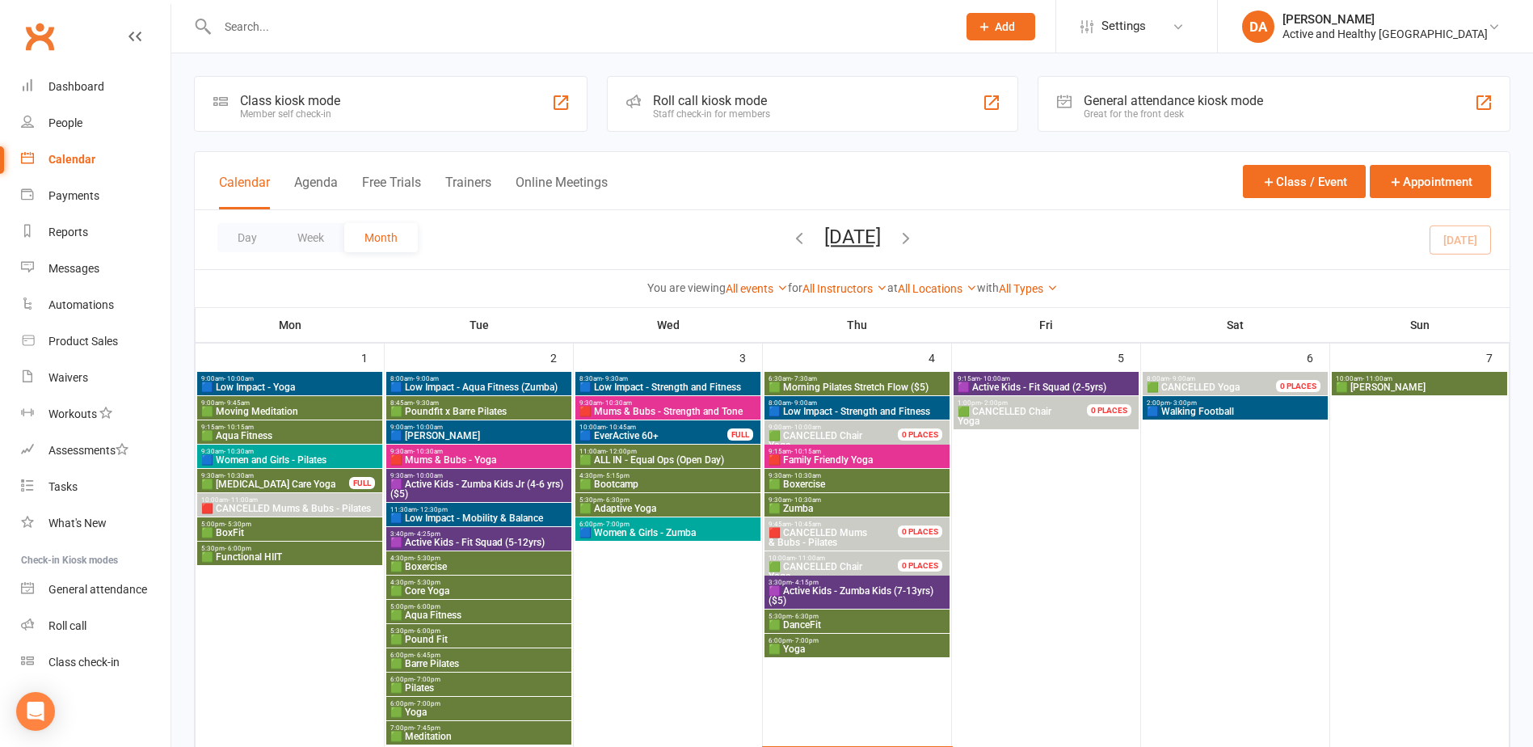
click at [284, 477] on span "9:30am - 10:30am" at bounding box center [275, 475] width 150 height 7
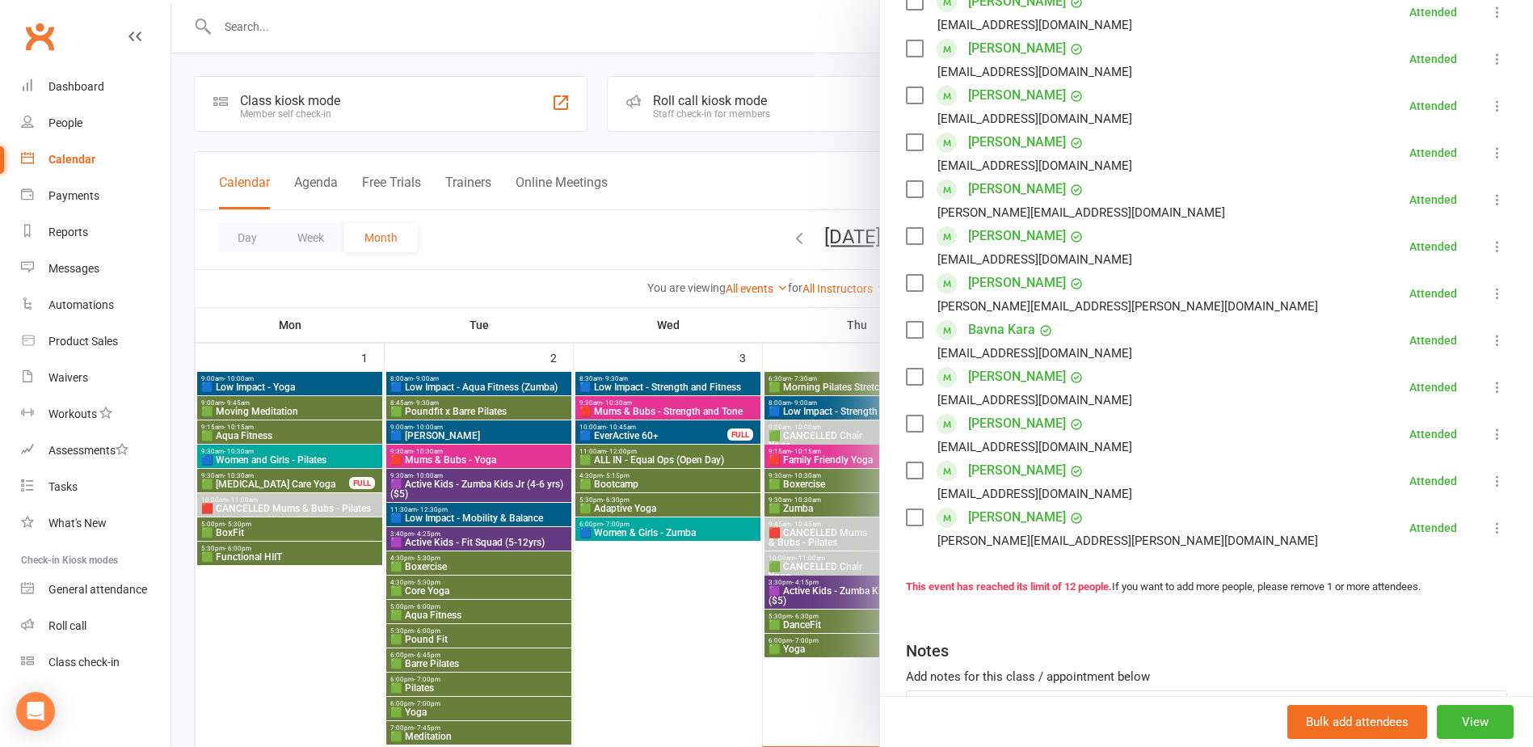
scroll to position [323, 0]
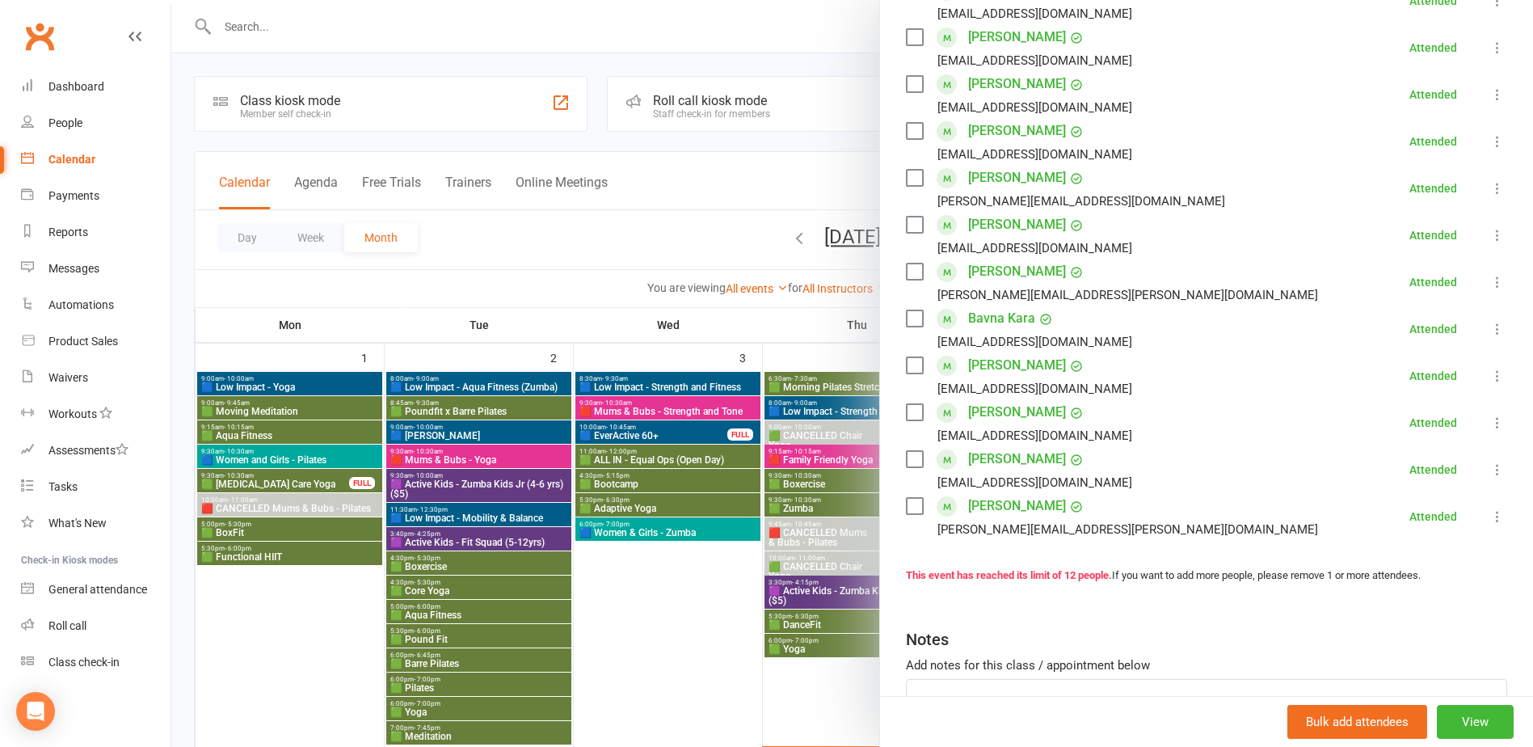
drag, startPoint x: 706, startPoint y: 566, endPoint x: 850, endPoint y: 469, distance: 173.5
click at [706, 566] on div at bounding box center [852, 373] width 1362 height 747
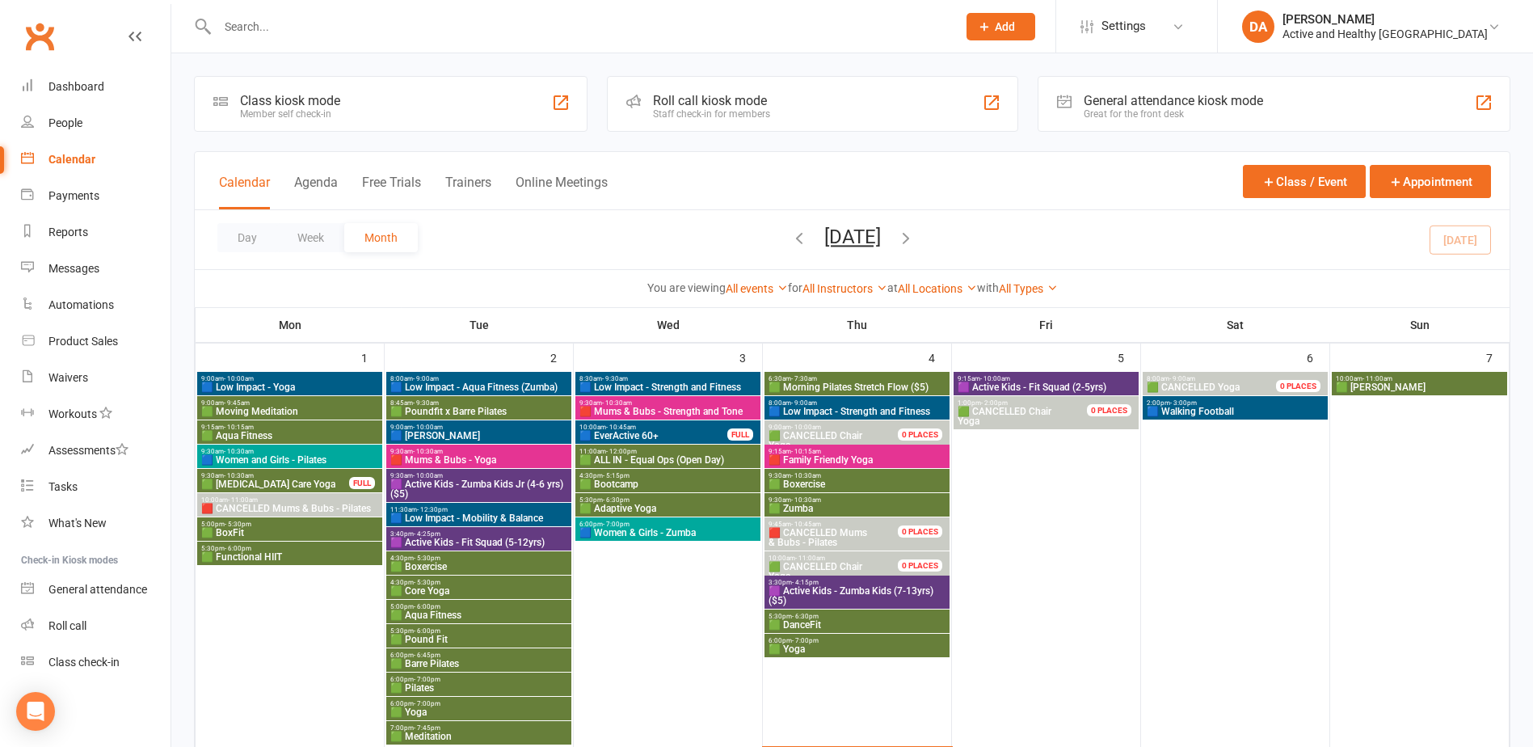
click at [823, 647] on span "🟩 Yoga" at bounding box center [857, 649] width 179 height 10
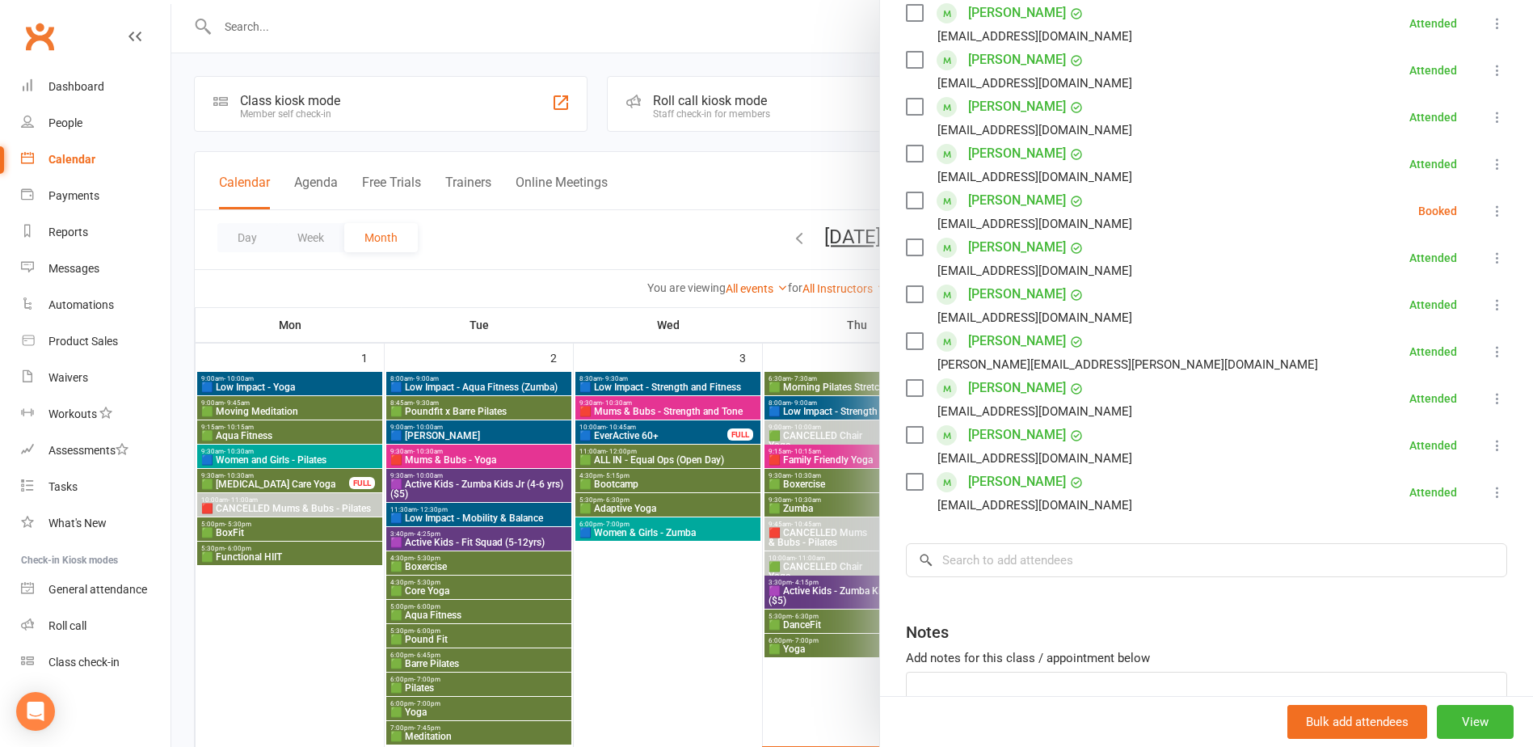
scroll to position [551, 0]
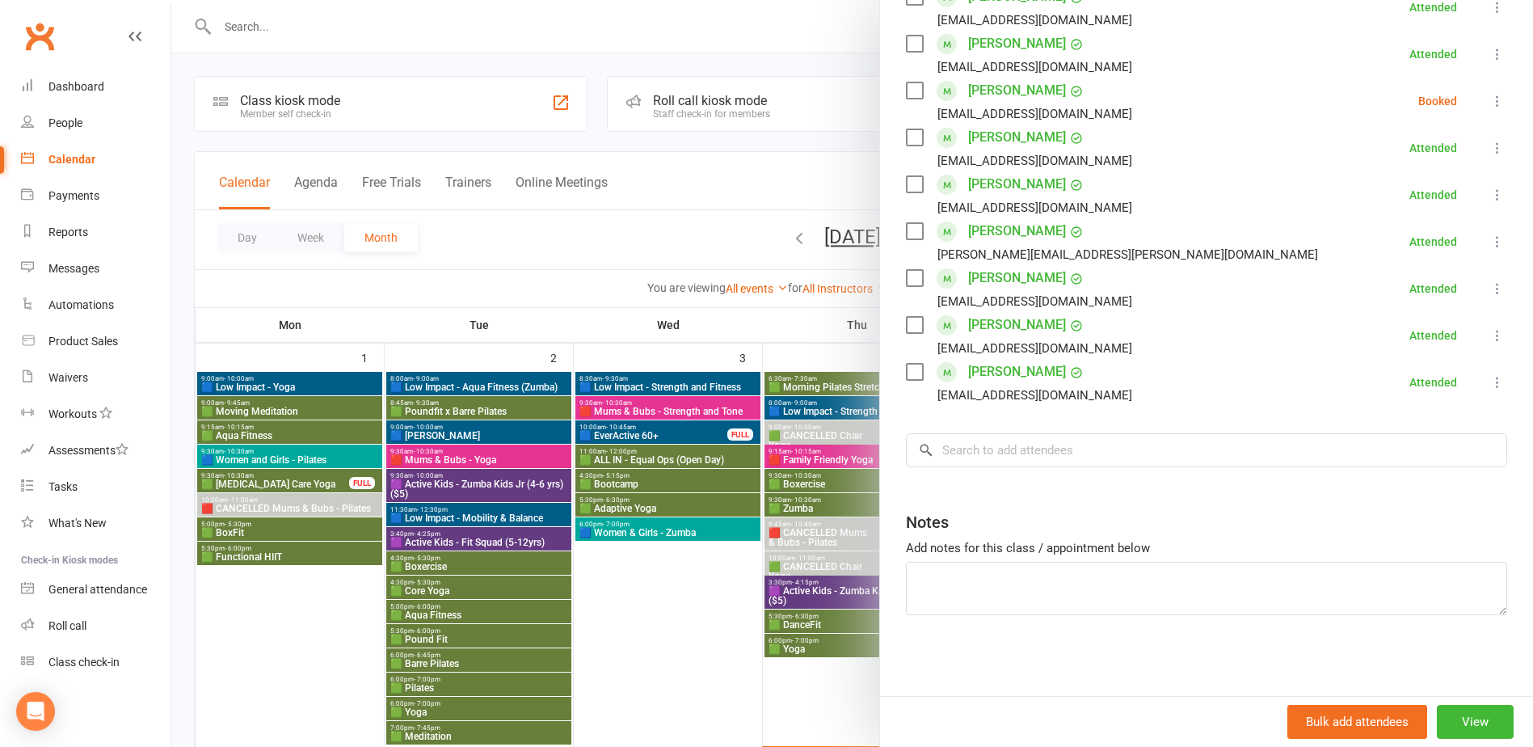
click at [413, 448] on div at bounding box center [852, 373] width 1362 height 747
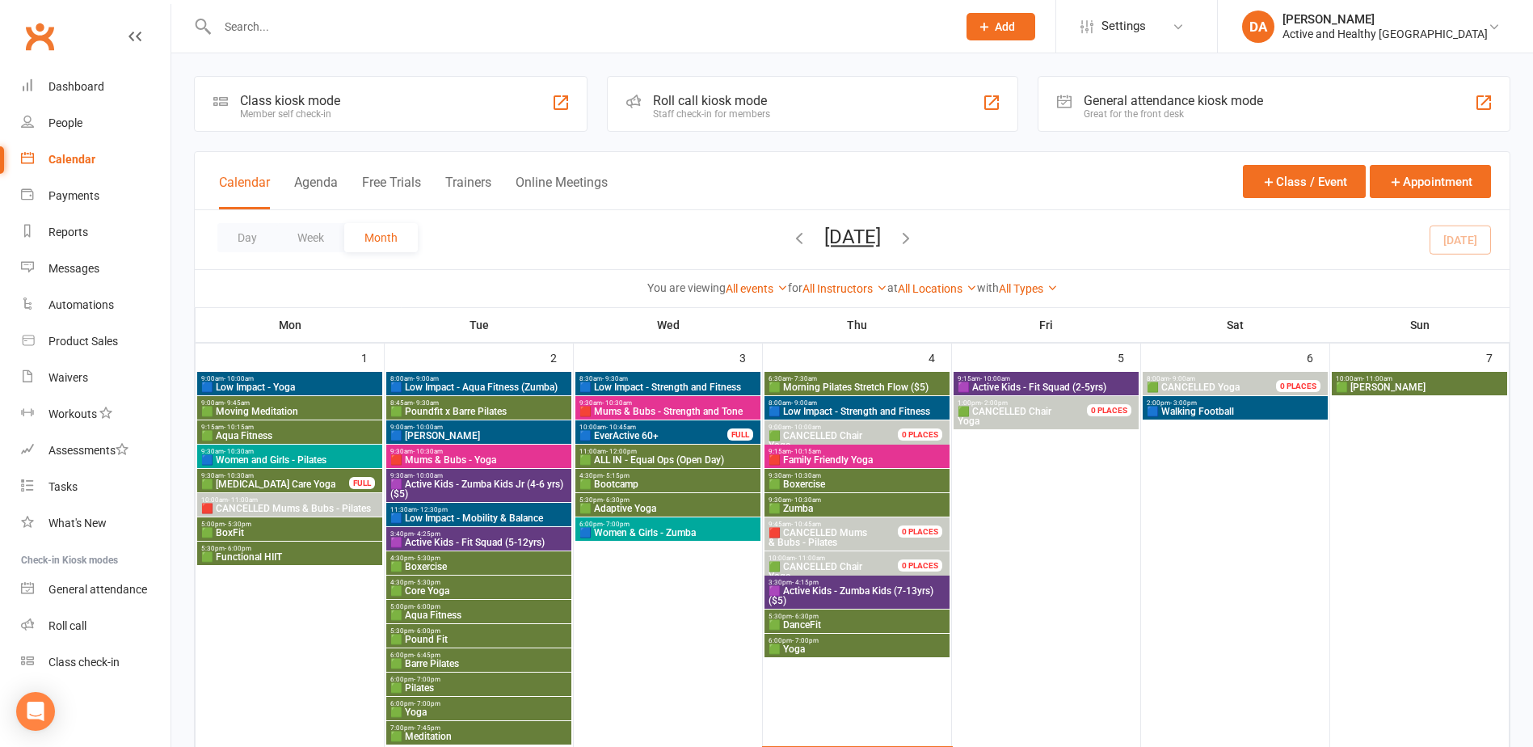
click at [498, 509] on span "11:30am - 12:30pm" at bounding box center [479, 509] width 179 height 7
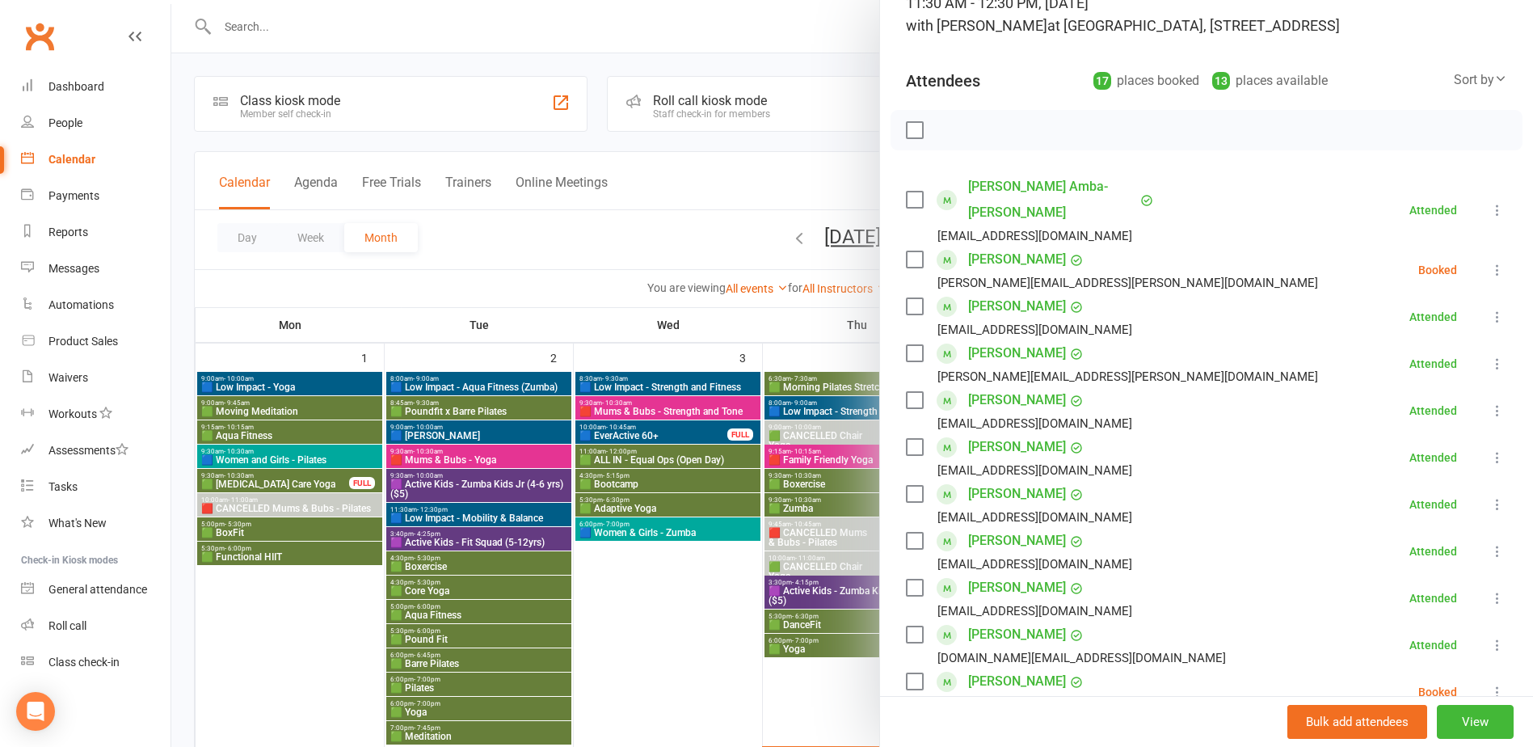
scroll to position [46, 0]
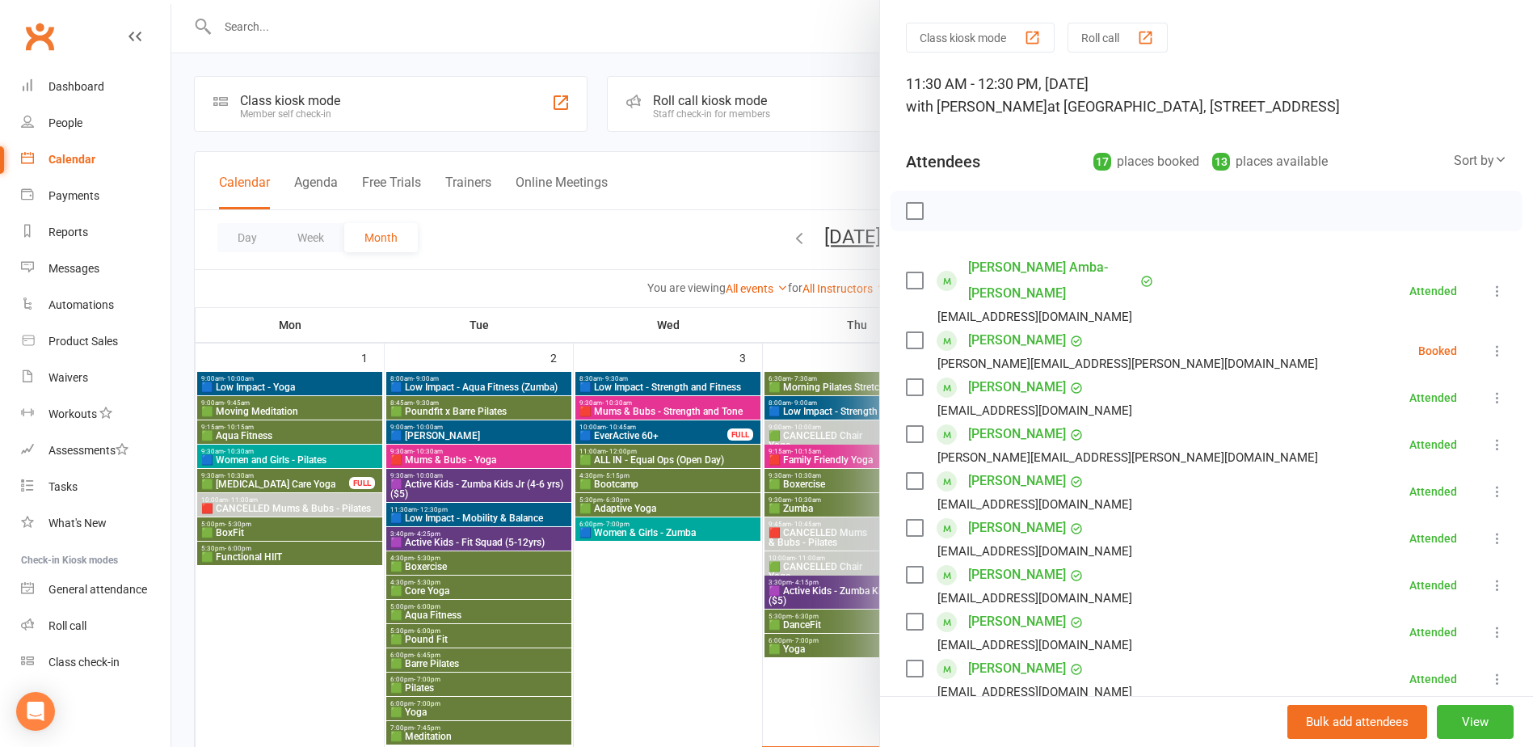
click at [675, 417] on div at bounding box center [852, 373] width 1362 height 747
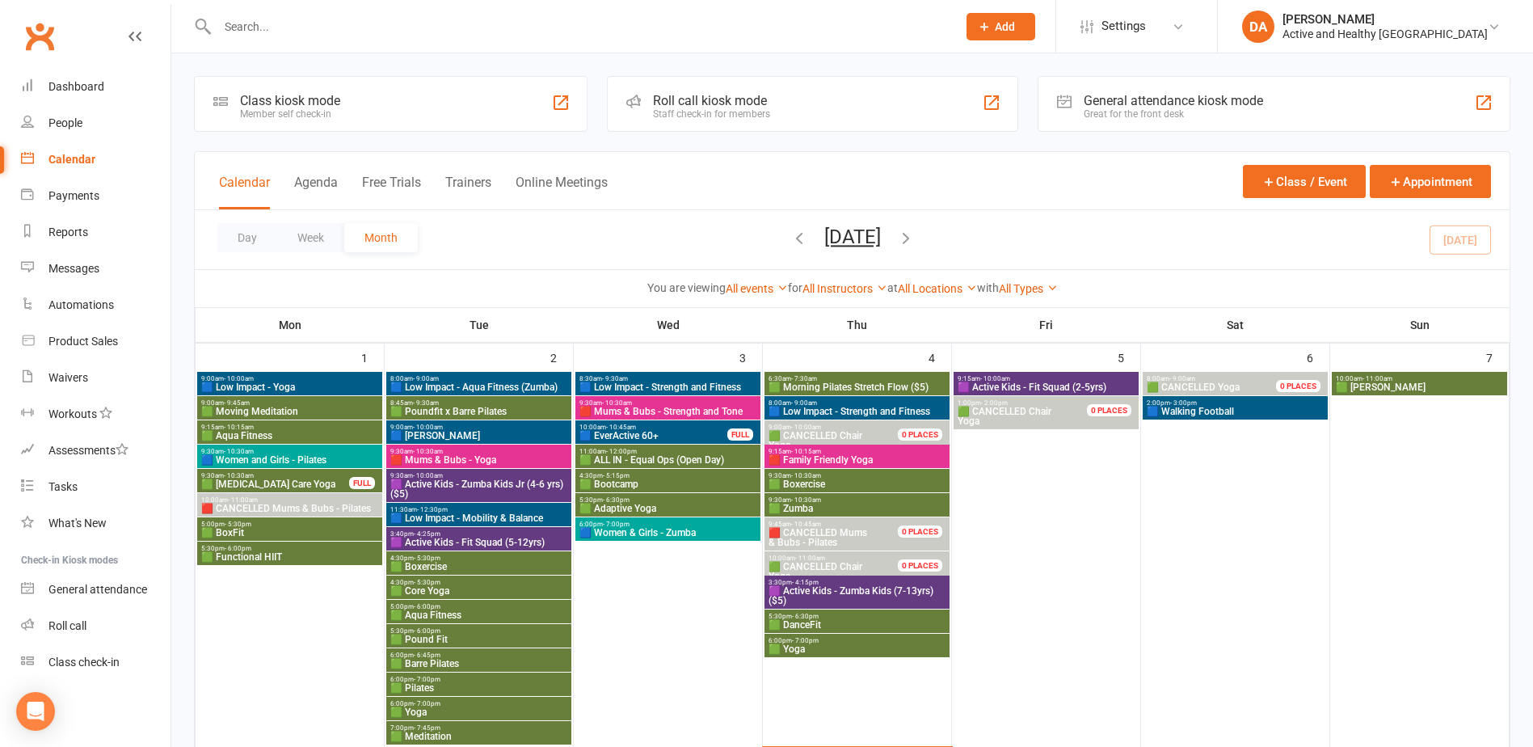
click at [659, 407] on span "🟥 Mums & Bubs - Strength and Tone" at bounding box center [668, 411] width 179 height 10
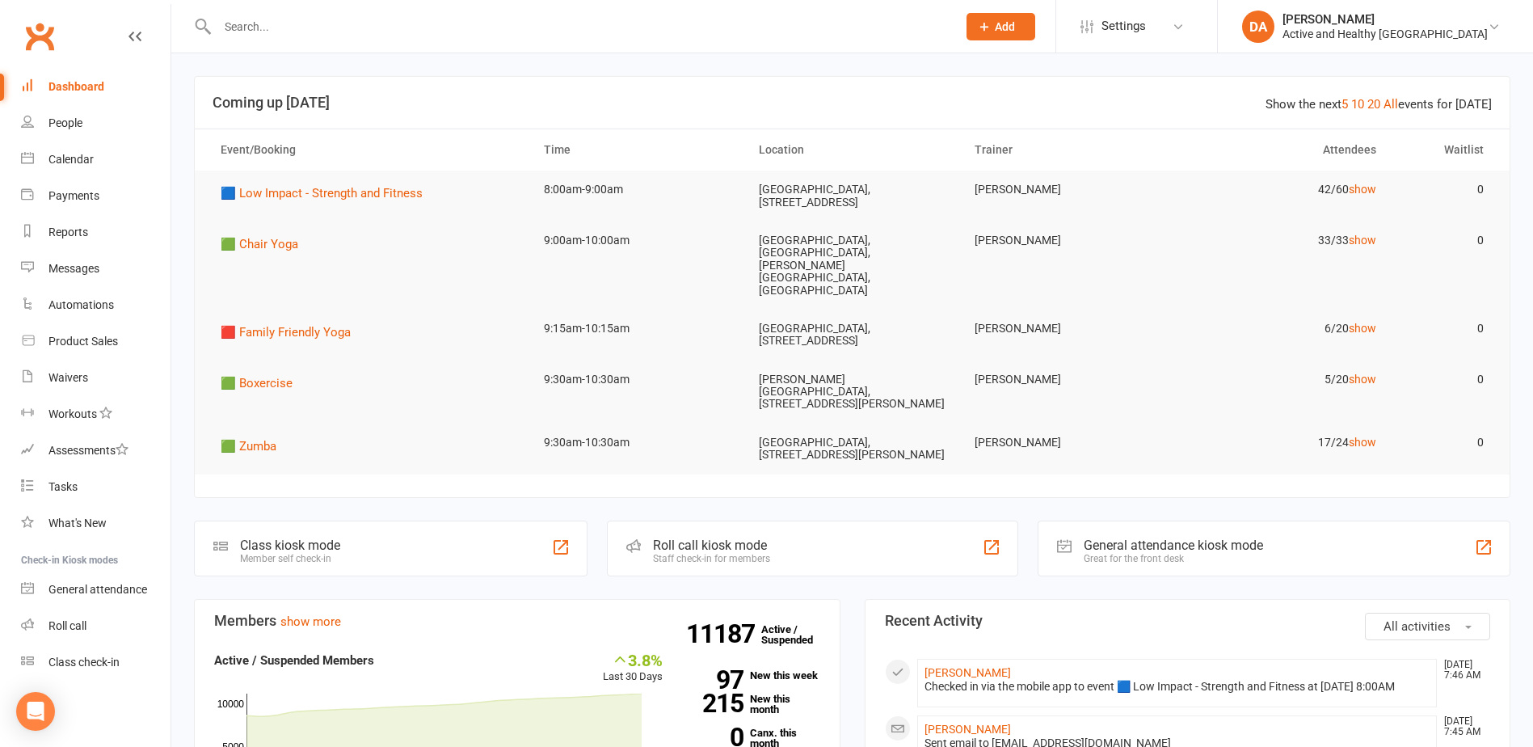
click at [572, 28] on input "text" at bounding box center [579, 26] width 733 height 23
paste input "[PERSON_NAME] [PERSON_NAME]"
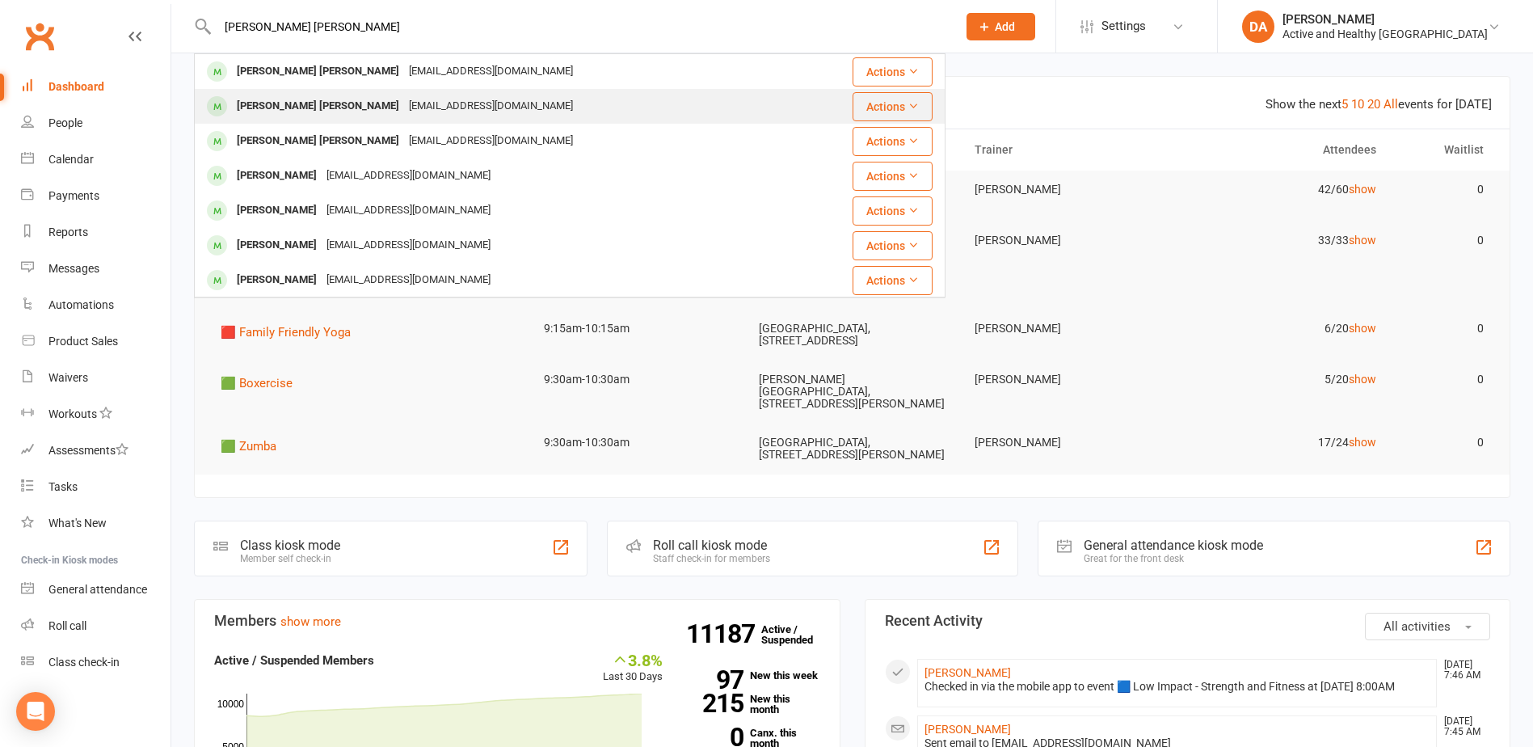
type input "[PERSON_NAME] [PERSON_NAME]"
click at [404, 97] on div "[EMAIL_ADDRESS][DOMAIN_NAME]" at bounding box center [491, 106] width 174 height 23
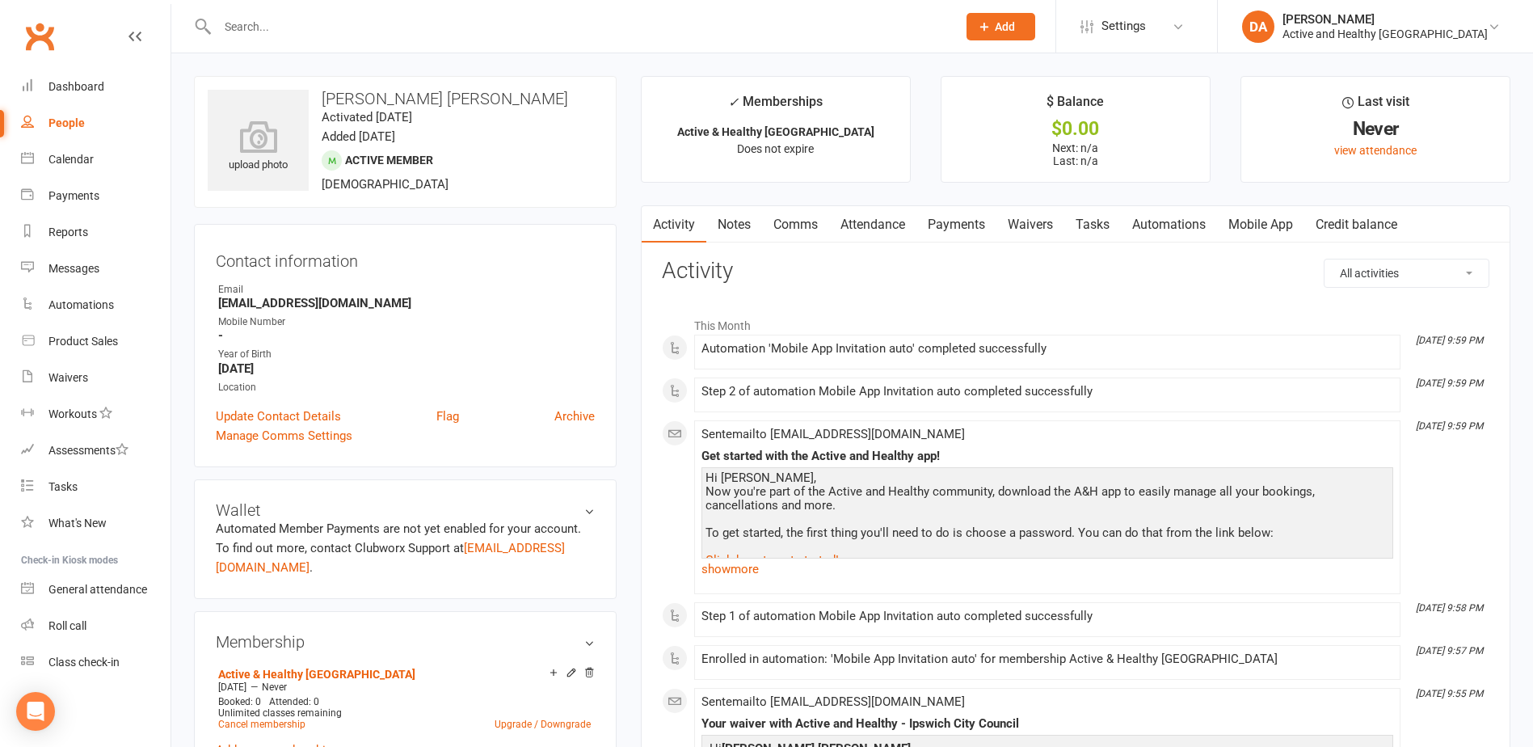
click at [1290, 236] on link "Mobile App" at bounding box center [1260, 224] width 87 height 37
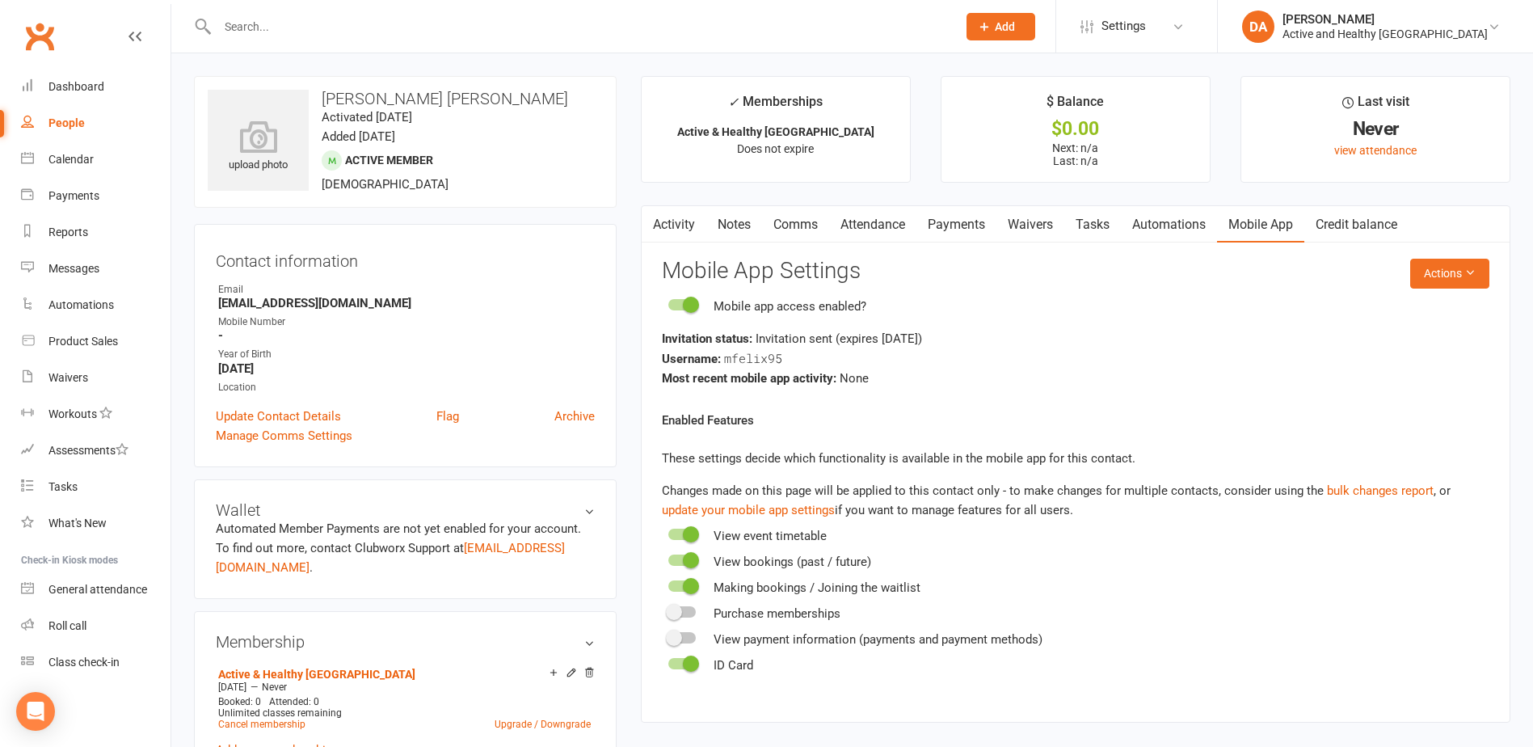
click at [688, 218] on link "Activity" at bounding box center [674, 224] width 65 height 37
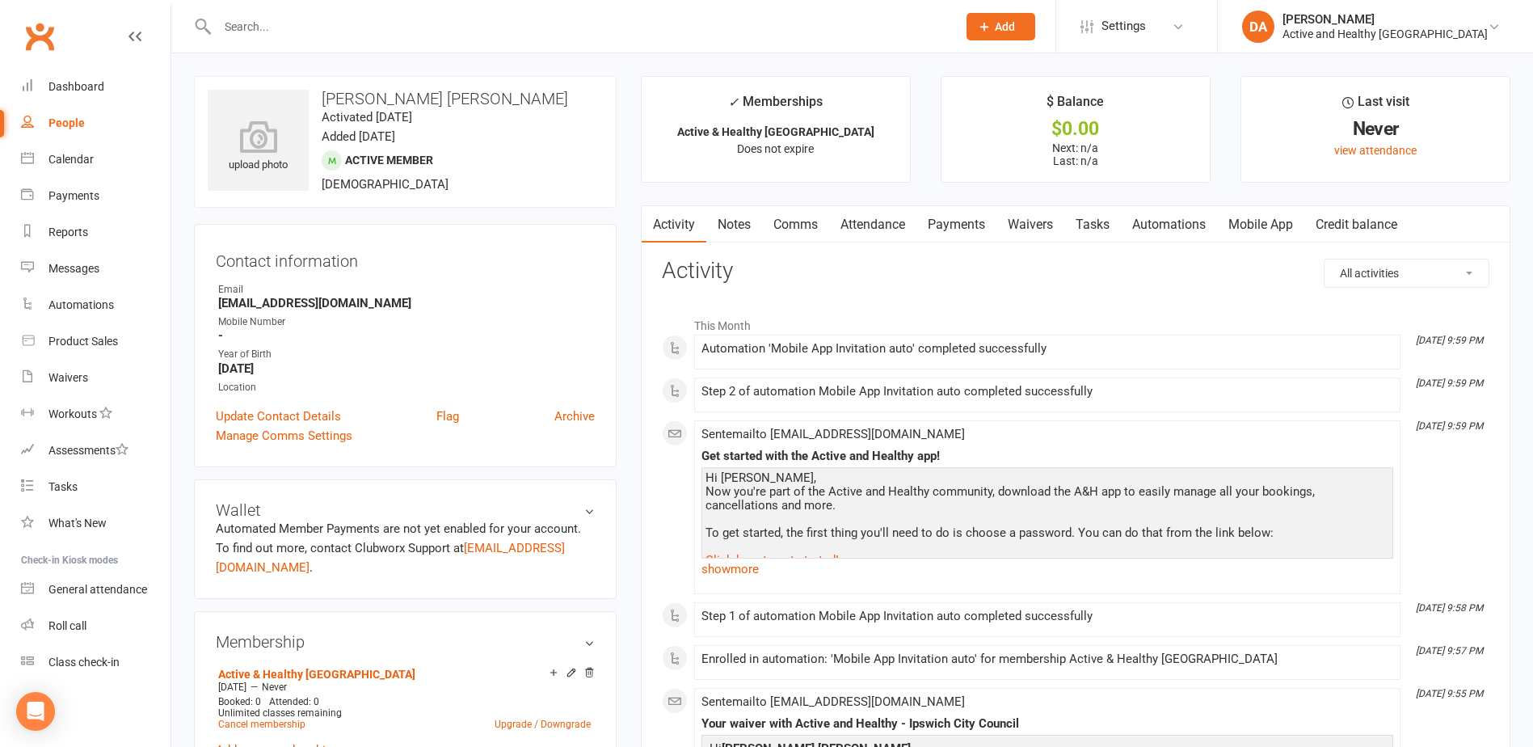
click at [271, 29] on input "text" at bounding box center [579, 26] width 733 height 23
paste input "[PERSON_NAME]"
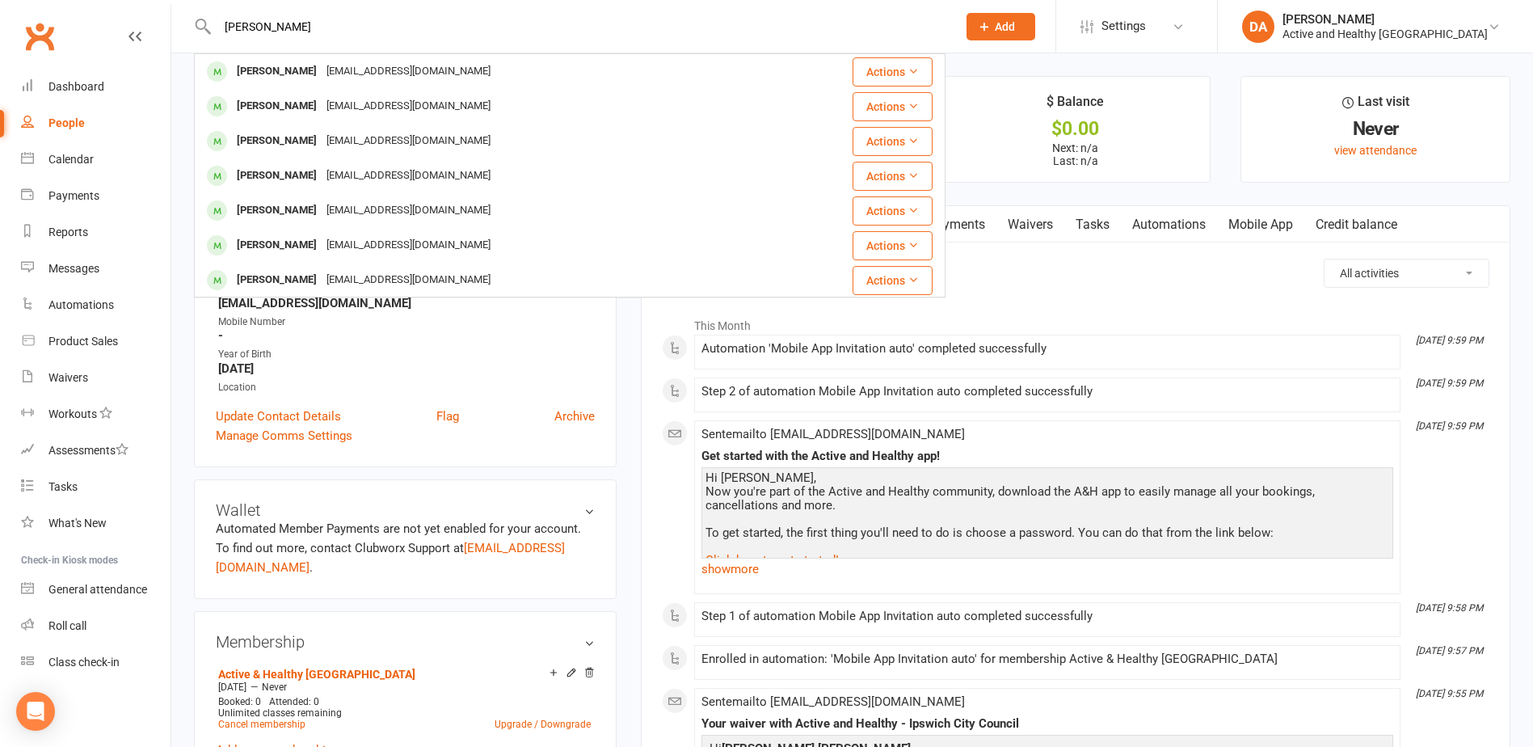
drag, startPoint x: 271, startPoint y: 40, endPoint x: -158, endPoint y: 61, distance: 428.9
click at [0, 61] on html "[PERSON_NAME] [PERSON_NAME] [EMAIL_ADDRESS][DOMAIN_NAME] Actions [PERSON_NAME] …" at bounding box center [766, 735] width 1533 height 1470
paste input "[PERSON_NAME]"
type input "[PERSON_NAME]"
click at [66, 166] on link "Calendar" at bounding box center [96, 159] width 150 height 36
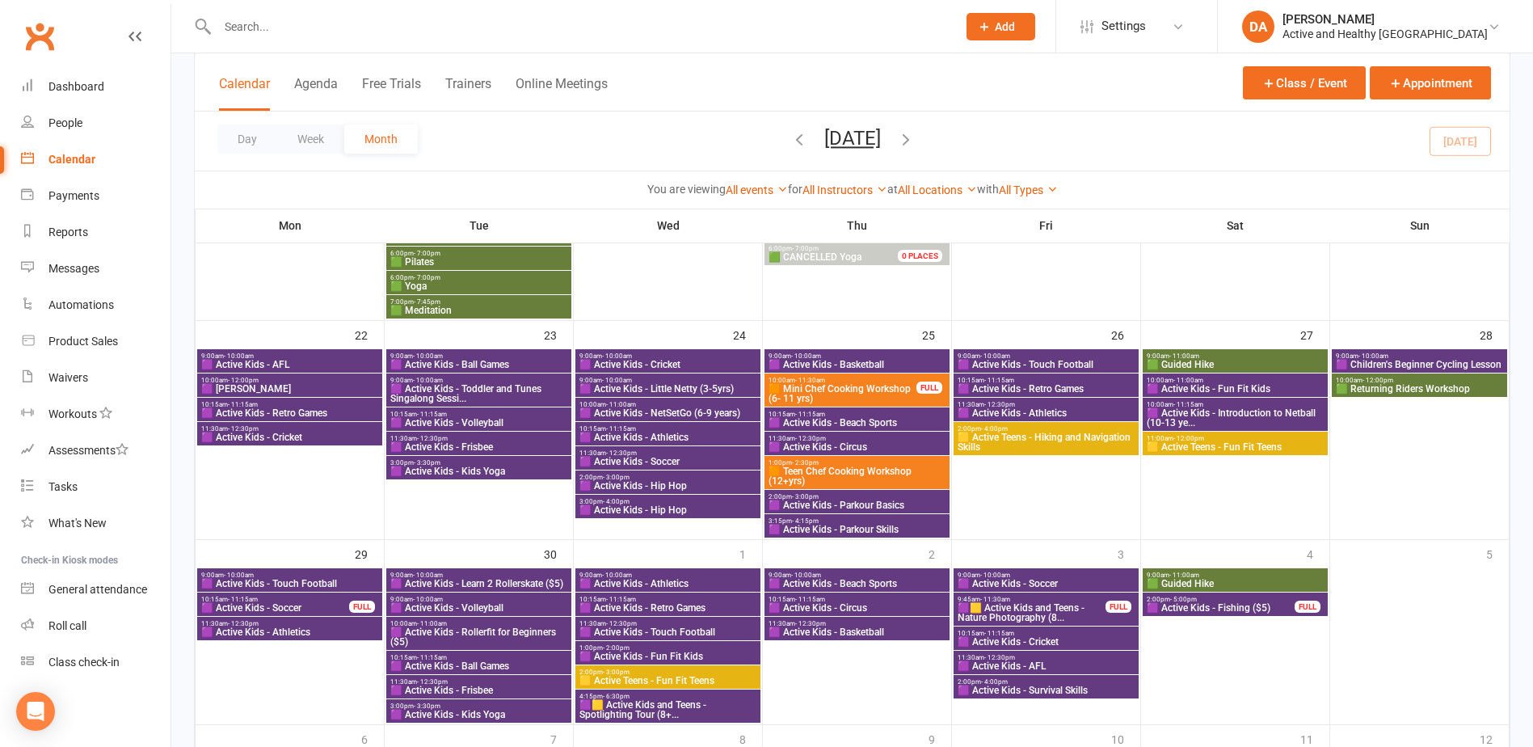
scroll to position [1212, 0]
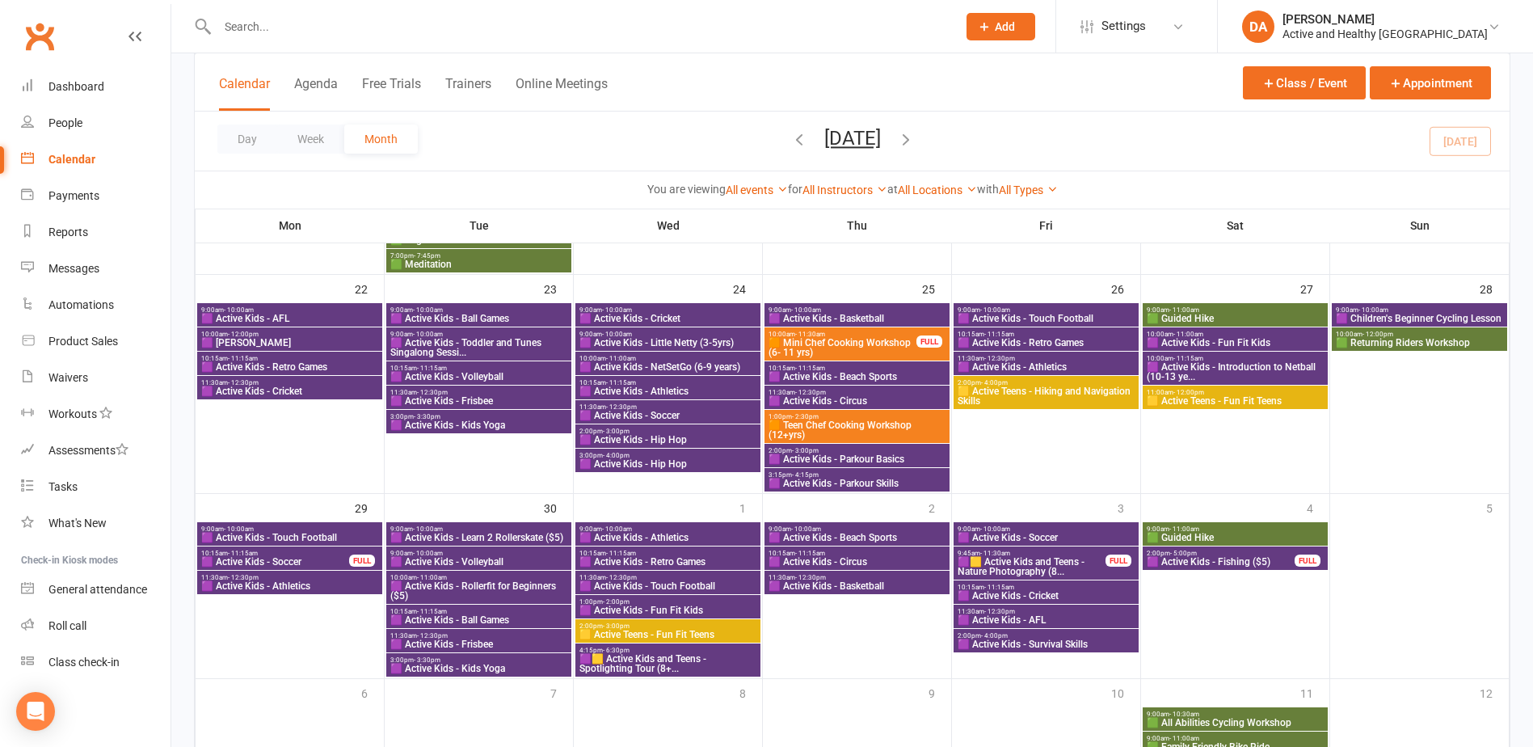
click at [491, 545] on div "9:00am - 10:00am 🟪 Active Kids - Learn 2 Rollerskate ($5)" at bounding box center [478, 533] width 185 height 23
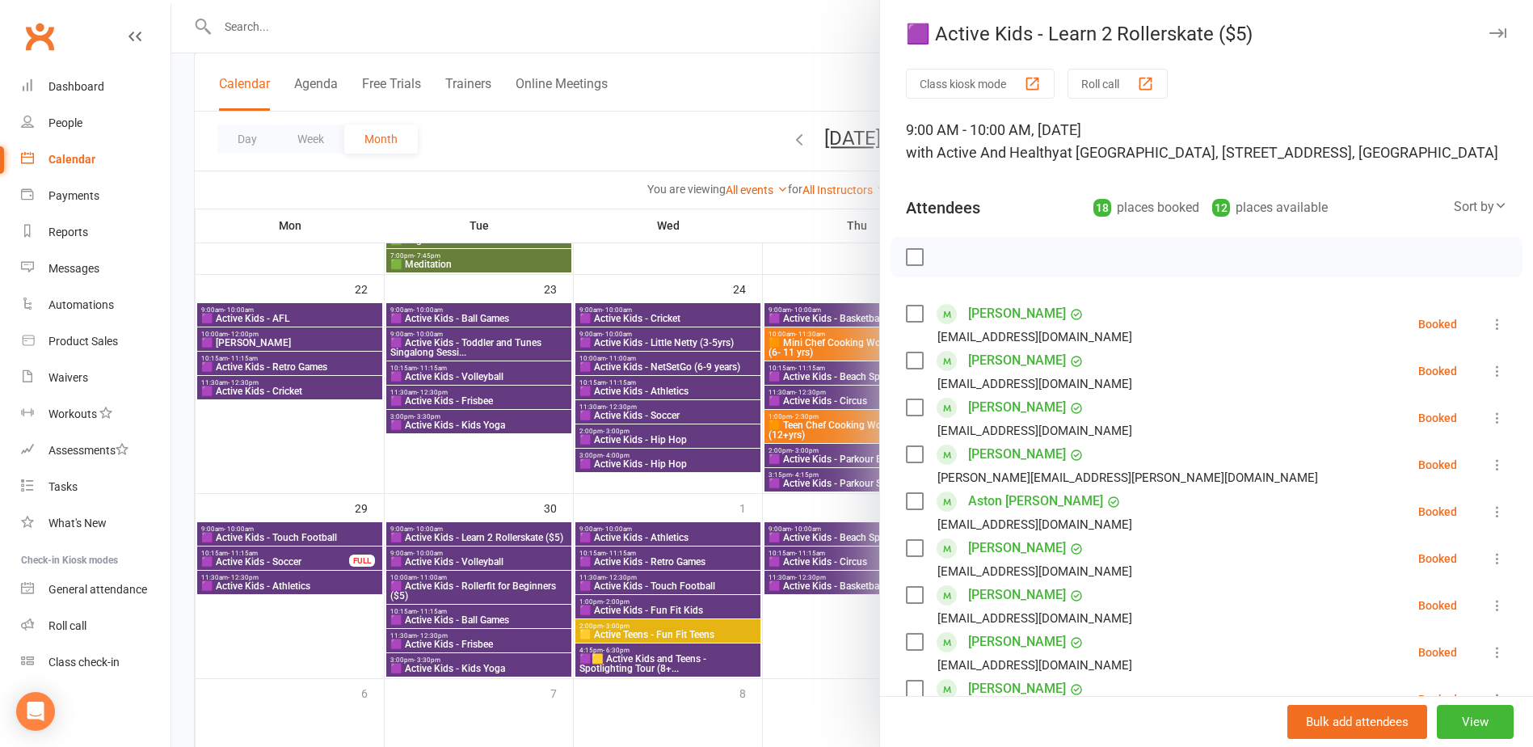
click at [489, 538] on div at bounding box center [852, 373] width 1362 height 747
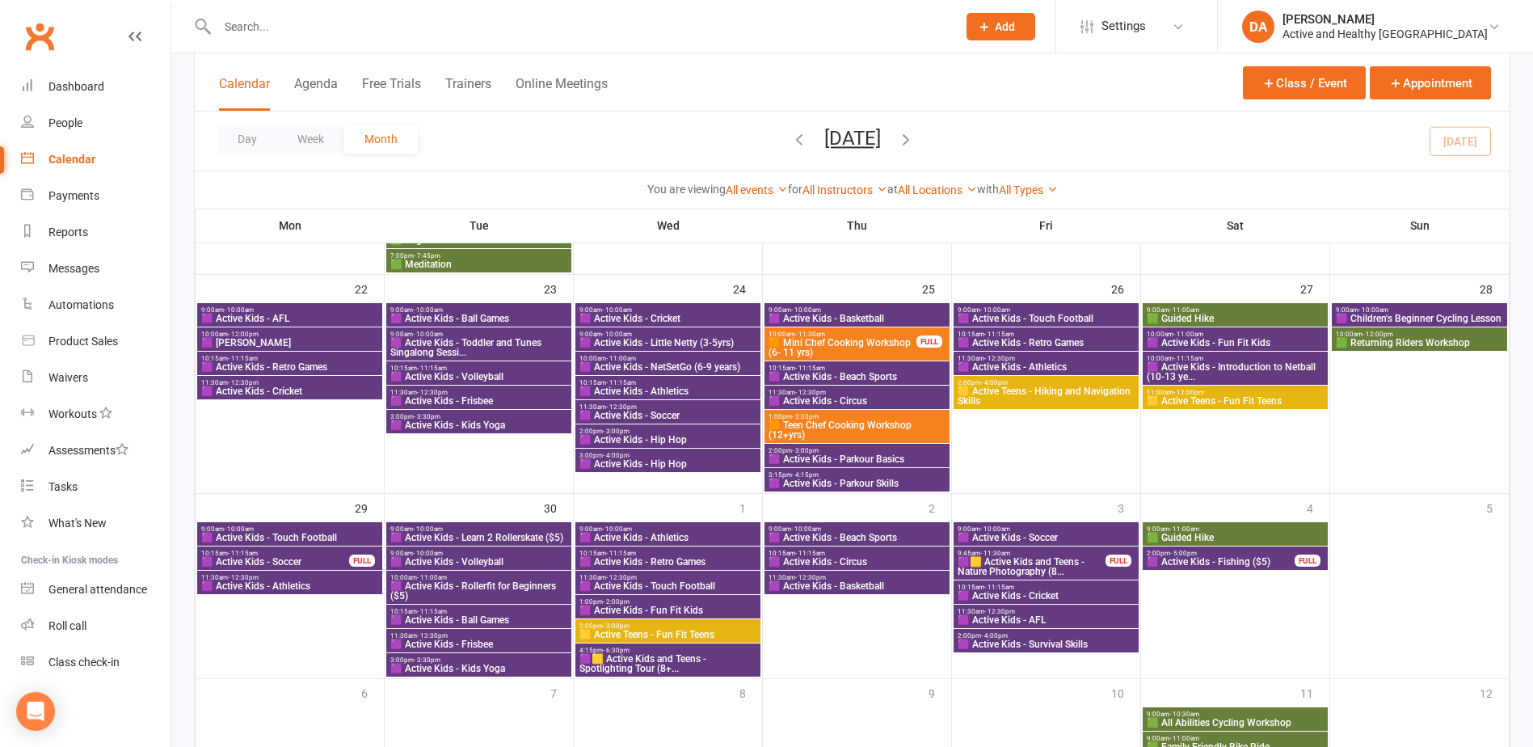
click at [505, 536] on span "🟪 Active Kids - Learn 2 Rollerskate ($5)" at bounding box center [479, 538] width 179 height 10
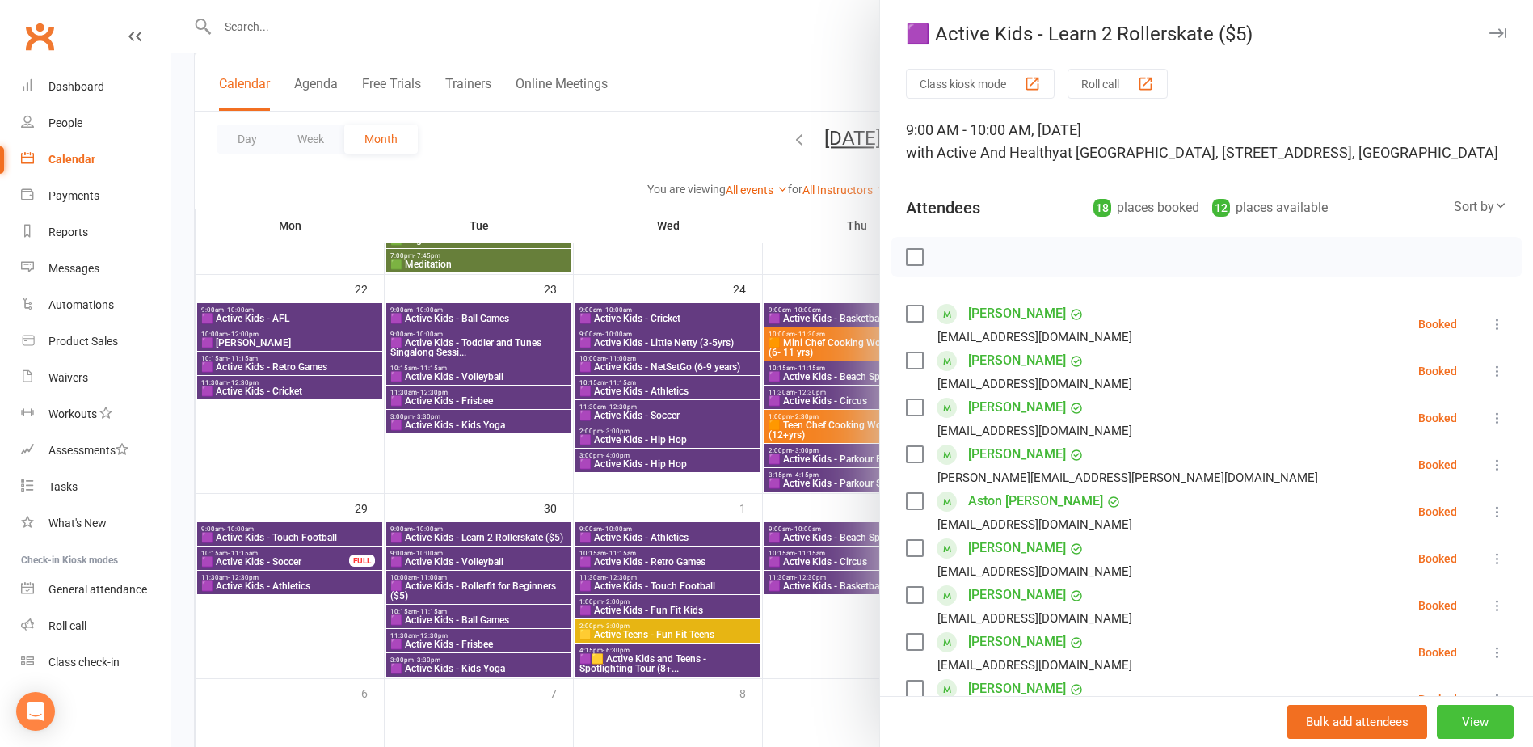
click at [1442, 731] on button "View" at bounding box center [1475, 722] width 77 height 34
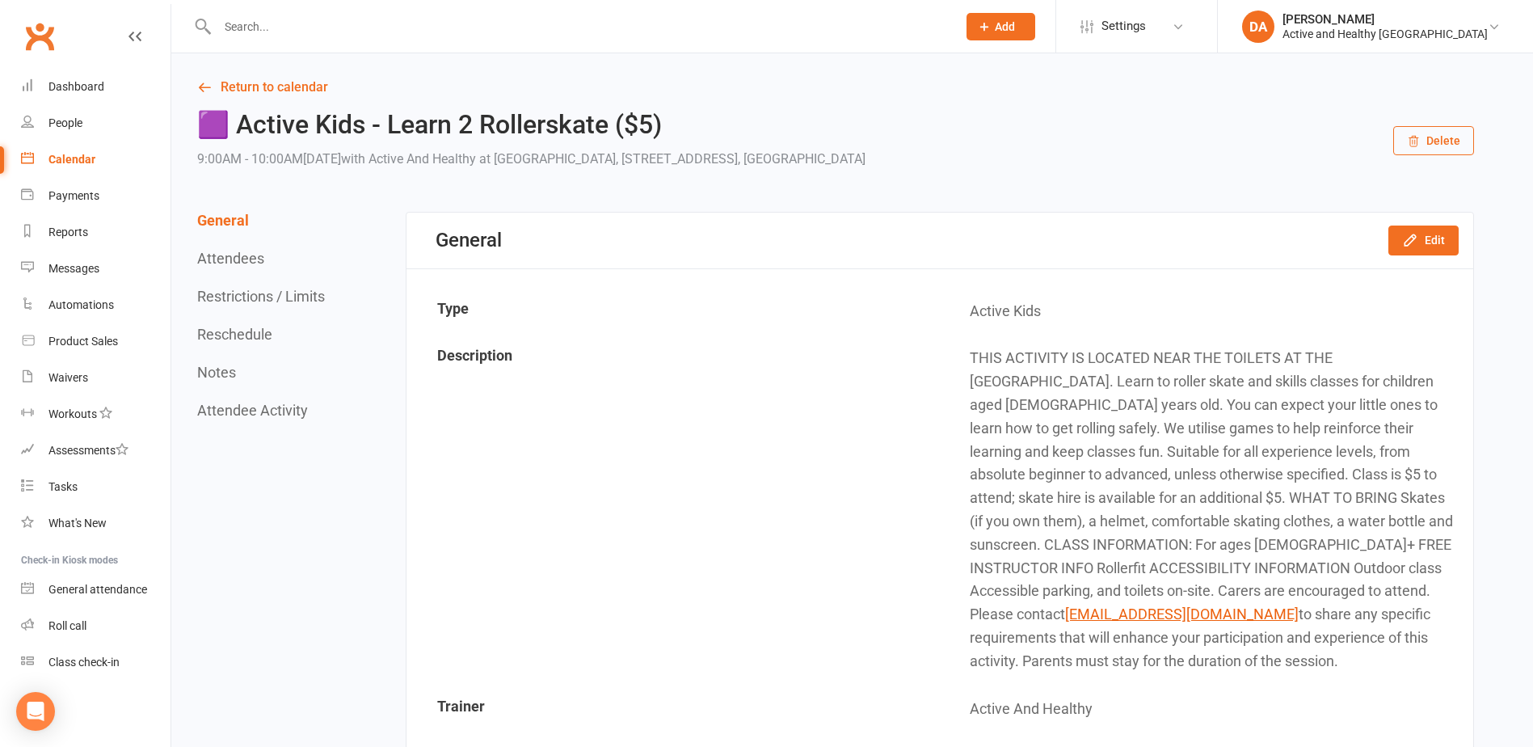
click at [284, 33] on input "text" at bounding box center [579, 26] width 733 height 23
paste input "[PERSON_NAME]"
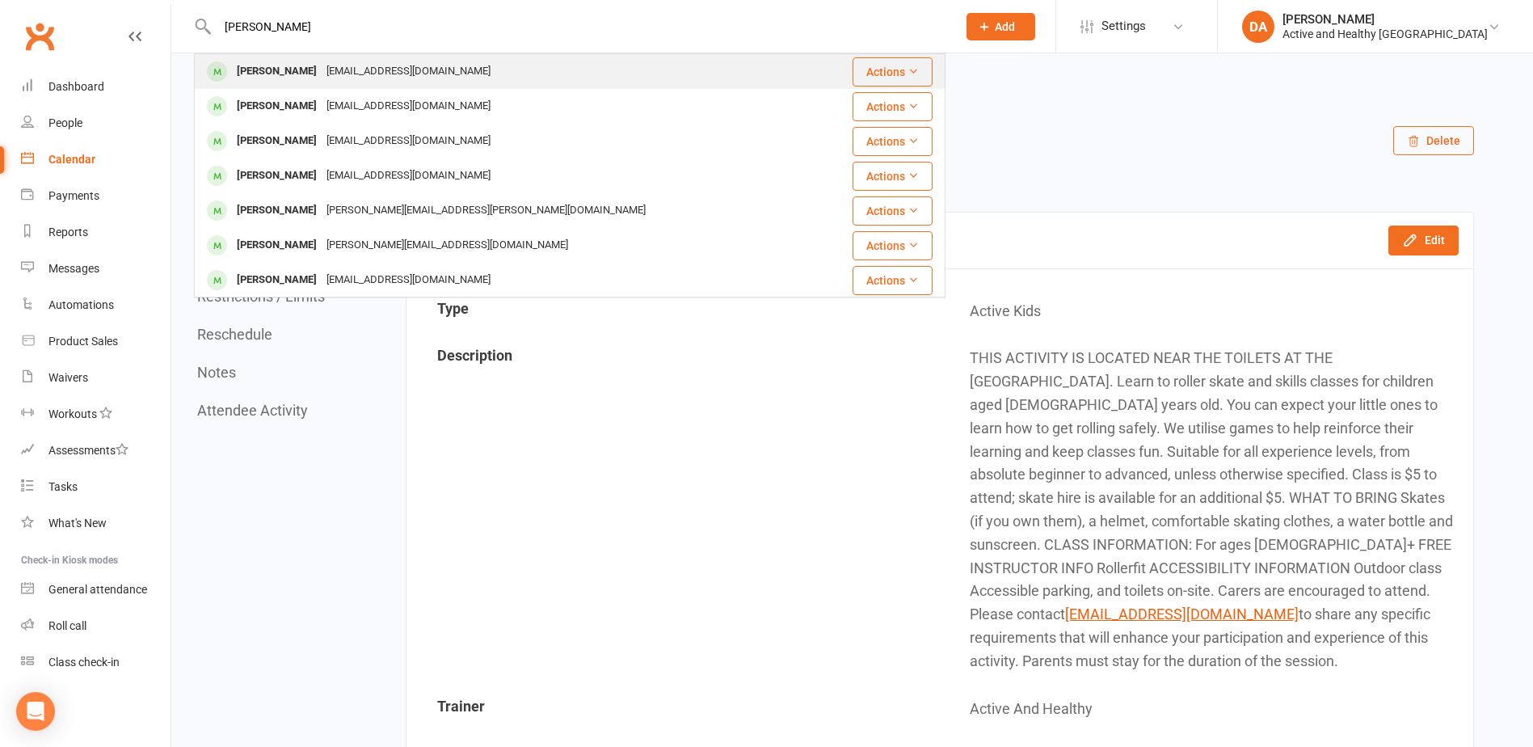
type input "[PERSON_NAME]"
click at [381, 66] on div "[EMAIL_ADDRESS][DOMAIN_NAME]" at bounding box center [409, 71] width 174 height 23
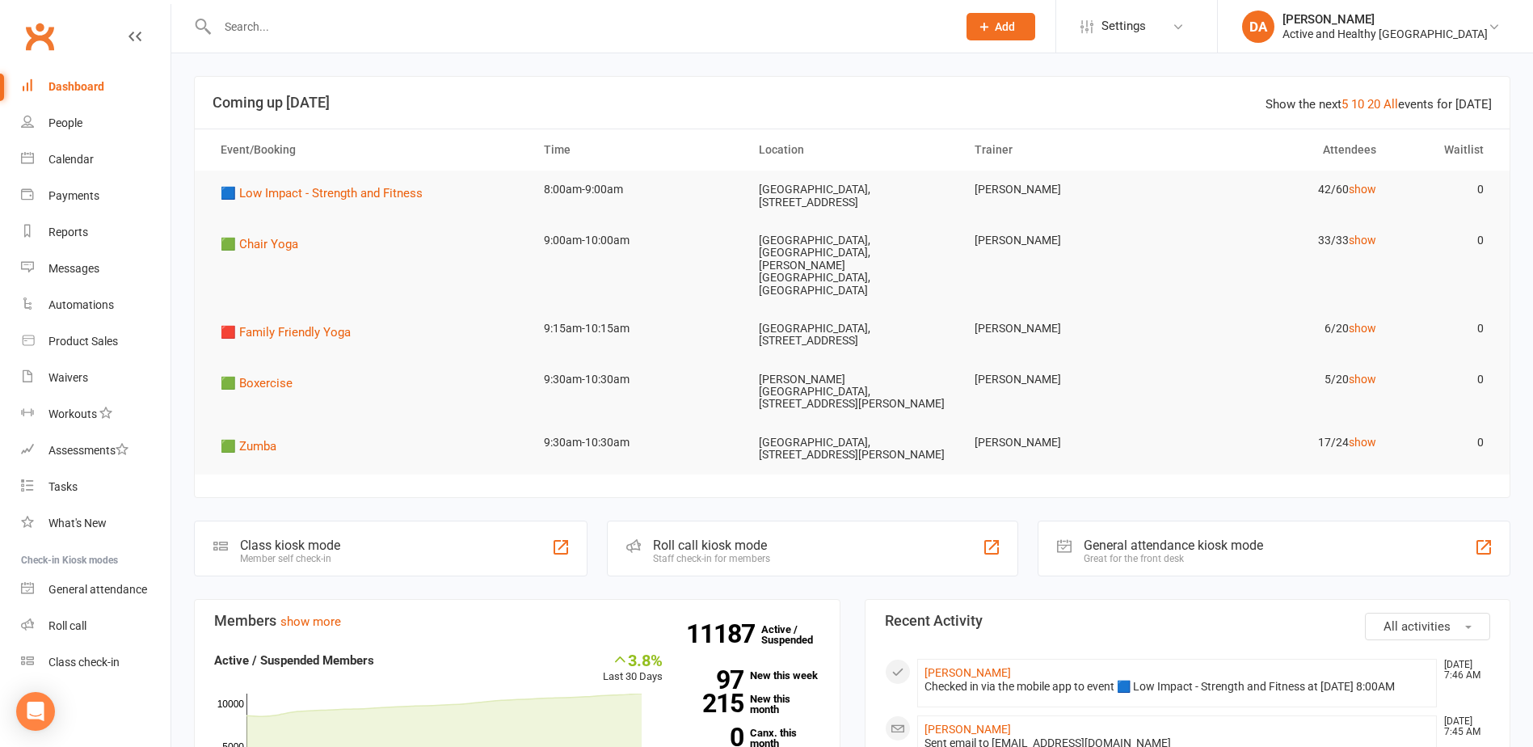
click at [343, 27] on input "text" at bounding box center [579, 26] width 733 height 23
paste input "[PERSON_NAME] [PERSON_NAME]"
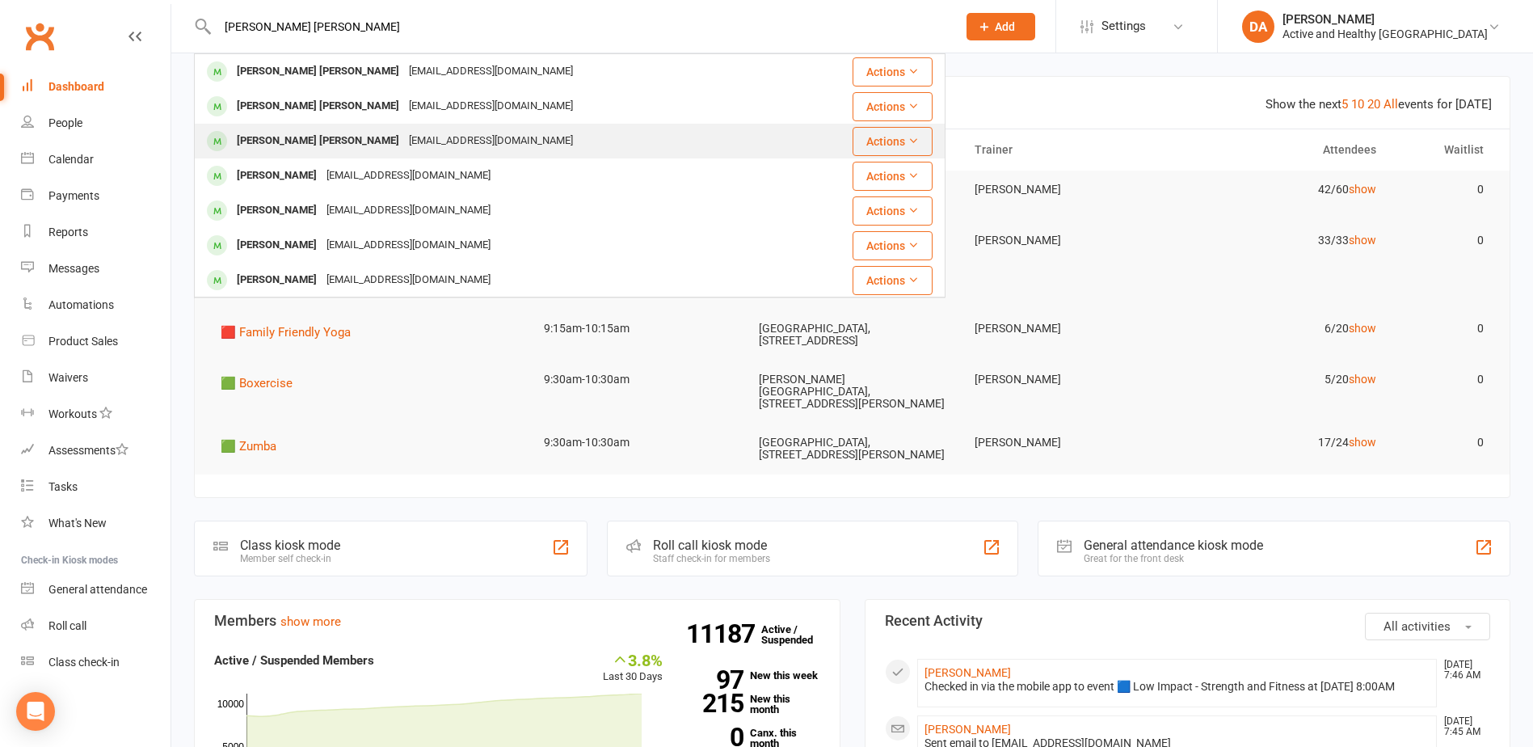
type input "[PERSON_NAME] [PERSON_NAME]"
click at [293, 135] on div "[PERSON_NAME] [PERSON_NAME]" at bounding box center [318, 140] width 172 height 23
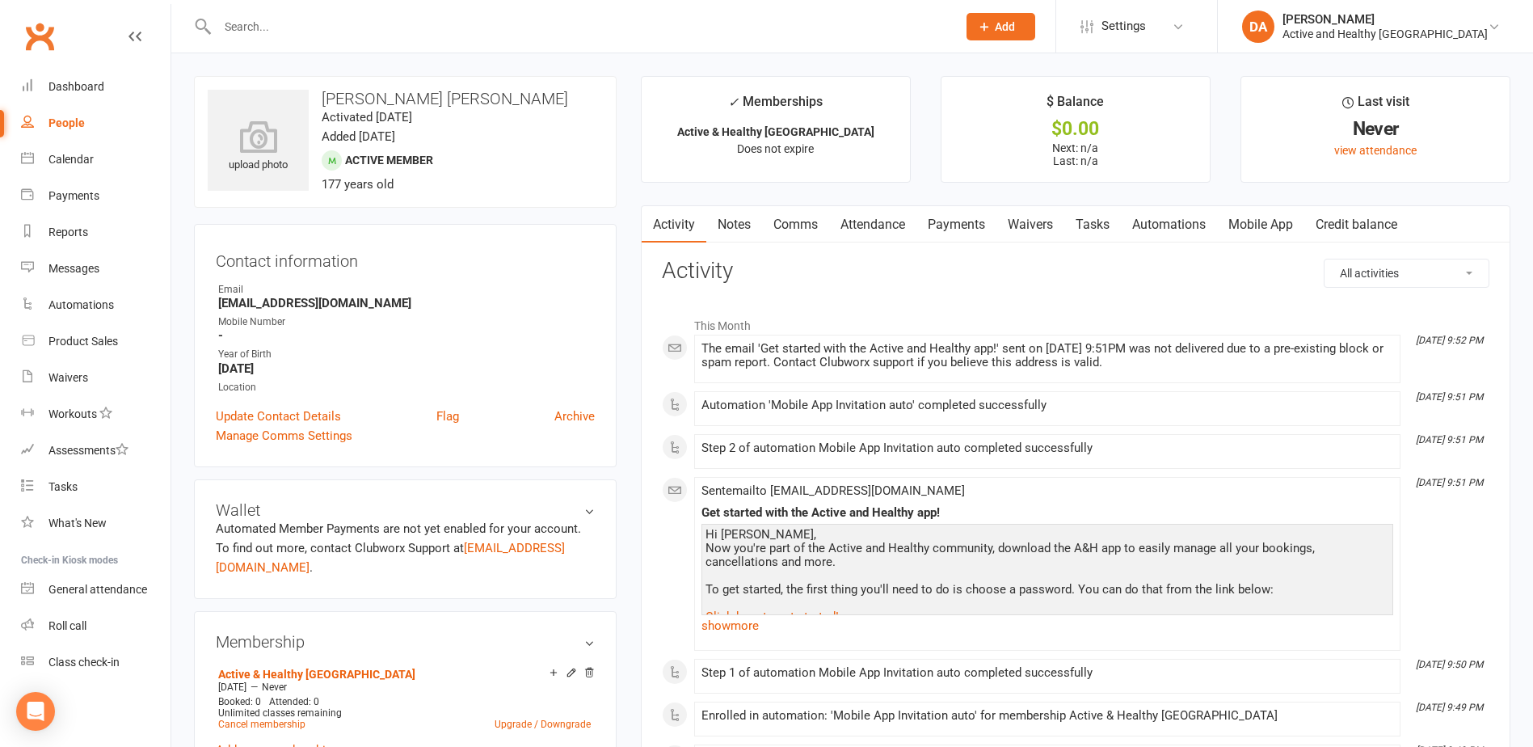
click at [1244, 230] on link "Mobile App" at bounding box center [1260, 224] width 87 height 37
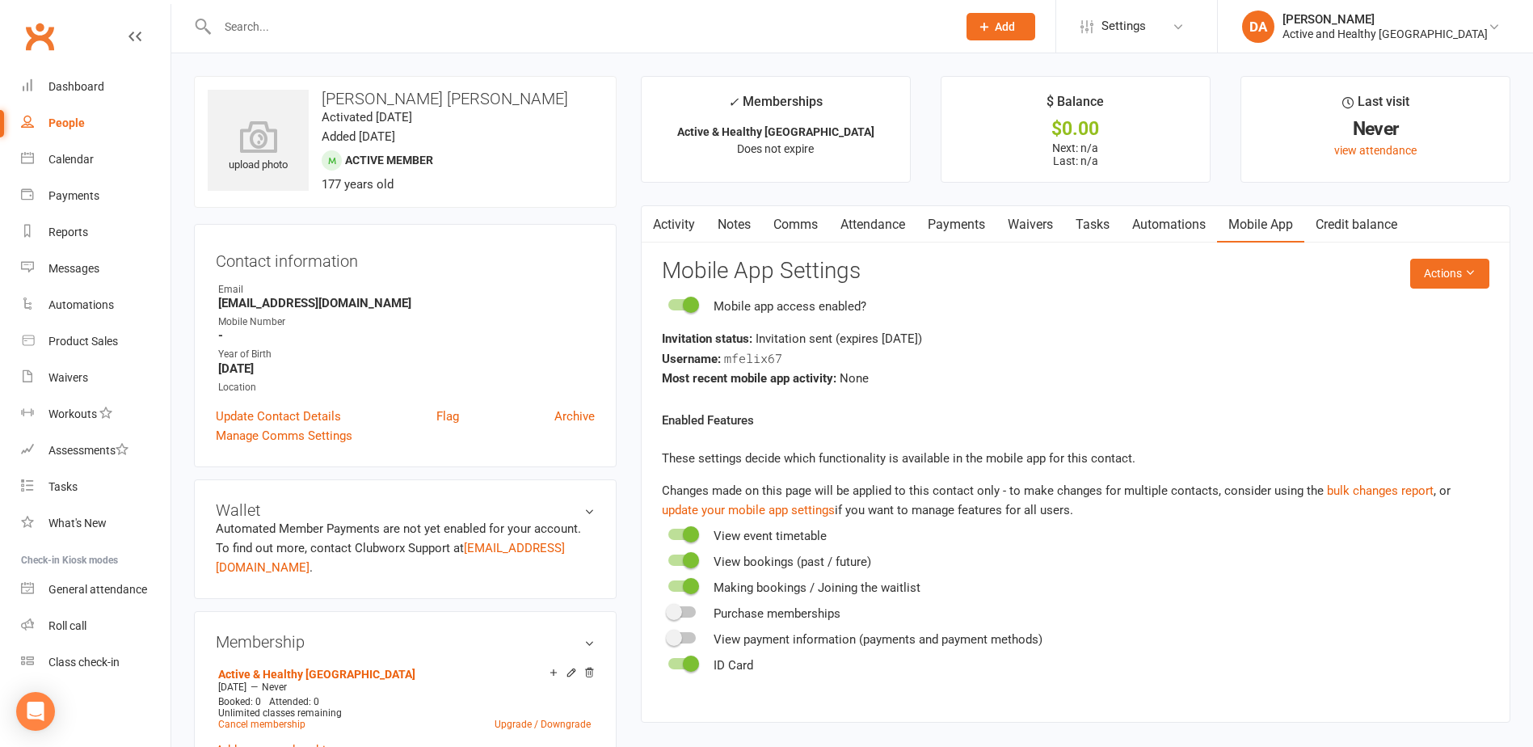
click at [668, 242] on link "Activity" at bounding box center [674, 224] width 65 height 37
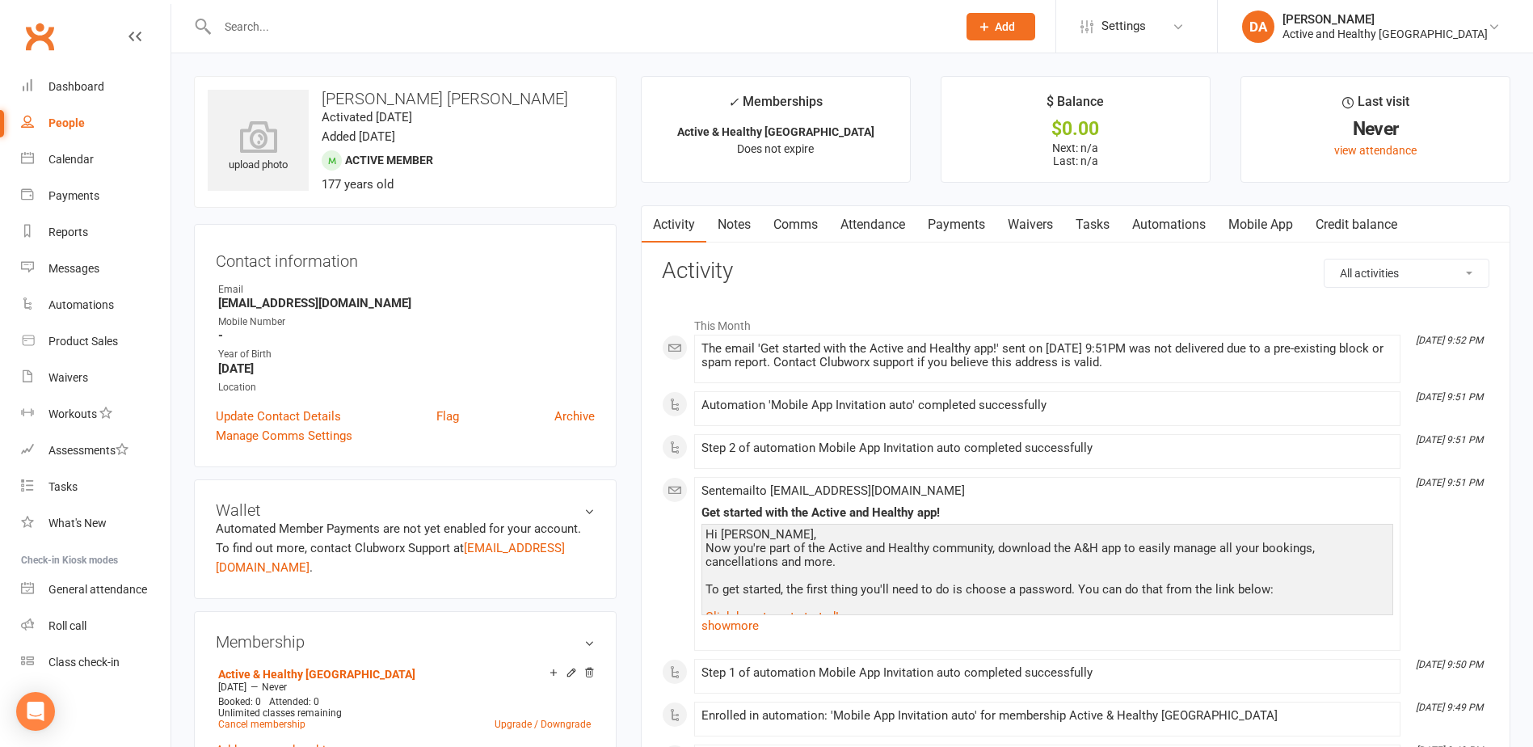
click at [1287, 222] on link "Mobile App" at bounding box center [1260, 224] width 87 height 37
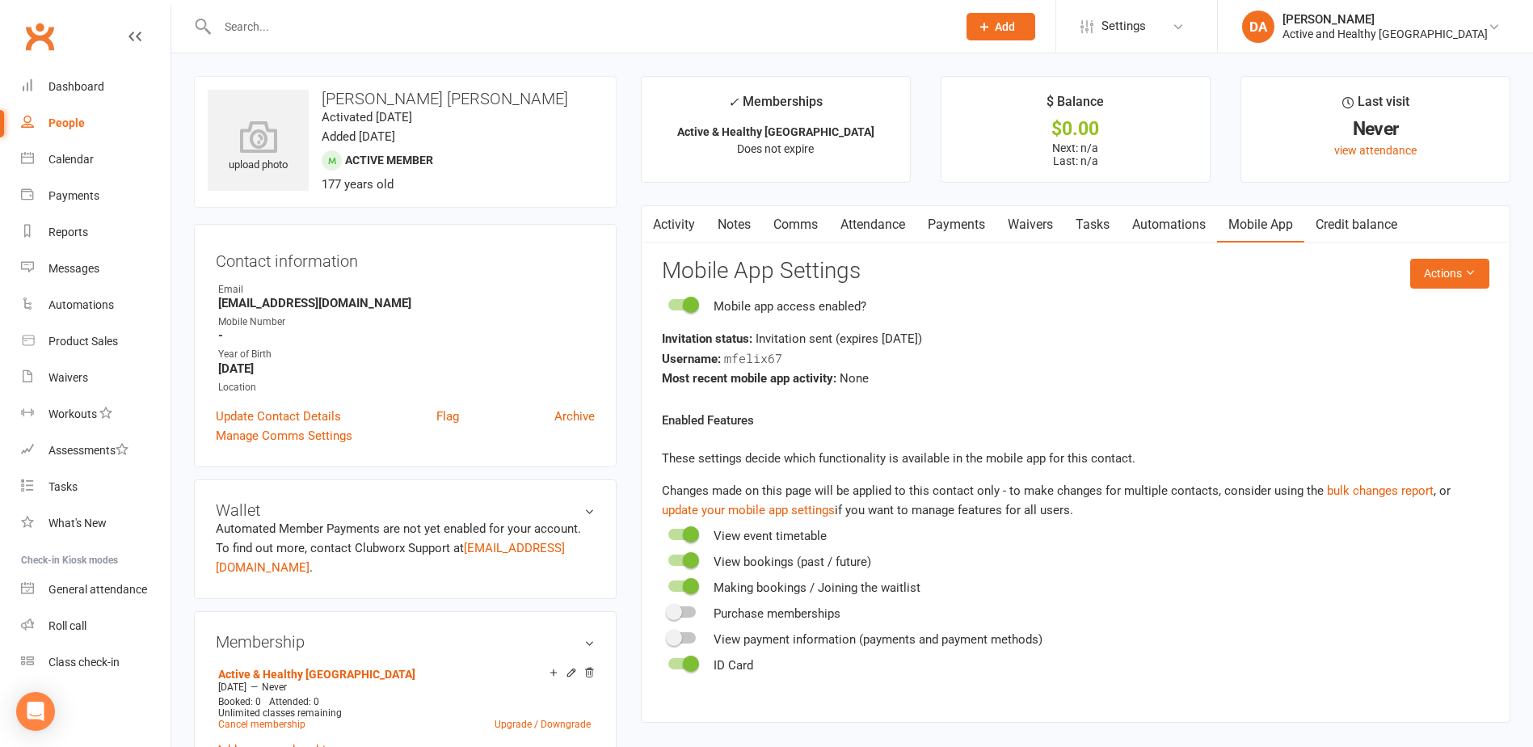
click at [669, 226] on link "Activity" at bounding box center [674, 224] width 65 height 37
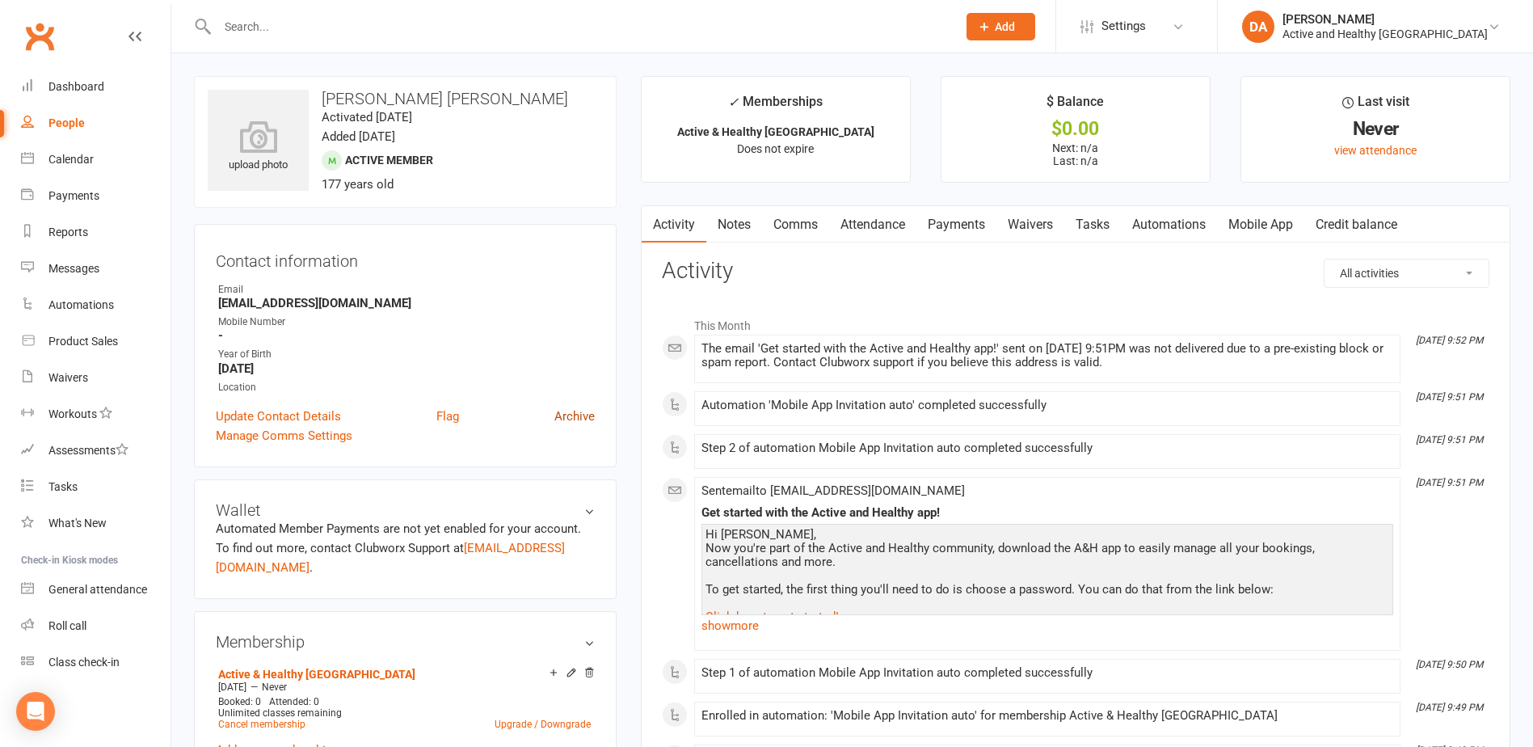
click at [579, 419] on link "Archive" at bounding box center [574, 415] width 40 height 19
